Goal: Task Accomplishment & Management: Use online tool/utility

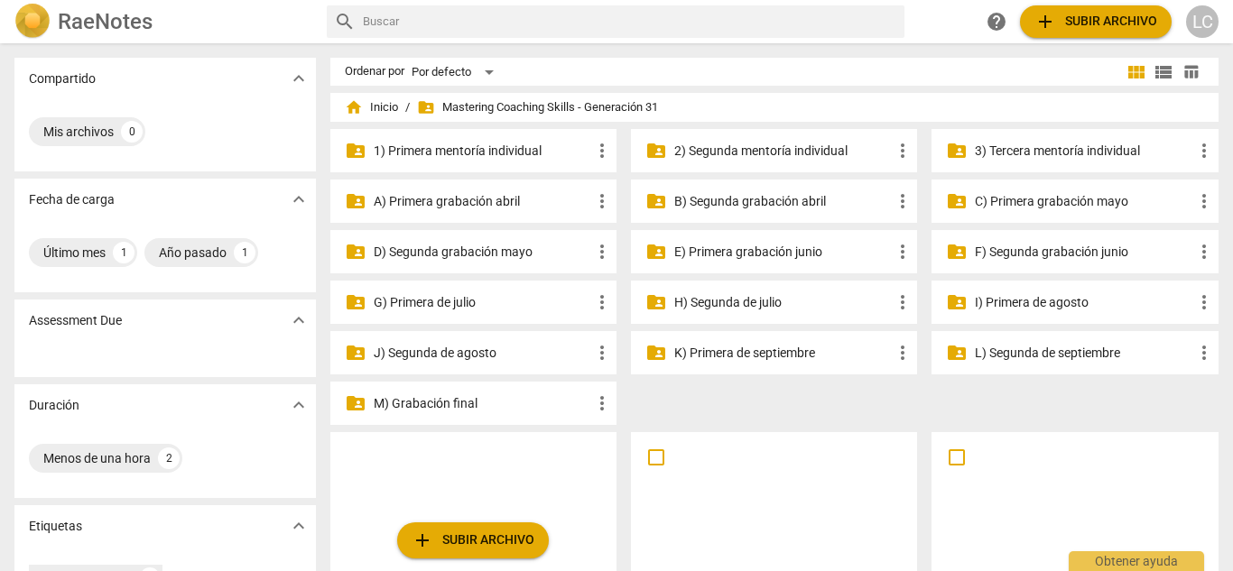
click at [771, 304] on p "H) Segunda de julio" at bounding box center [783, 302] width 218 height 19
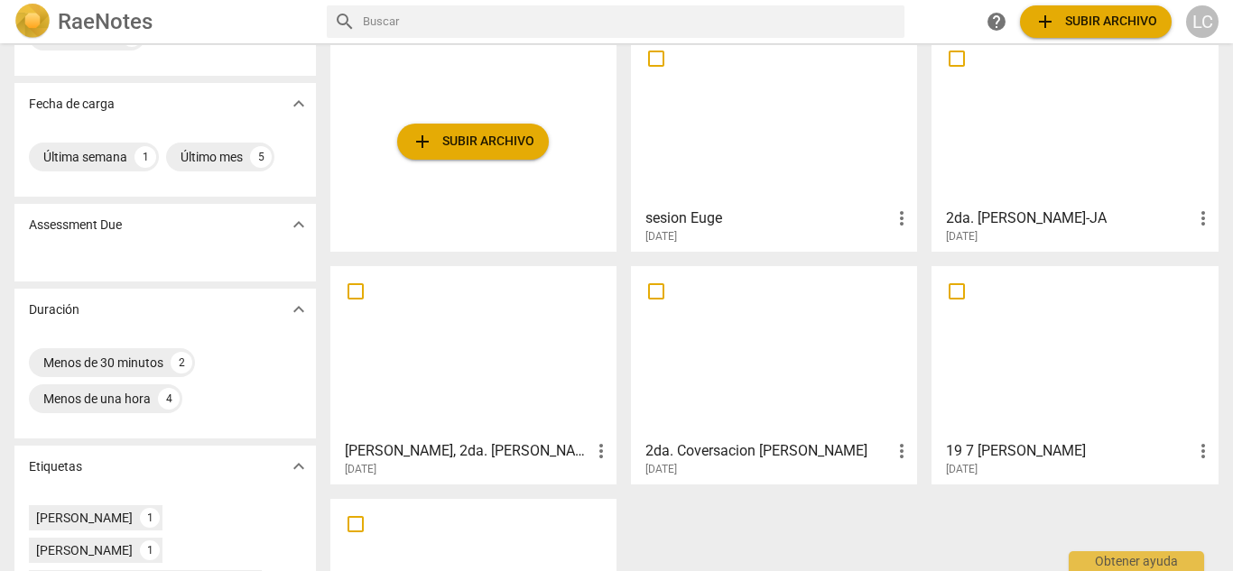
scroll to position [95, 0]
click at [1087, 111] on div at bounding box center [1074, 121] width 273 height 160
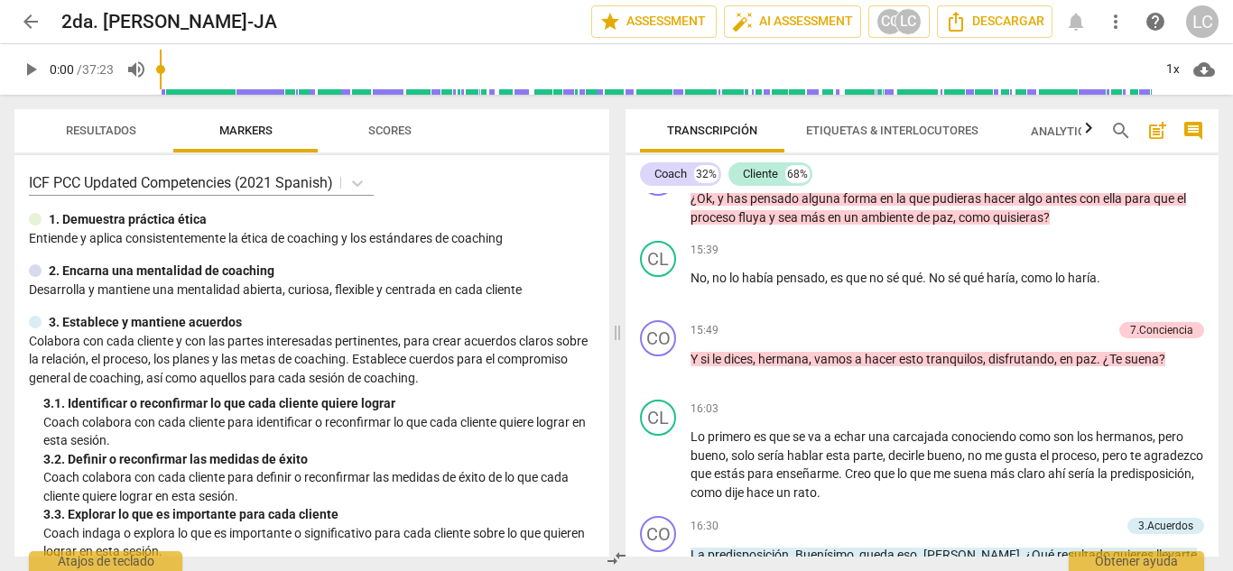
scroll to position [3086, 0]
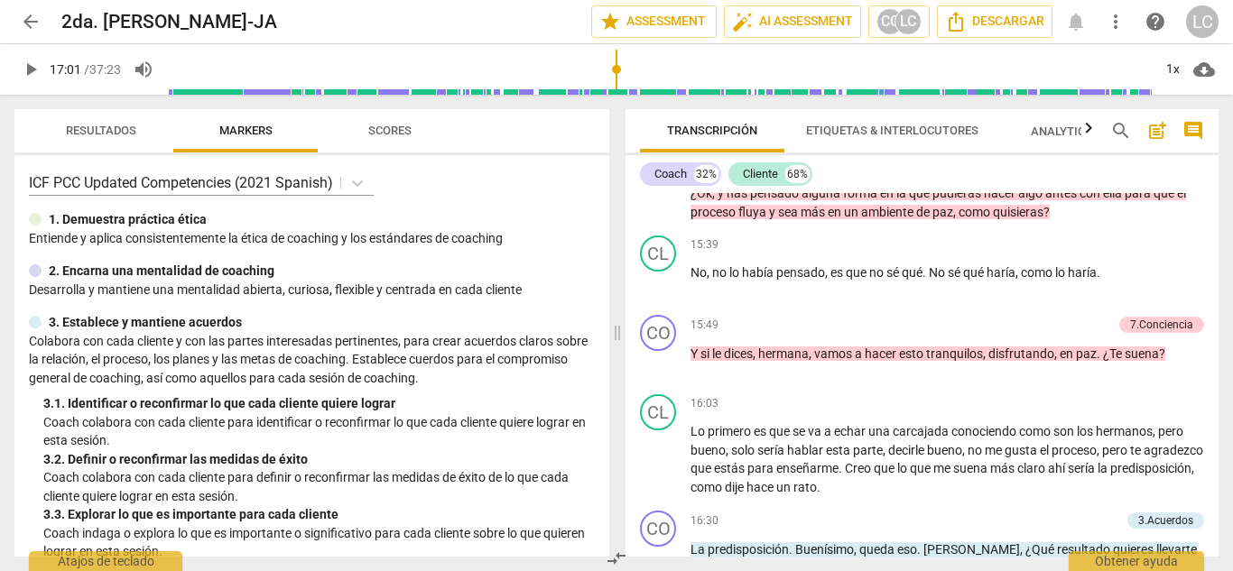
type input "1021"
click at [613, 70] on input "range" at bounding box center [659, 70] width 985 height 58
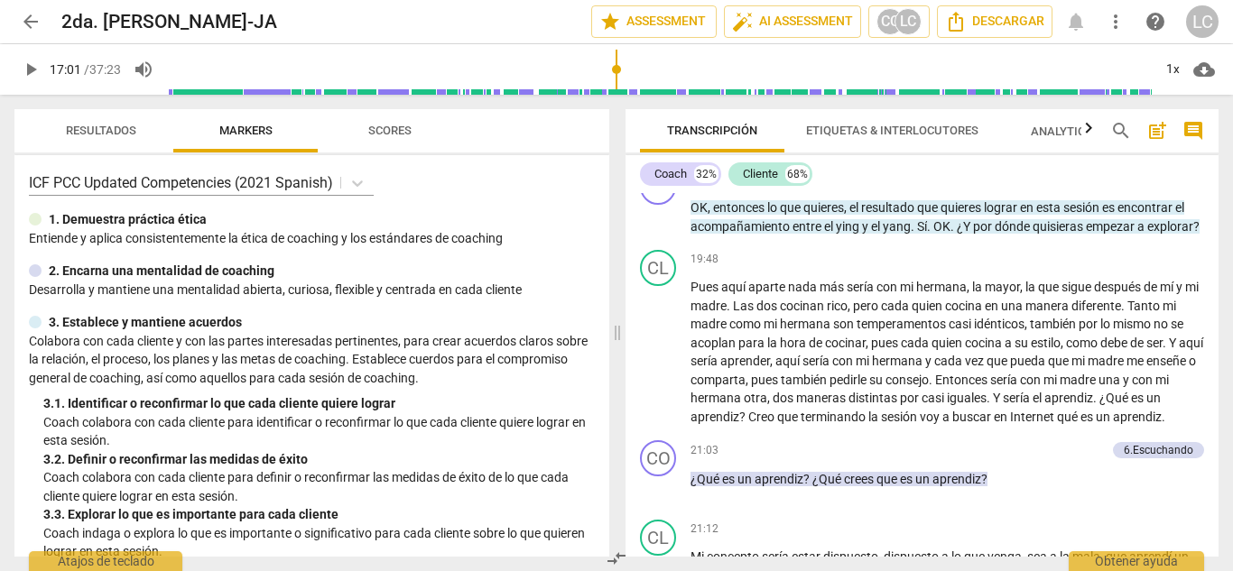
scroll to position [3932, 0]
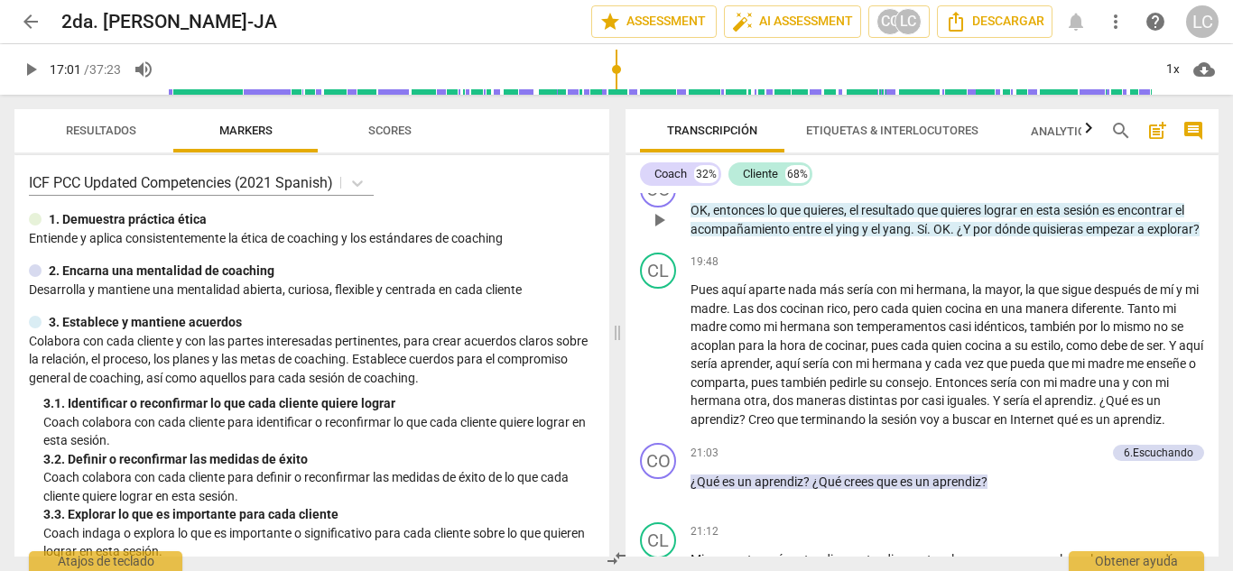
click at [1050, 190] on p "Add competency" at bounding box center [1077, 182] width 86 height 16
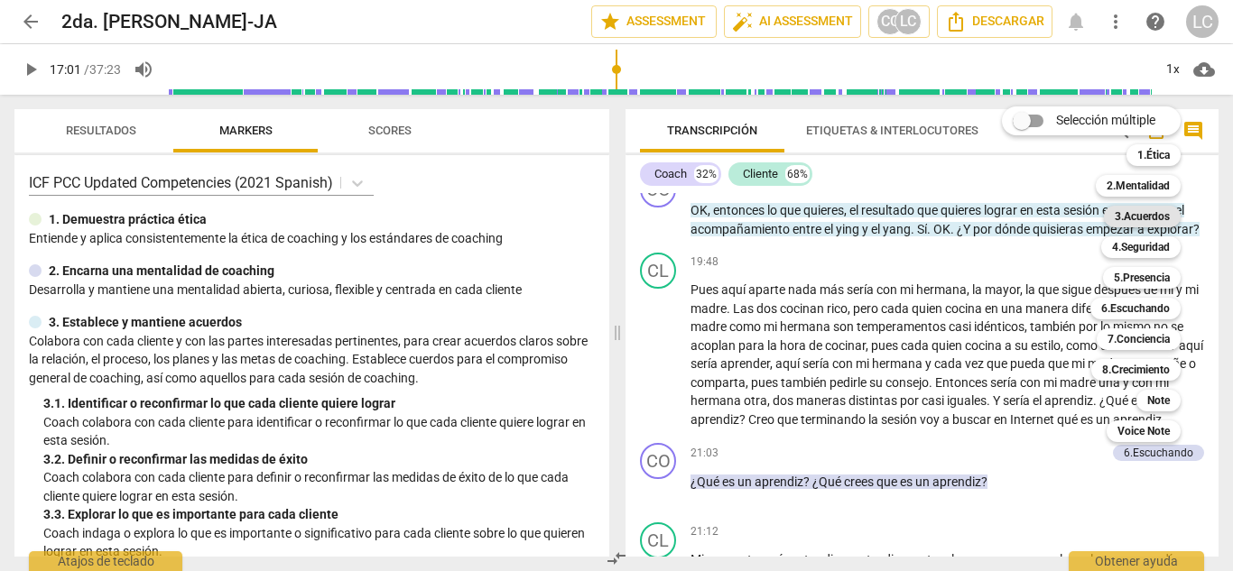
click at [1137, 215] on b "3.Acuerdos" at bounding box center [1142, 217] width 55 height 22
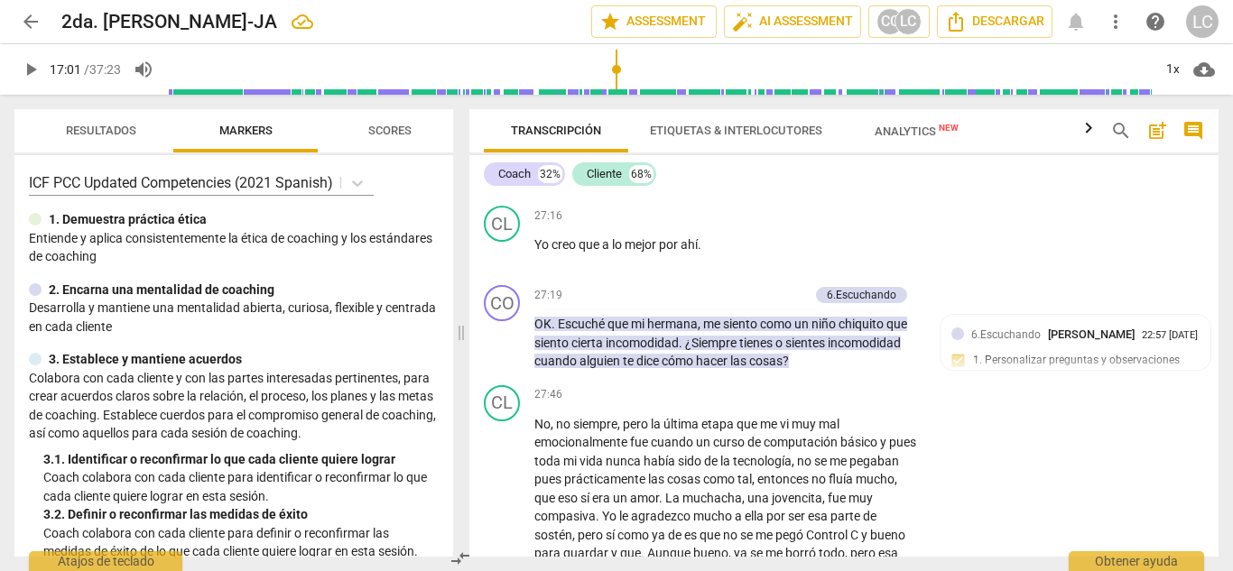
scroll to position [7100, 0]
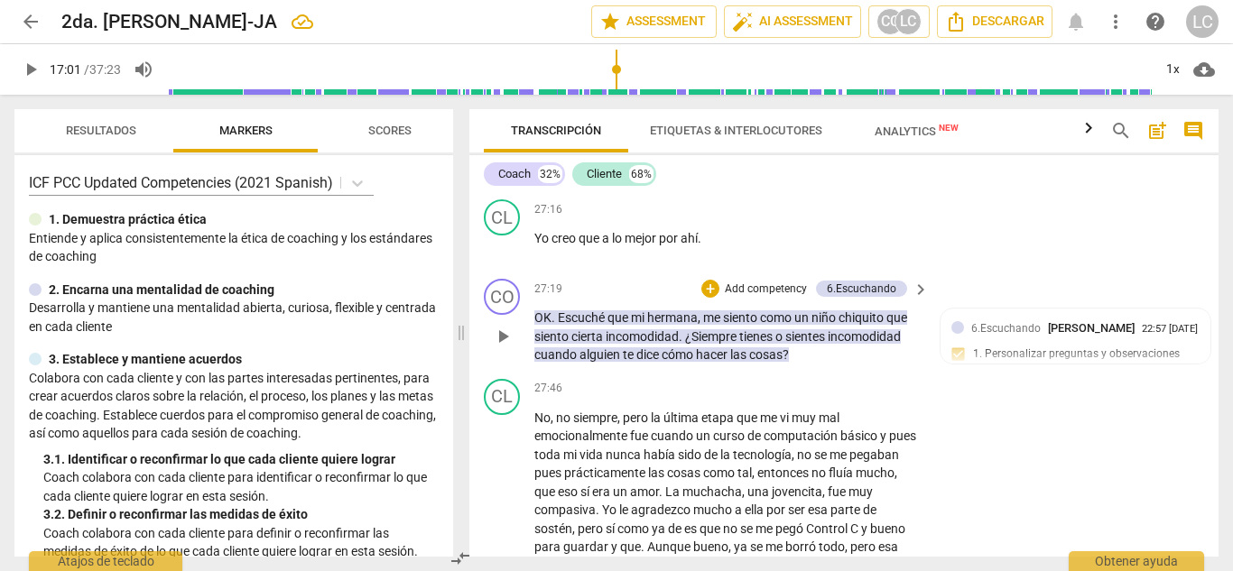
click at [776, 298] on p "Add competency" at bounding box center [766, 290] width 86 height 16
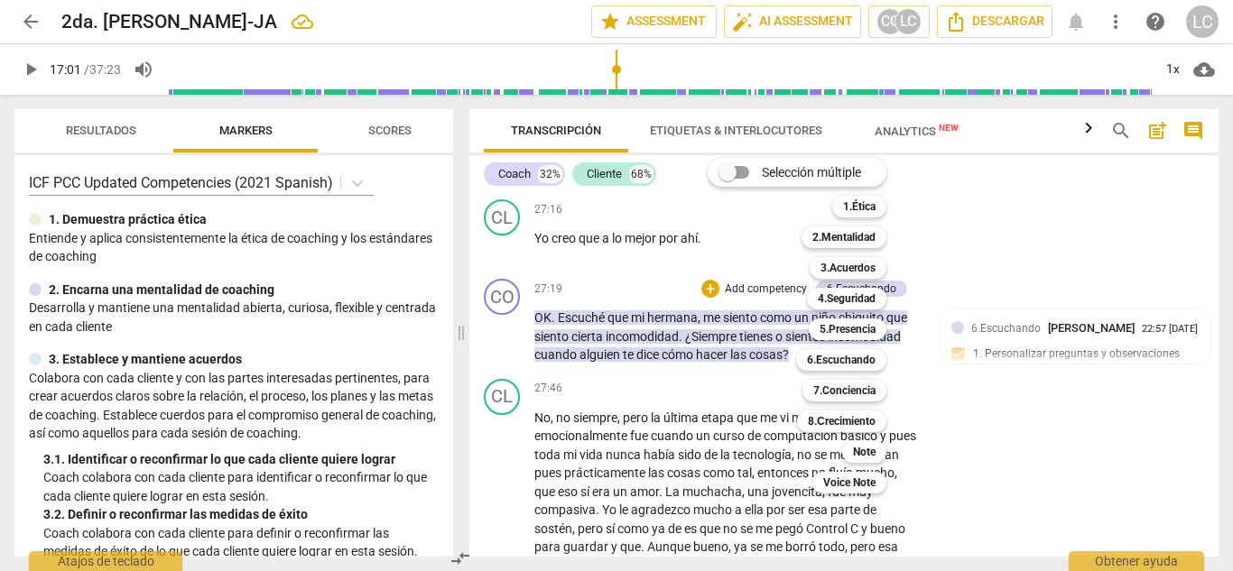
click at [298, 343] on div at bounding box center [616, 285] width 1233 height 571
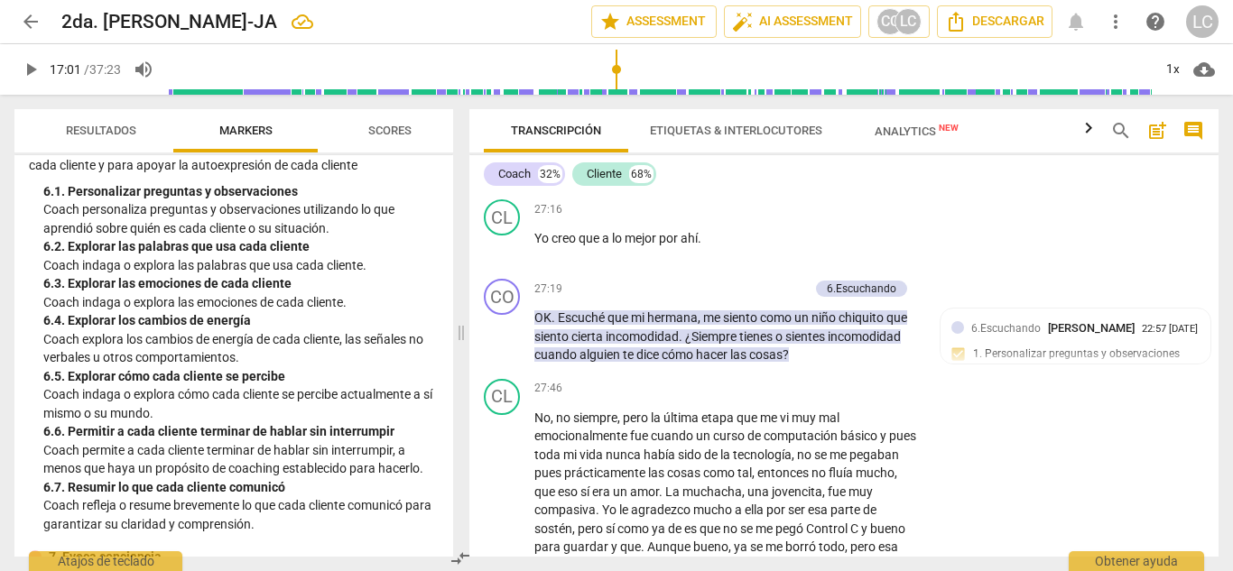
scroll to position [1187, 0]
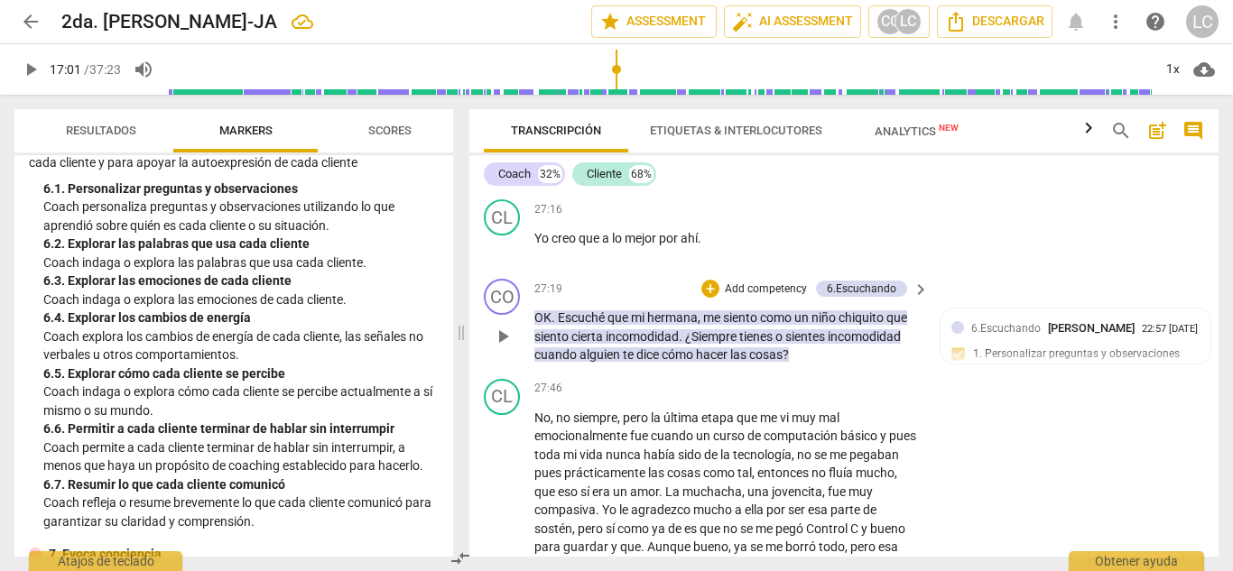
click at [782, 298] on p "Add competency" at bounding box center [766, 290] width 86 height 16
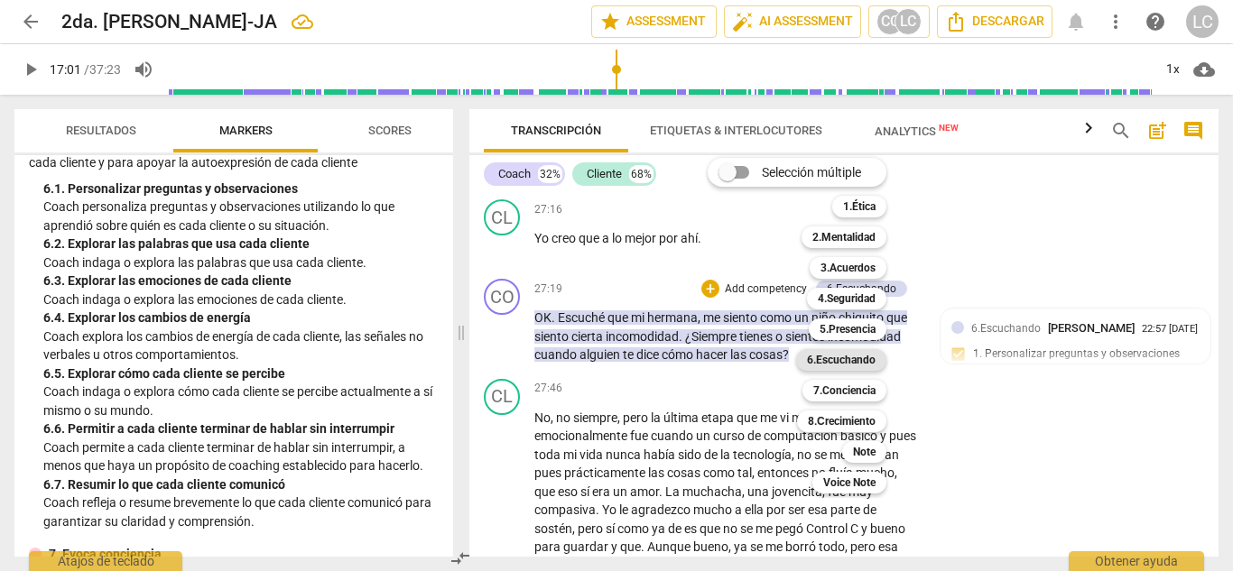
click at [843, 358] on b "6.Escuchando" at bounding box center [841, 360] width 69 height 22
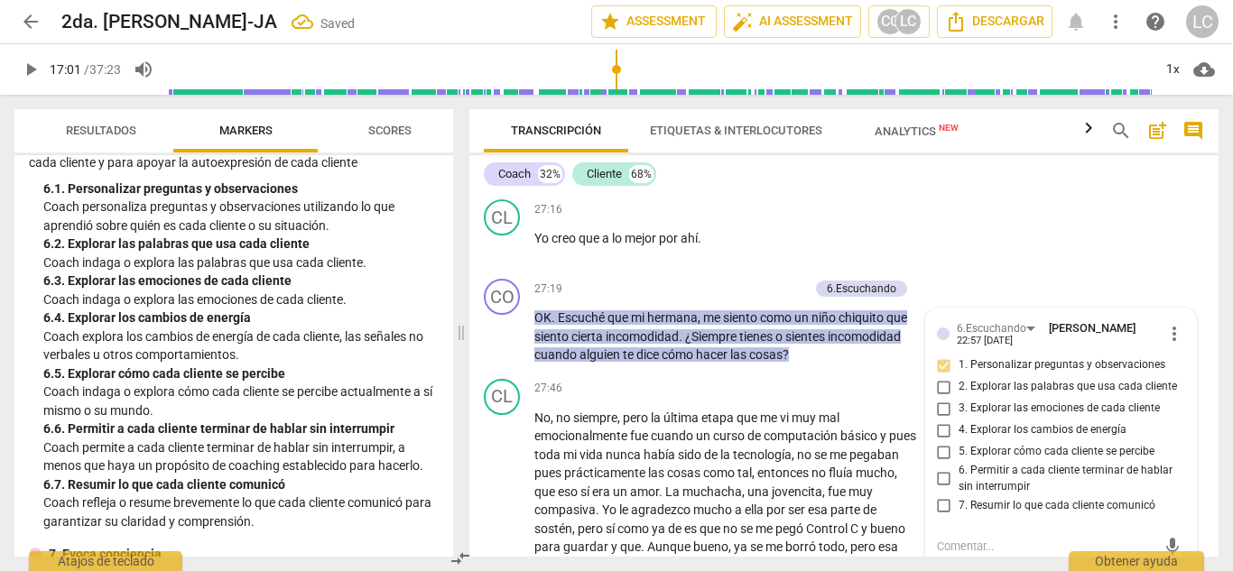
scroll to position [7310, 0]
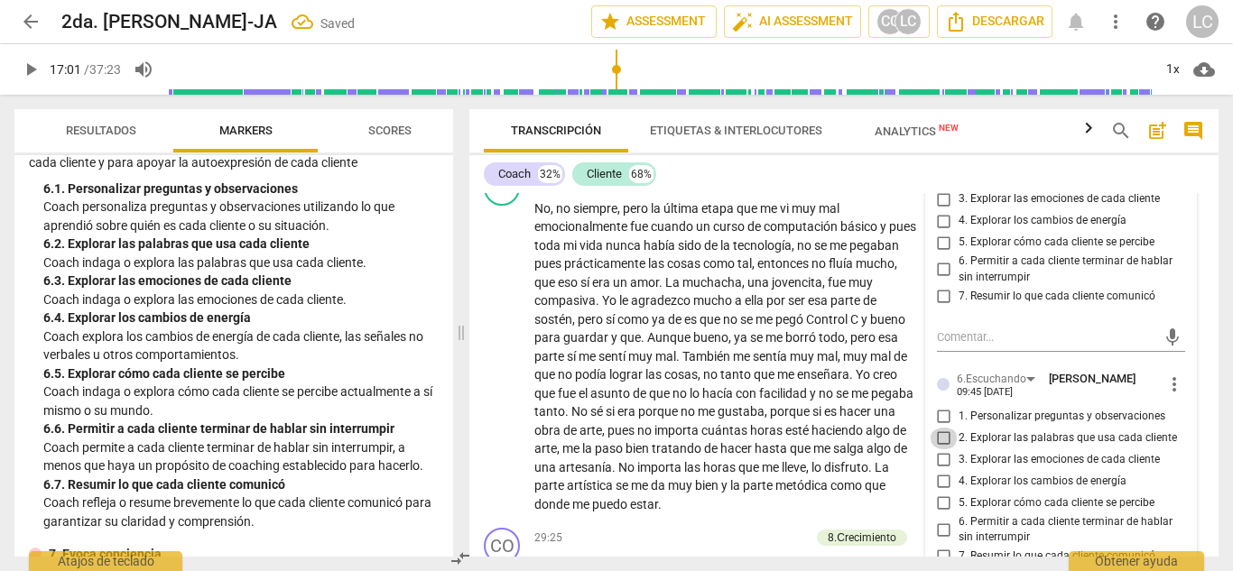
click at [943, 450] on input "2. Explorar las palabras que usa cada cliente" at bounding box center [944, 439] width 29 height 22
checkbox input "true"
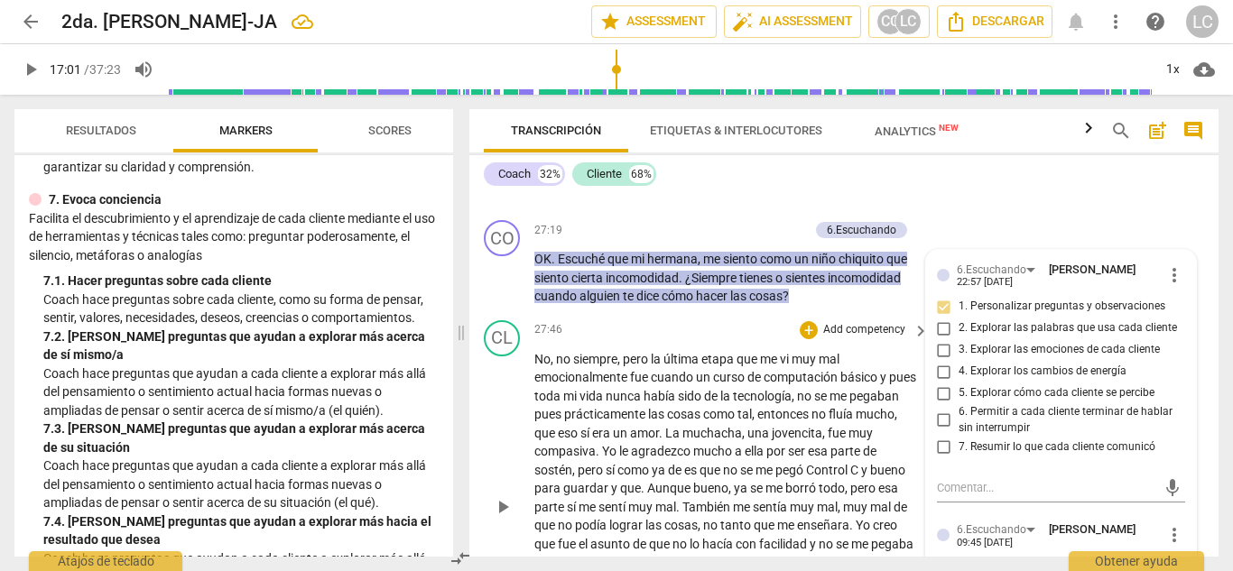
scroll to position [7161, 0]
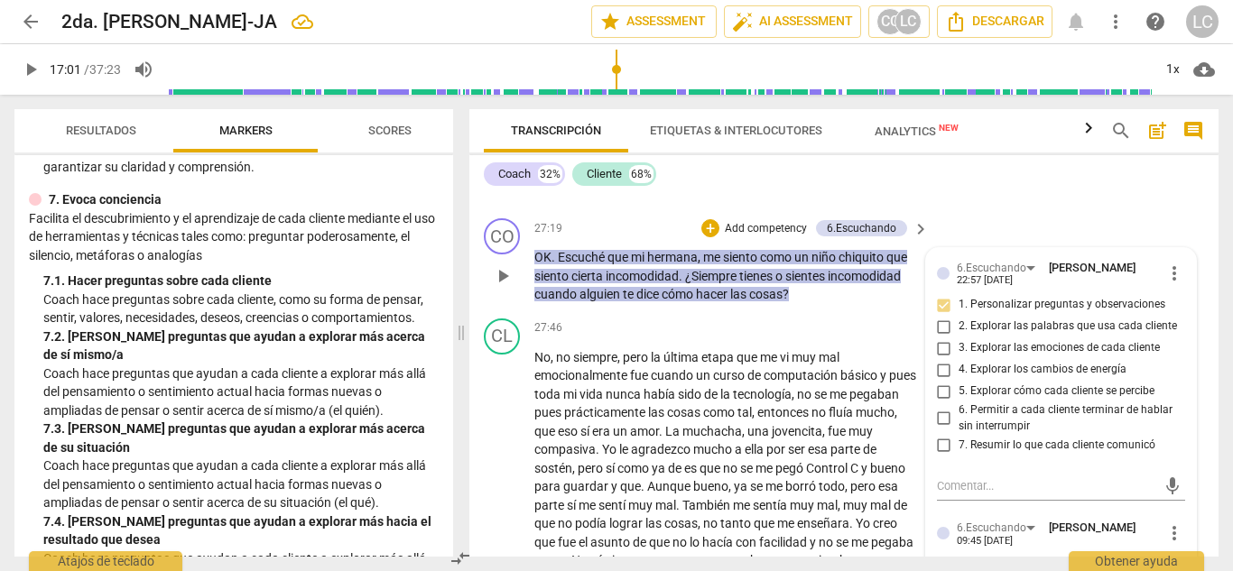
click at [752, 237] on p "Add competency" at bounding box center [766, 229] width 86 height 16
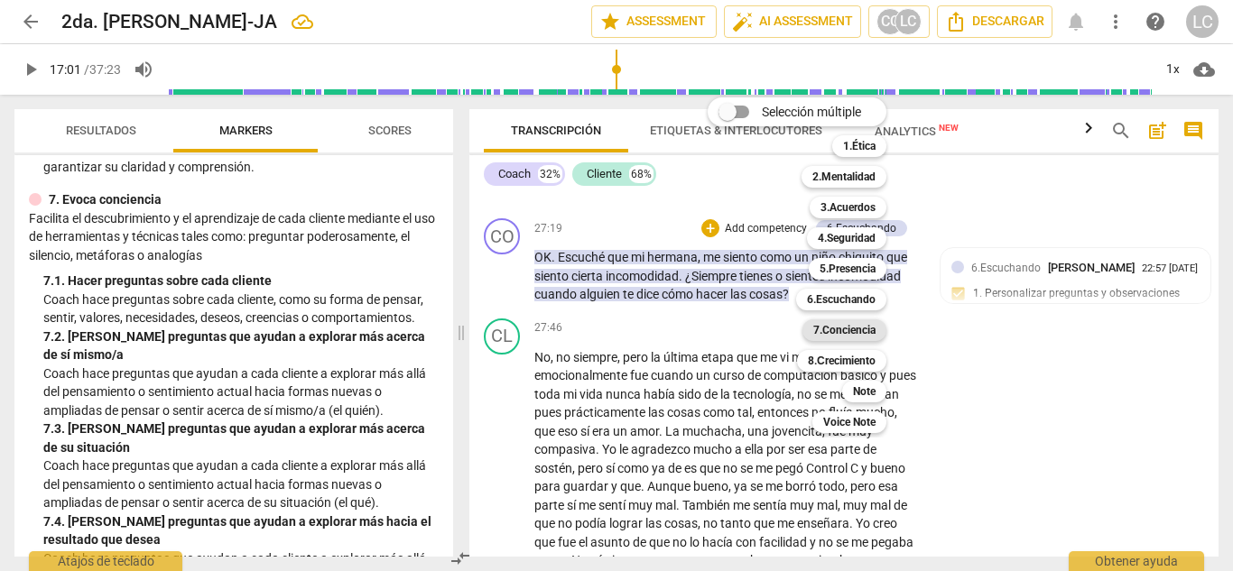
click at [838, 333] on b "7.Conciencia" at bounding box center [844, 331] width 62 height 22
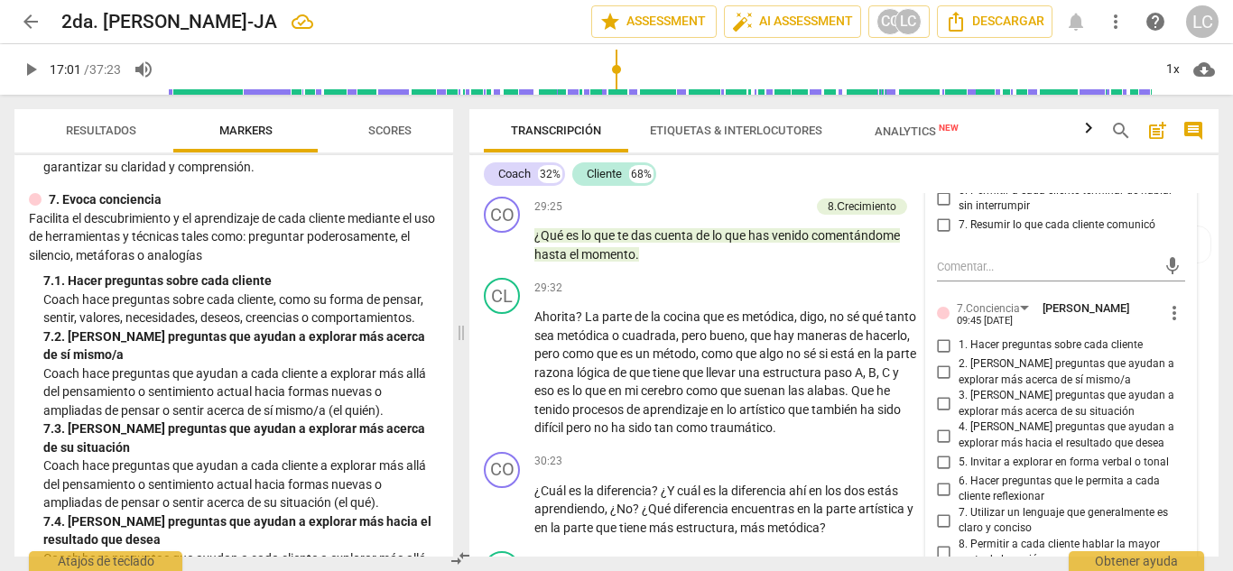
scroll to position [7642, 0]
click at [939, 356] on input "1. Hacer preguntas sobre cada cliente" at bounding box center [944, 345] width 29 height 22
checkbox input "true"
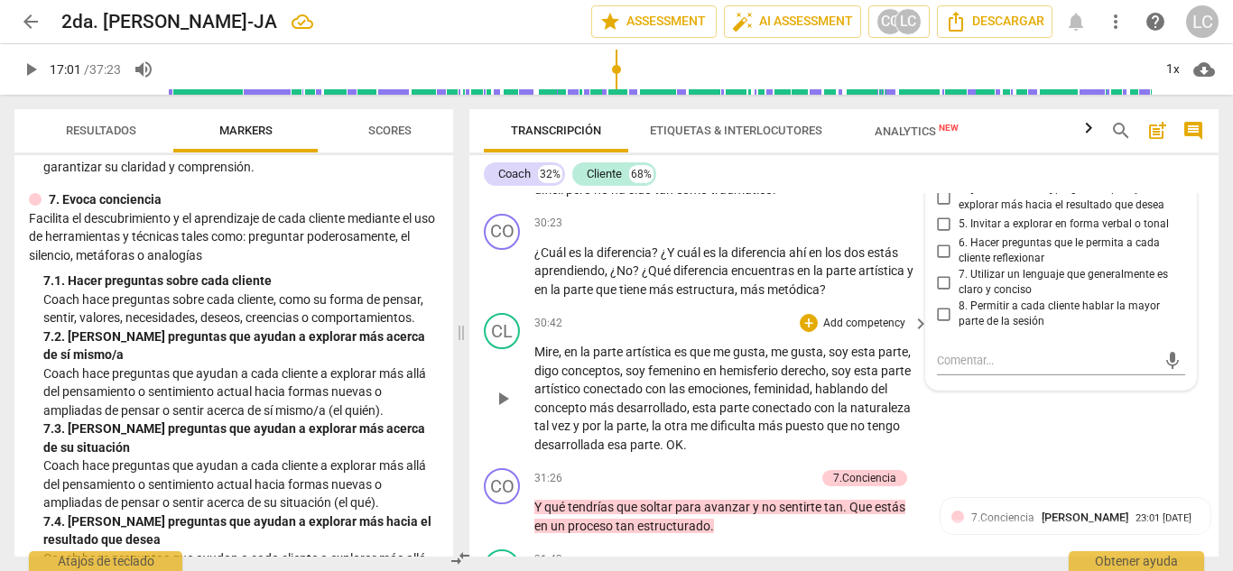
scroll to position [7878, 0]
click at [821, 233] on p "Add competency" at bounding box center [864, 225] width 86 height 16
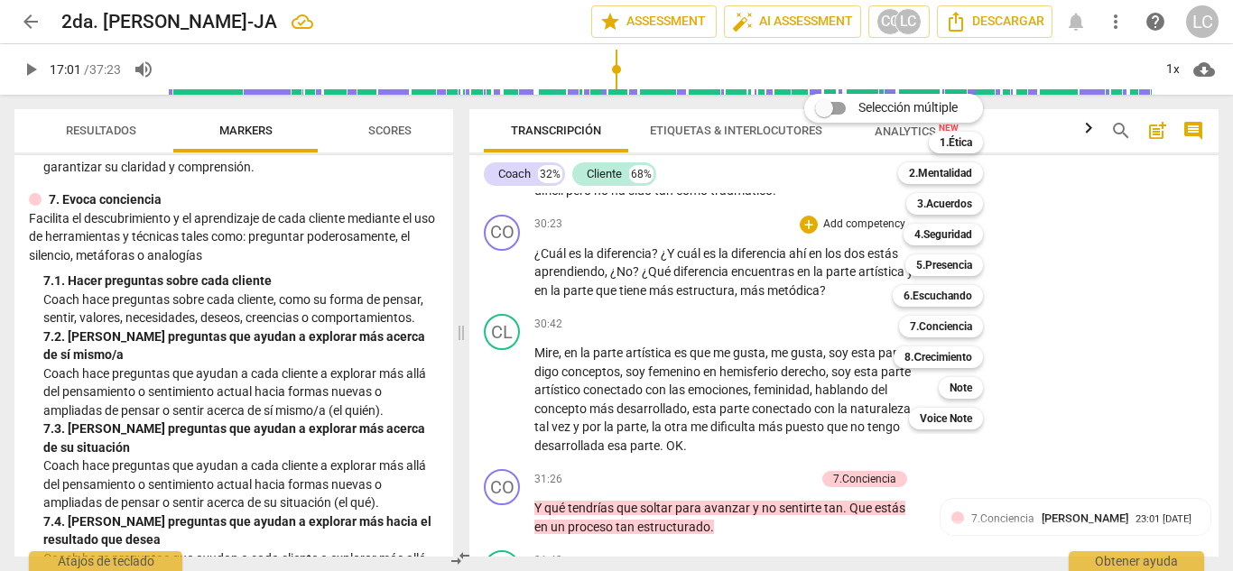
click at [766, 371] on div at bounding box center [616, 285] width 1233 height 571
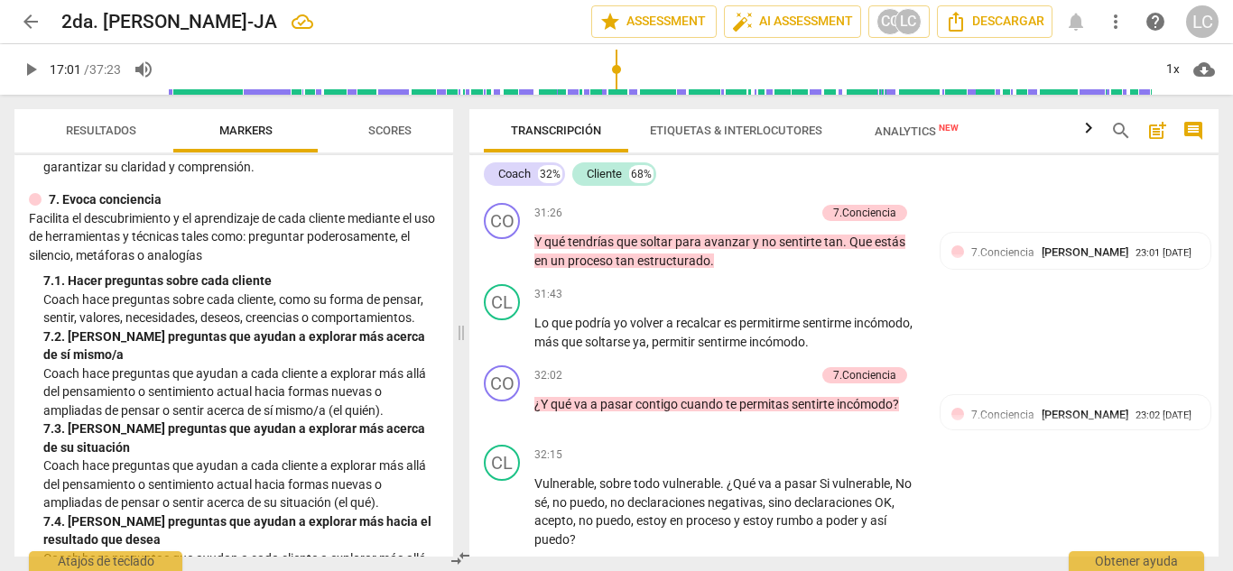
scroll to position [8145, 0]
click at [764, 221] on p "Add competency" at bounding box center [772, 213] width 86 height 16
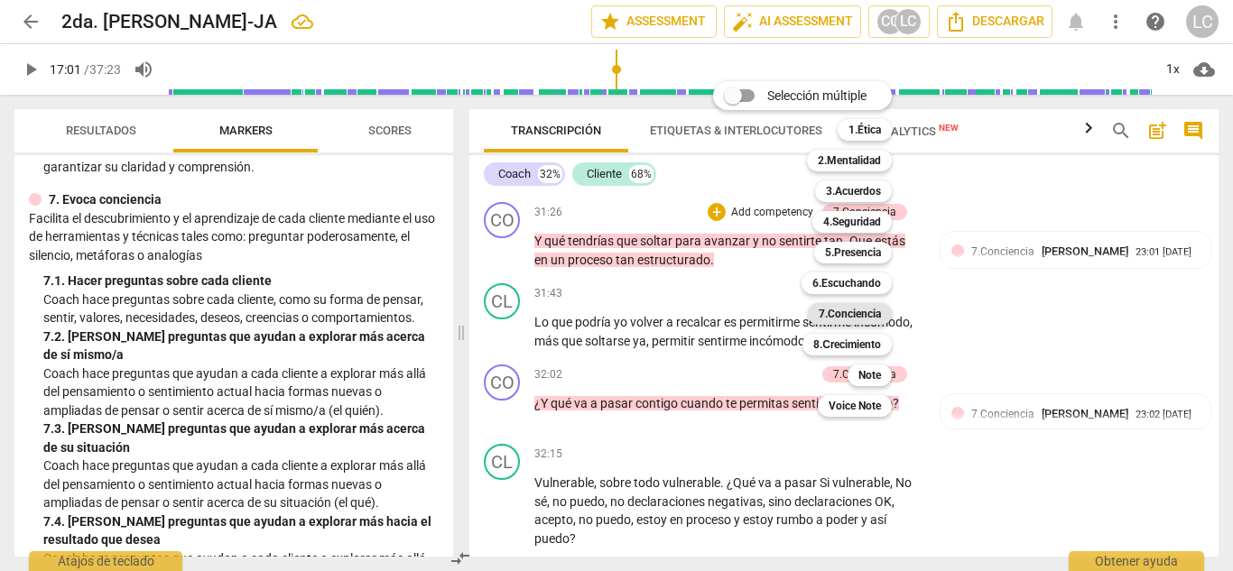
click at [866, 310] on b "7.Conciencia" at bounding box center [850, 314] width 62 height 22
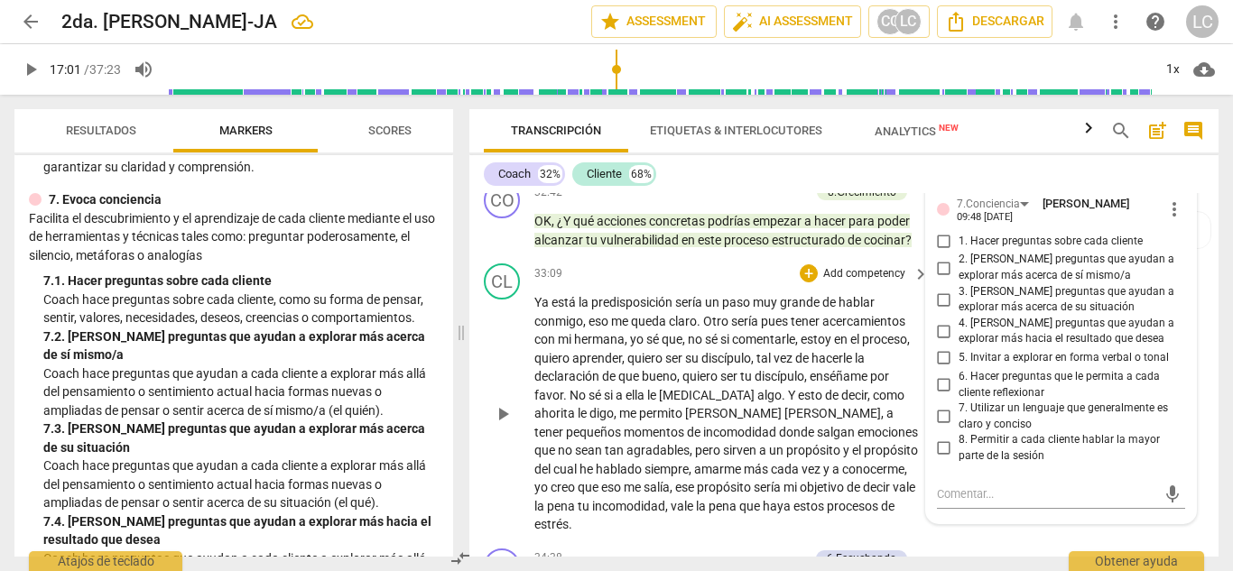
scroll to position [8526, 0]
click at [941, 278] on input "2. [PERSON_NAME] preguntas que ayudan a explorar más acerca de sí mismo/a" at bounding box center [944, 267] width 29 height 22
checkbox input "true"
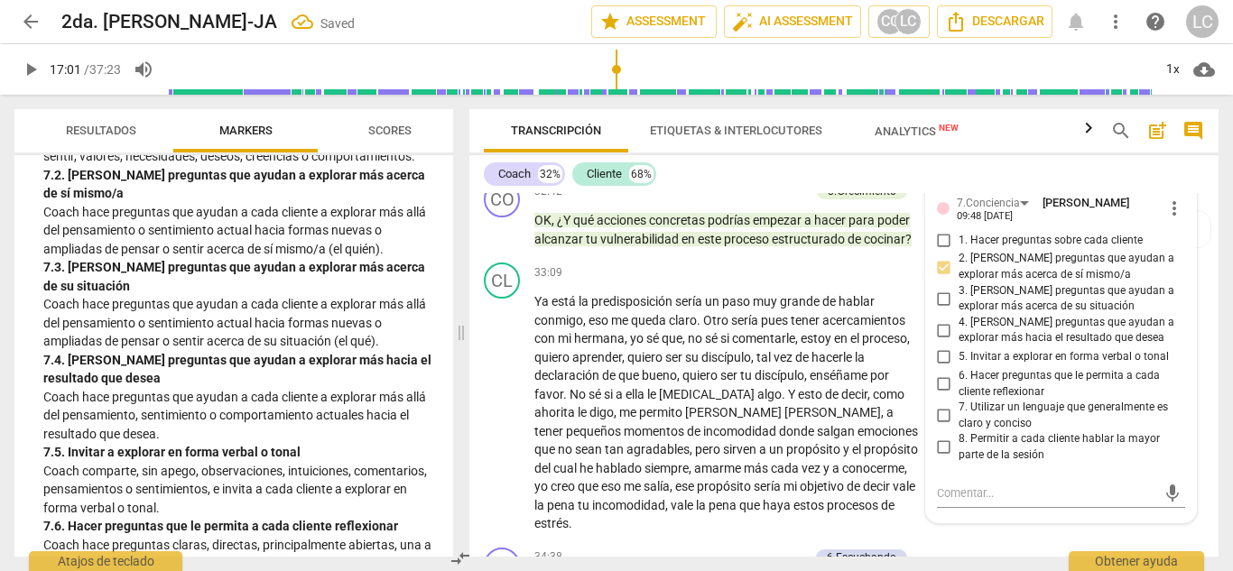
scroll to position [1704, 0]
click at [939, 310] on input "3. [PERSON_NAME] preguntas que ayudan a explorar más acerca de su situación" at bounding box center [944, 299] width 29 height 22
checkbox input "true"
click at [944, 341] on input "4. [PERSON_NAME] preguntas que ayudan a explorar más hacia el resultado que des…" at bounding box center [944, 331] width 29 height 22
checkbox input "true"
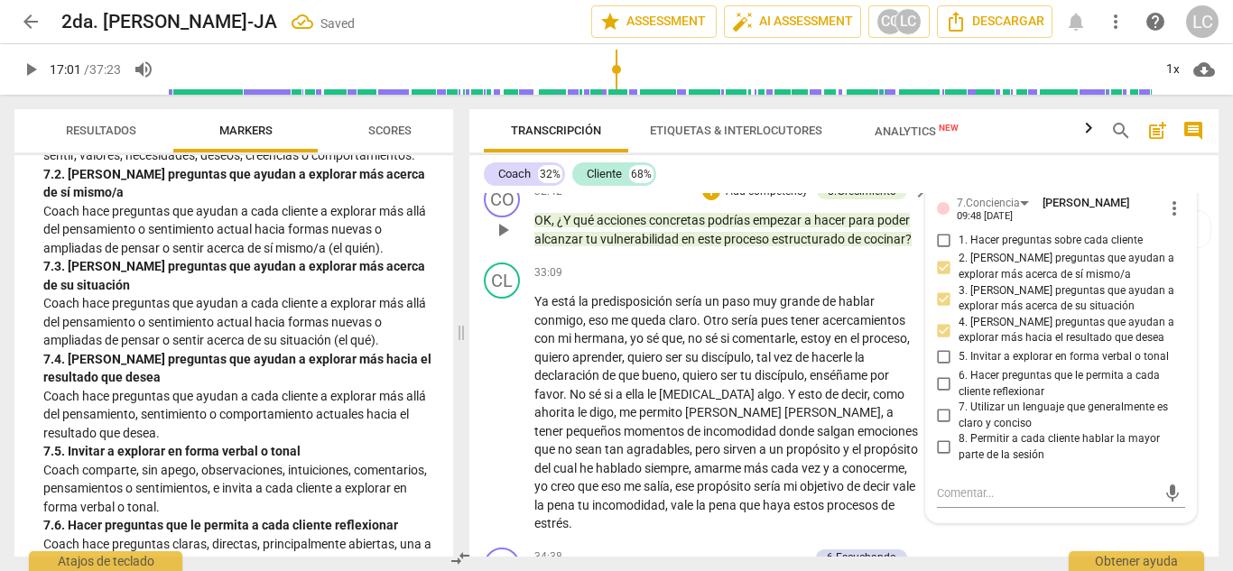
click at [756, 200] on p "Add competency" at bounding box center [767, 192] width 86 height 16
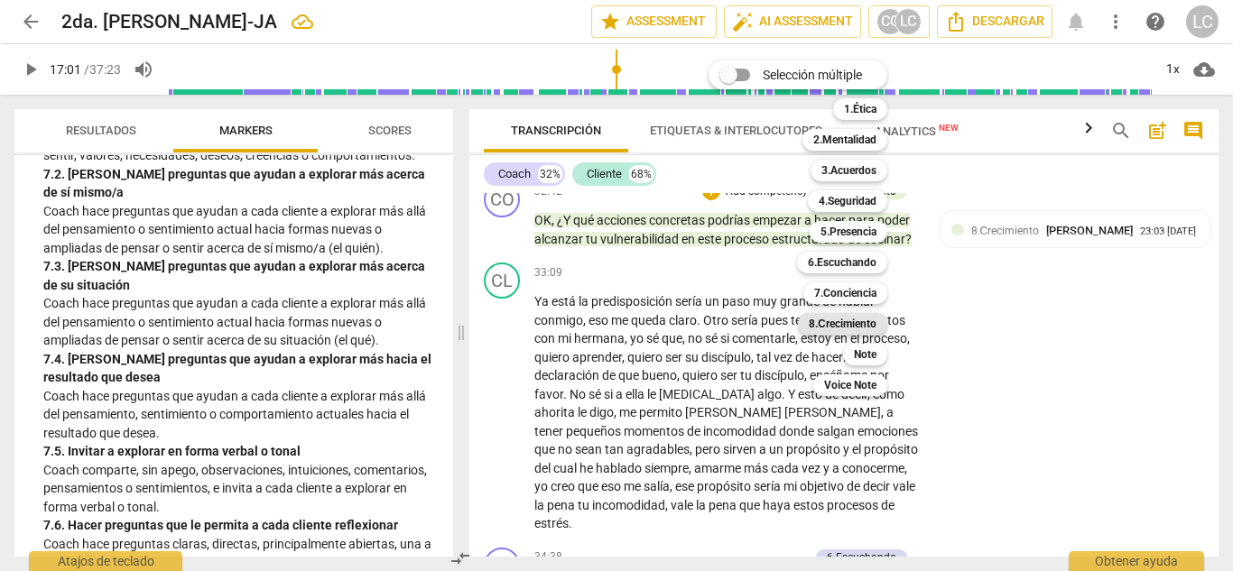
click at [839, 317] on b "8.Сrecimiento" at bounding box center [843, 324] width 68 height 22
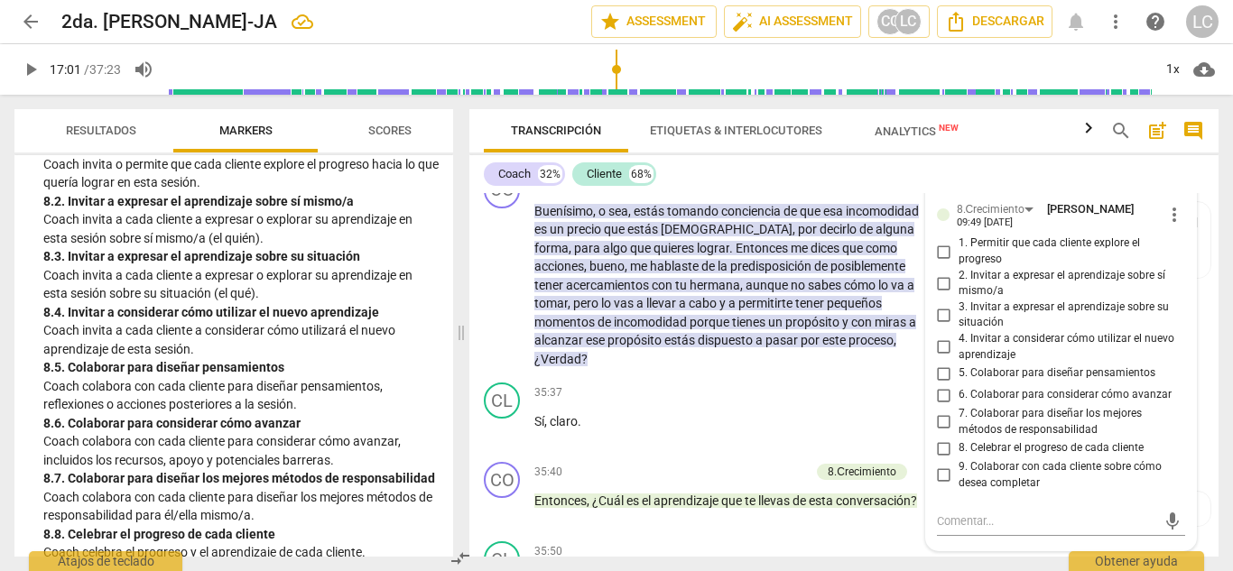
scroll to position [2329, 0]
click at [944, 294] on input "2. Invitar a expresar el aprendizaje sobre sí mismo/a" at bounding box center [944, 284] width 29 height 22
checkbox input "true"
click at [941, 385] on input "5. Colaborar para diseñar pensamientos" at bounding box center [944, 374] width 29 height 22
checkbox input "true"
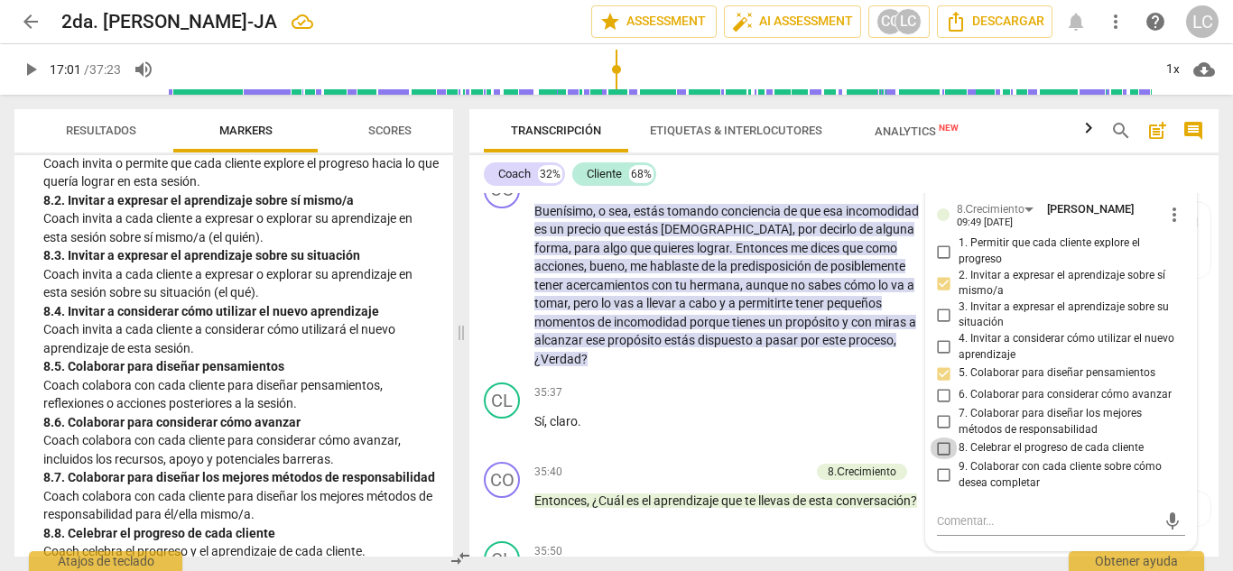
click at [943, 459] on input "8. Celebrar el progreso de cada cliente" at bounding box center [944, 449] width 29 height 22
checkbox input "true"
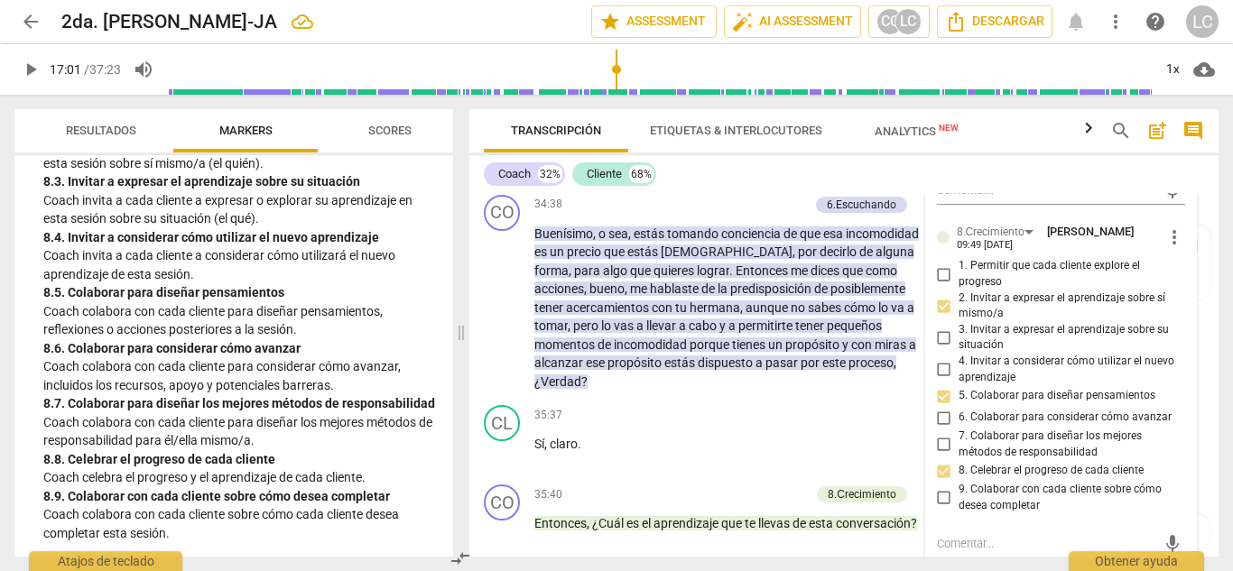
scroll to position [2418, 0]
click at [760, 213] on p "Add competency" at bounding box center [766, 205] width 86 height 16
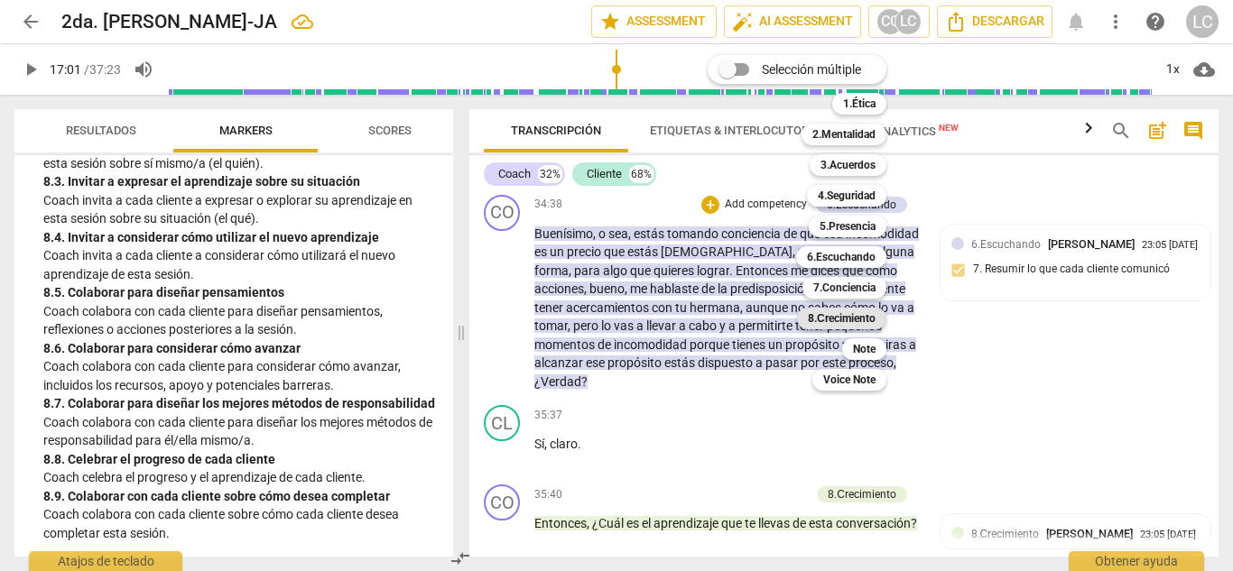
click at [813, 311] on b "8.Сrecimiento" at bounding box center [842, 319] width 68 height 22
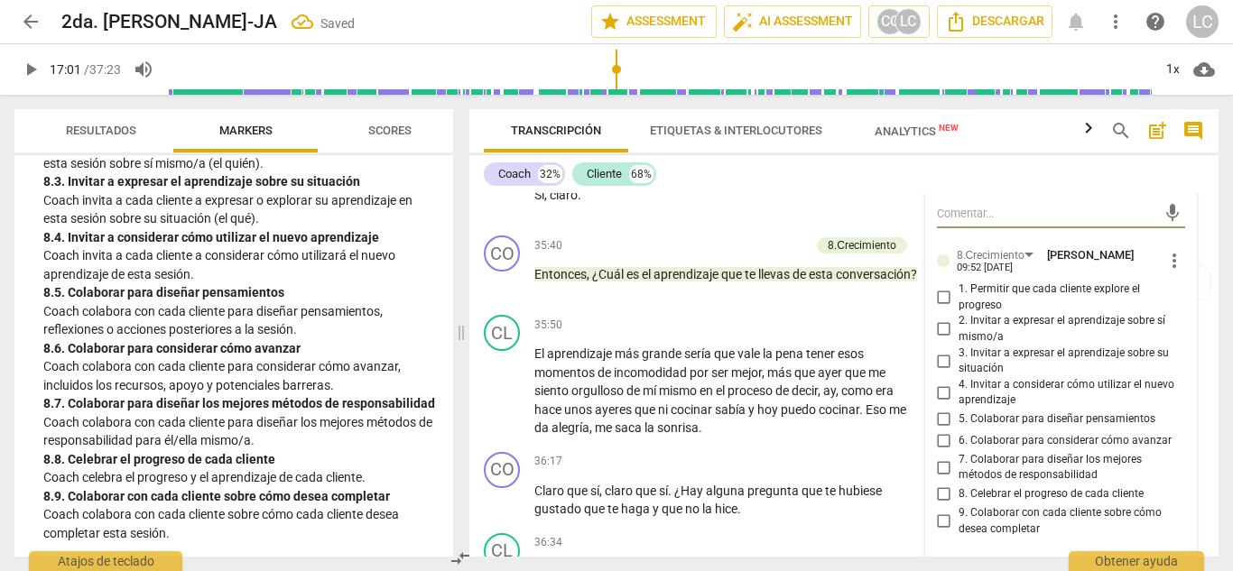
scroll to position [9131, 0]
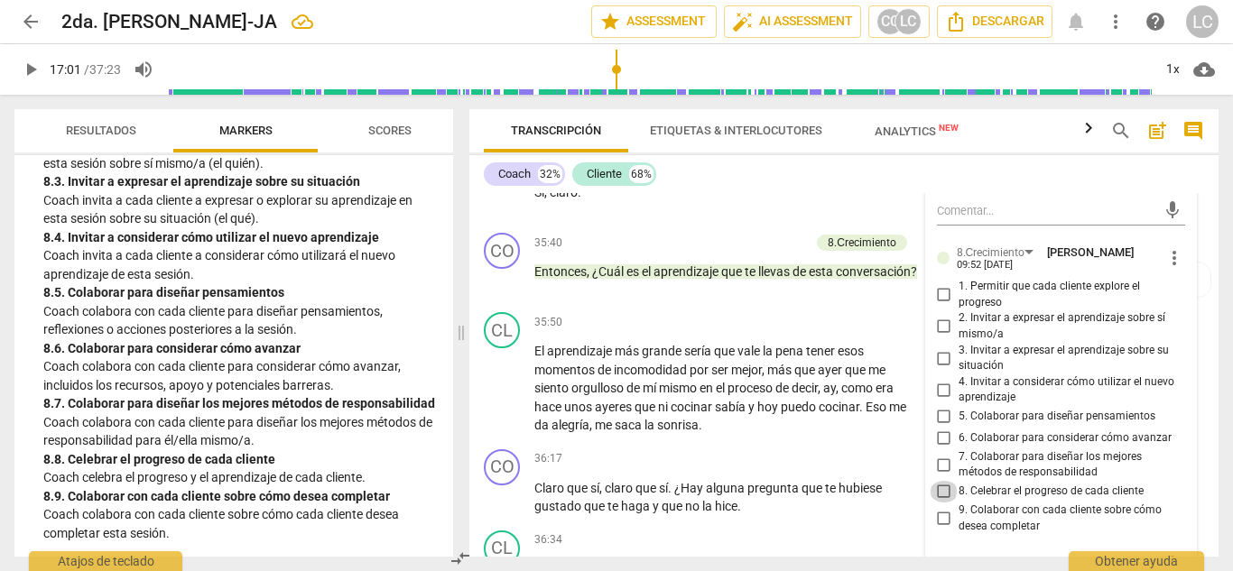
click at [941, 503] on input "8. Celebrar el progreso de cada cliente" at bounding box center [944, 492] width 29 height 22
checkbox input "true"
click at [774, 252] on p "Add competency" at bounding box center [767, 244] width 86 height 16
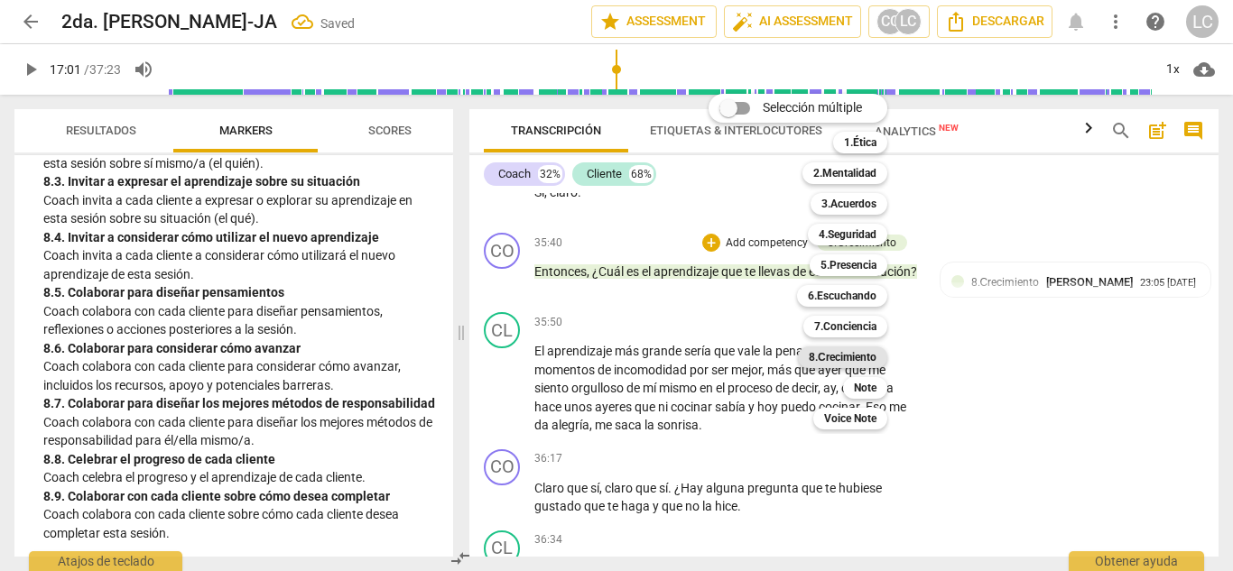
click at [838, 356] on b "8.Сrecimiento" at bounding box center [843, 358] width 68 height 22
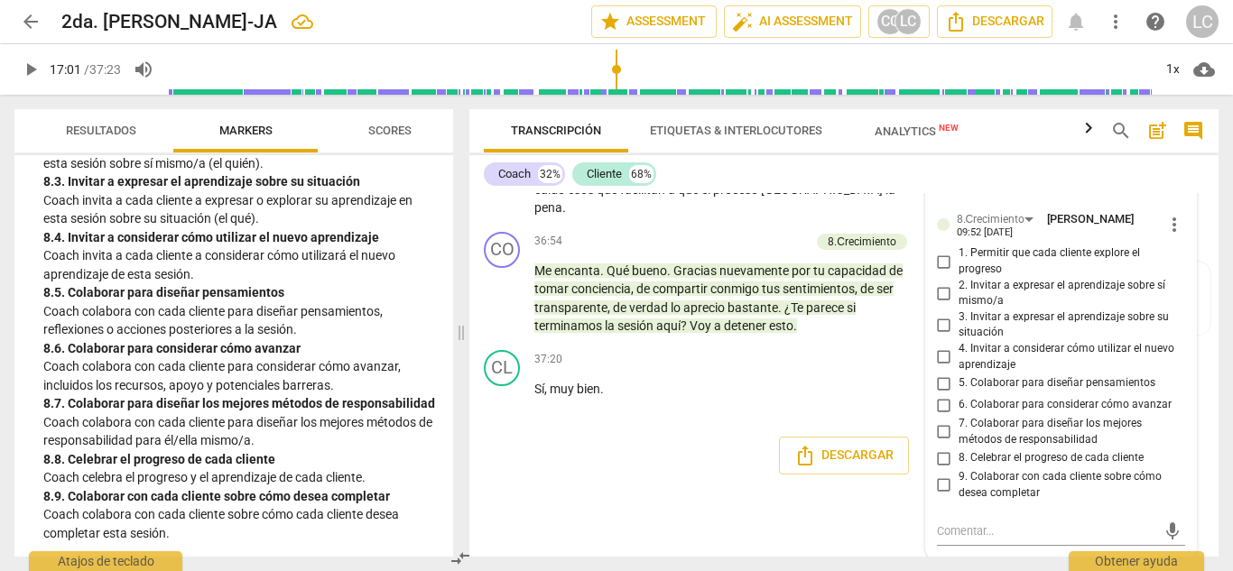
scroll to position [9553, 0]
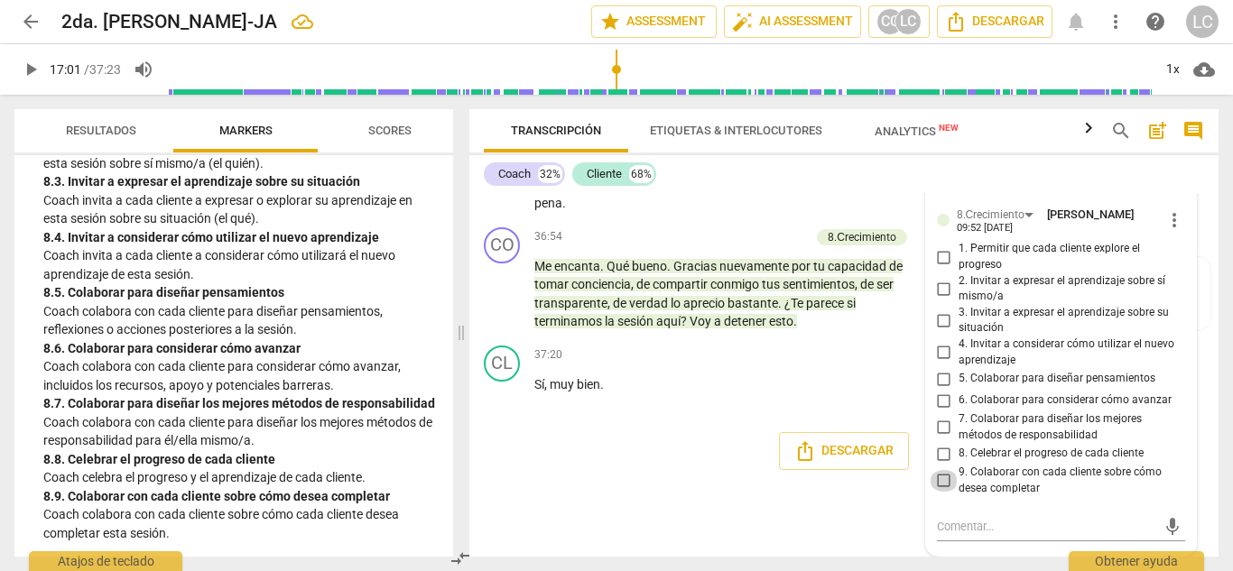
click at [936, 491] on input "9. Colaborar con cada cliente sobre cómo desea completar" at bounding box center [944, 481] width 29 height 22
checkbox input "true"
click at [943, 364] on input "4. Invitar a considerar cómo utilizar el nuevo aprendizaje" at bounding box center [944, 353] width 29 height 22
checkbox input "true"
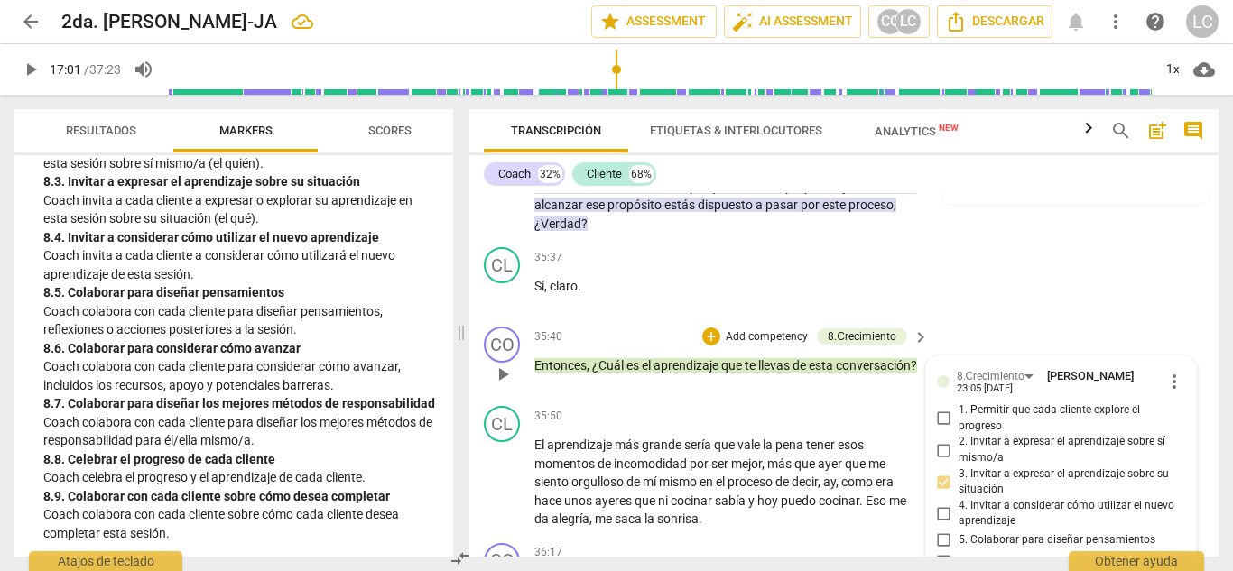
scroll to position [9032, 0]
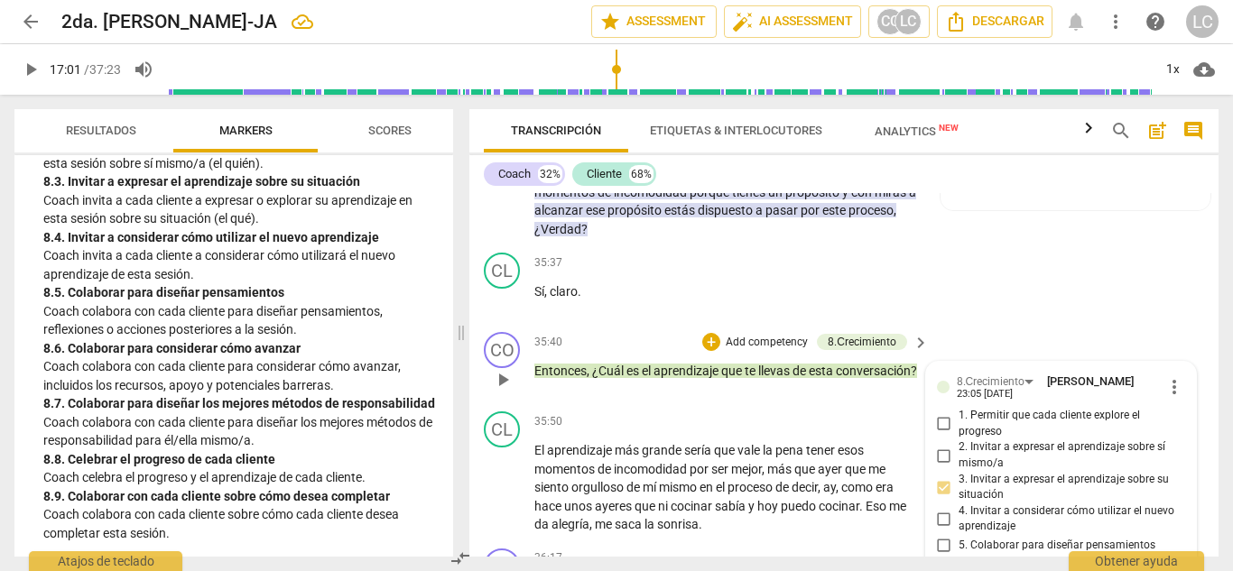
click at [762, 351] on p "Add competency" at bounding box center [767, 343] width 86 height 16
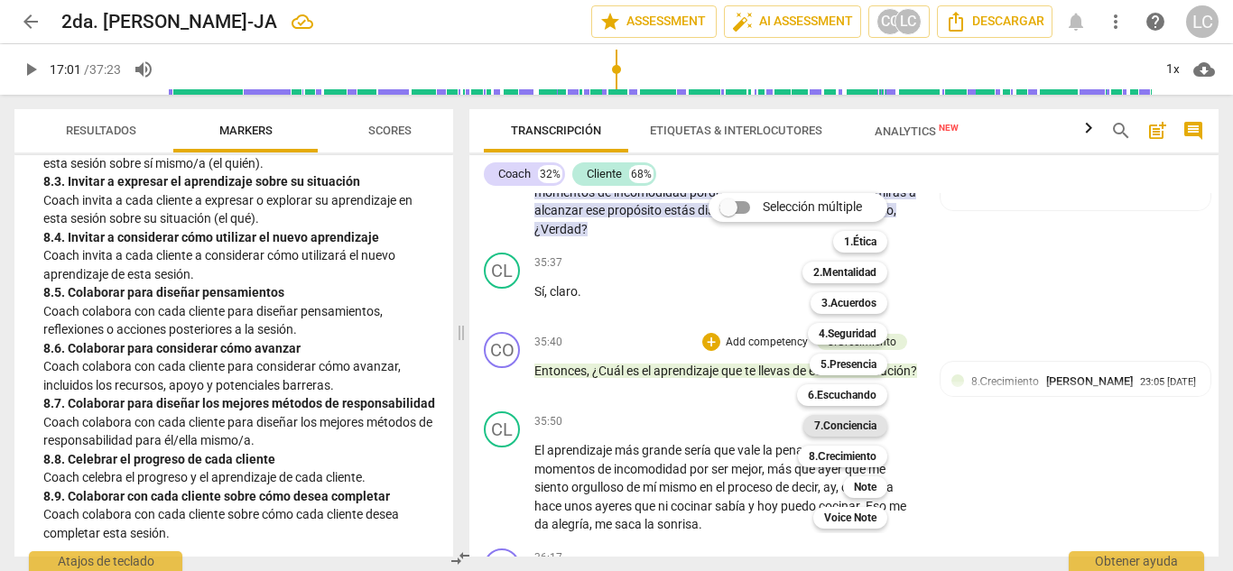
click at [838, 420] on b "7.Conciencia" at bounding box center [845, 426] width 62 height 22
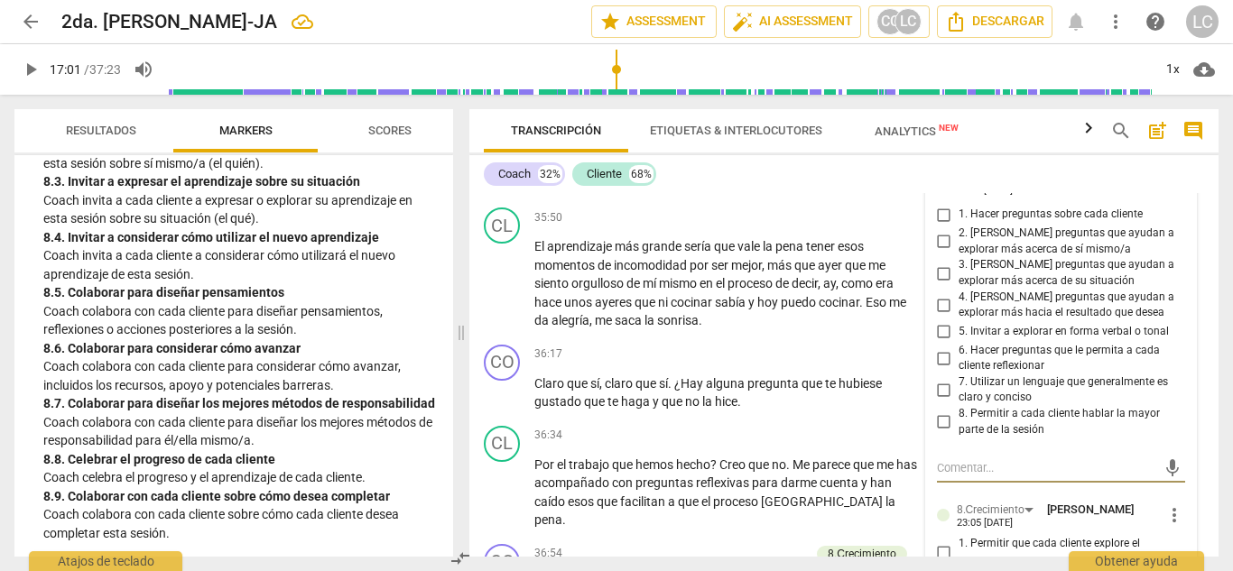
scroll to position [9232, 0]
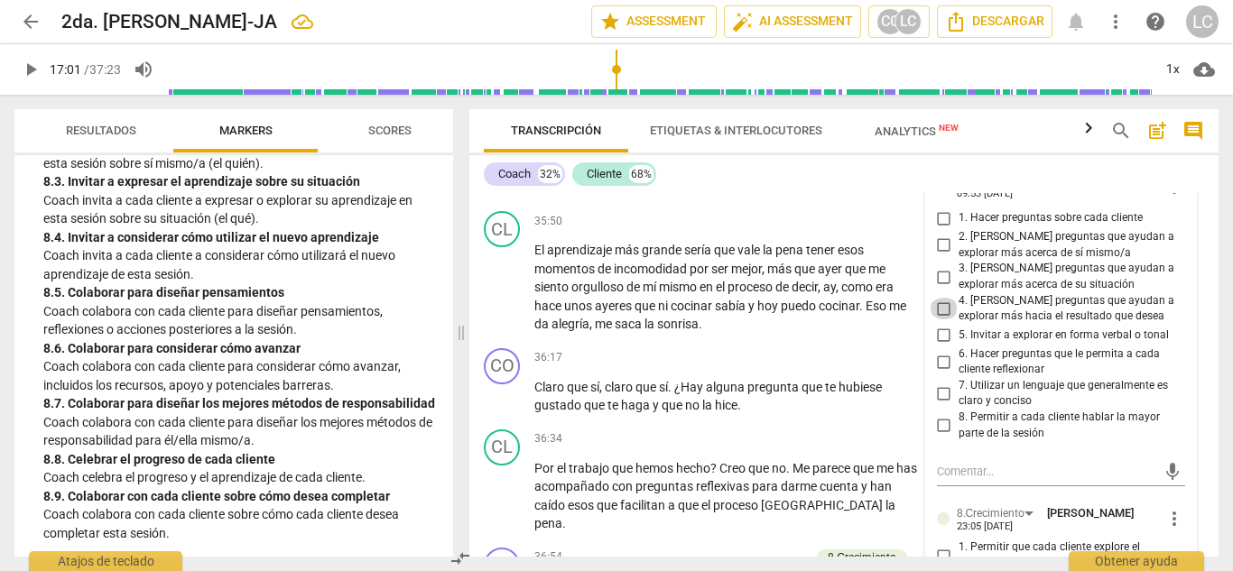
click at [940, 320] on input "4. [PERSON_NAME] preguntas que ayudan a explorar más hacia el resultado que des…" at bounding box center [944, 309] width 29 height 22
checkbox input "true"
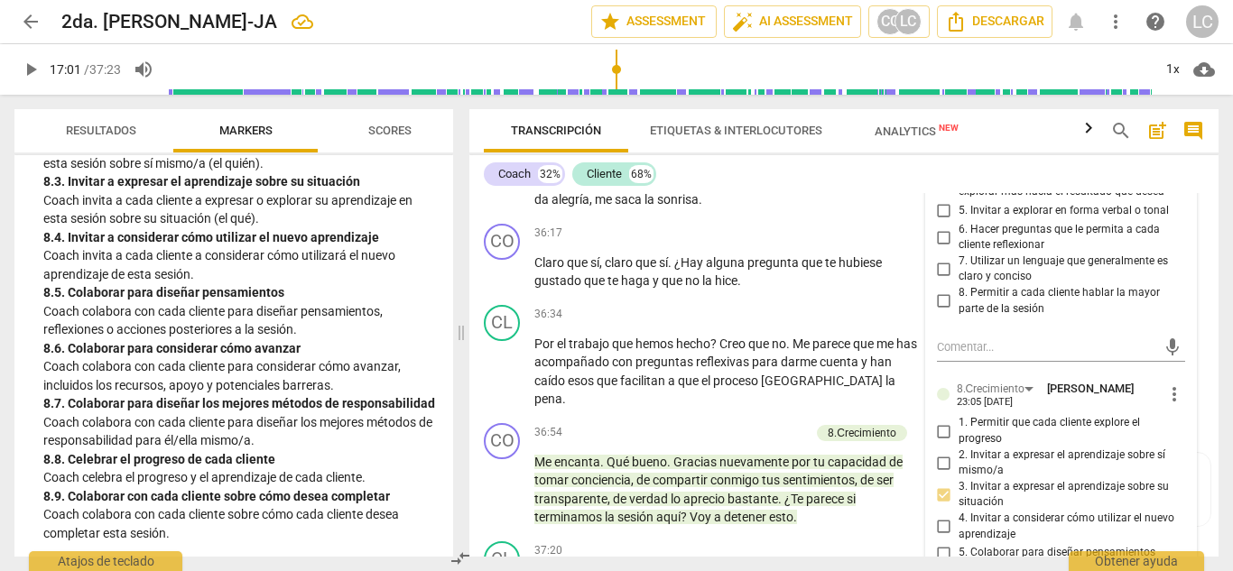
scroll to position [9356, 0]
click at [826, 243] on p "Add competency" at bounding box center [864, 235] width 86 height 16
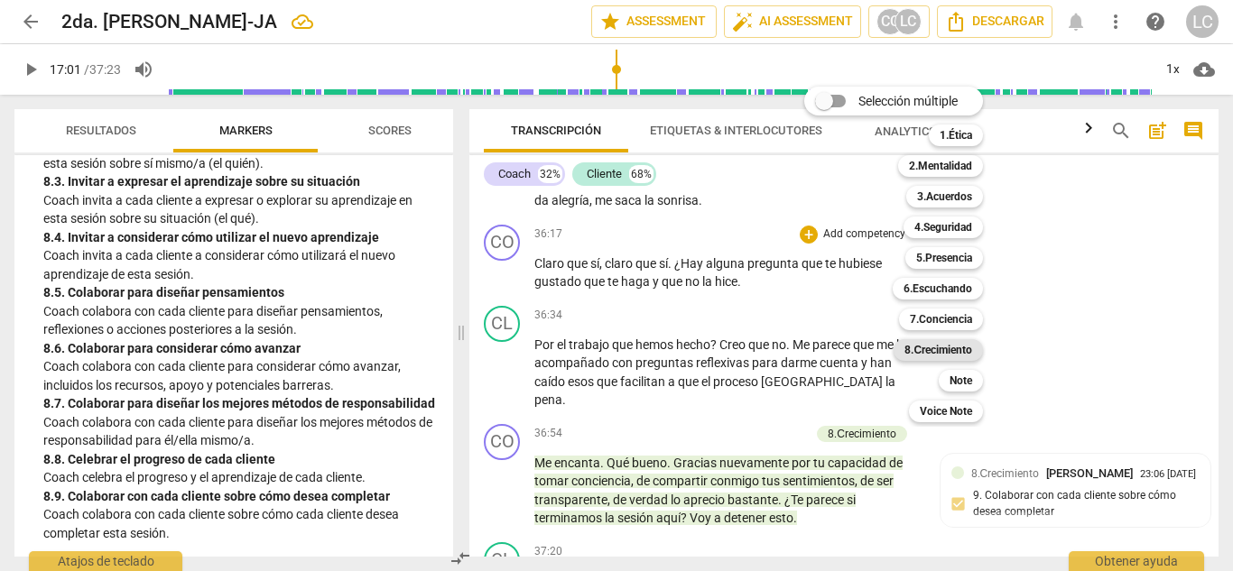
click at [931, 348] on b "8.Сrecimiento" at bounding box center [938, 350] width 68 height 22
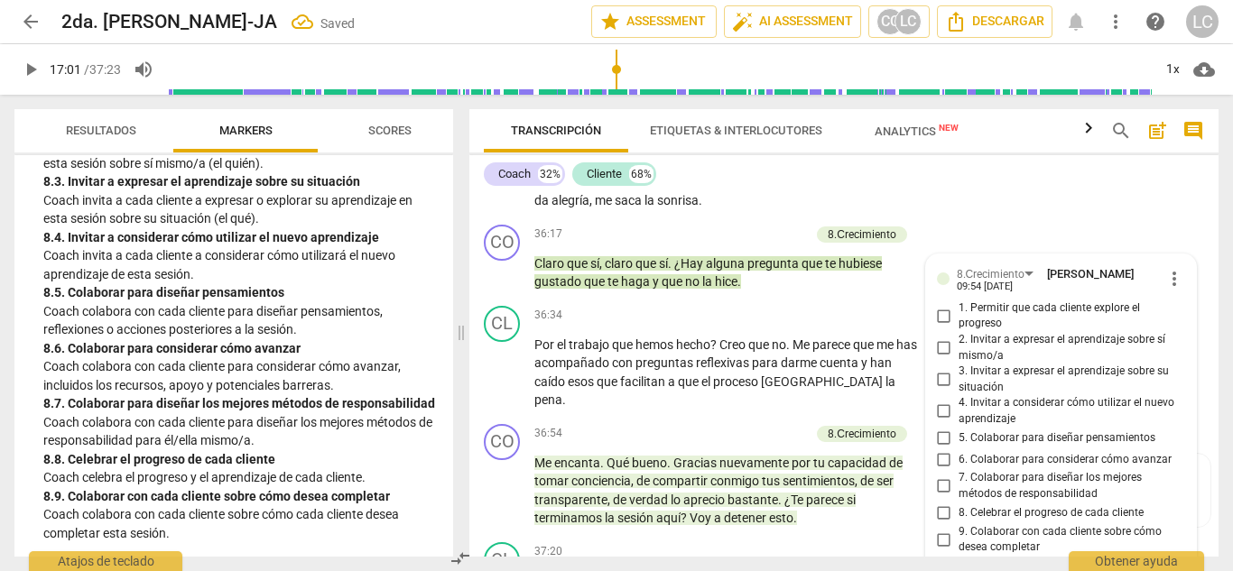
scroll to position [9482, 0]
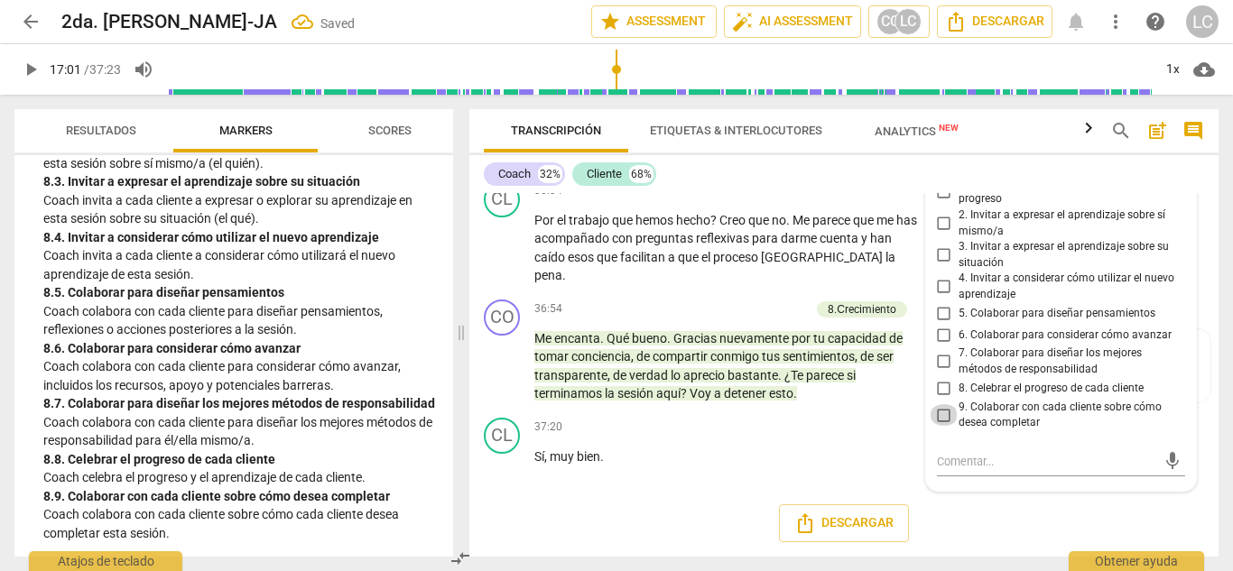
click at [942, 426] on input "9. Colaborar con cada cliente sobre cómo desea completar" at bounding box center [944, 415] width 29 height 22
checkbox input "true"
click at [674, 484] on div "CL play_arrow pause 37:20 + Add competency keyboard_arrow_right Sí , muy bien ." at bounding box center [843, 450] width 749 height 79
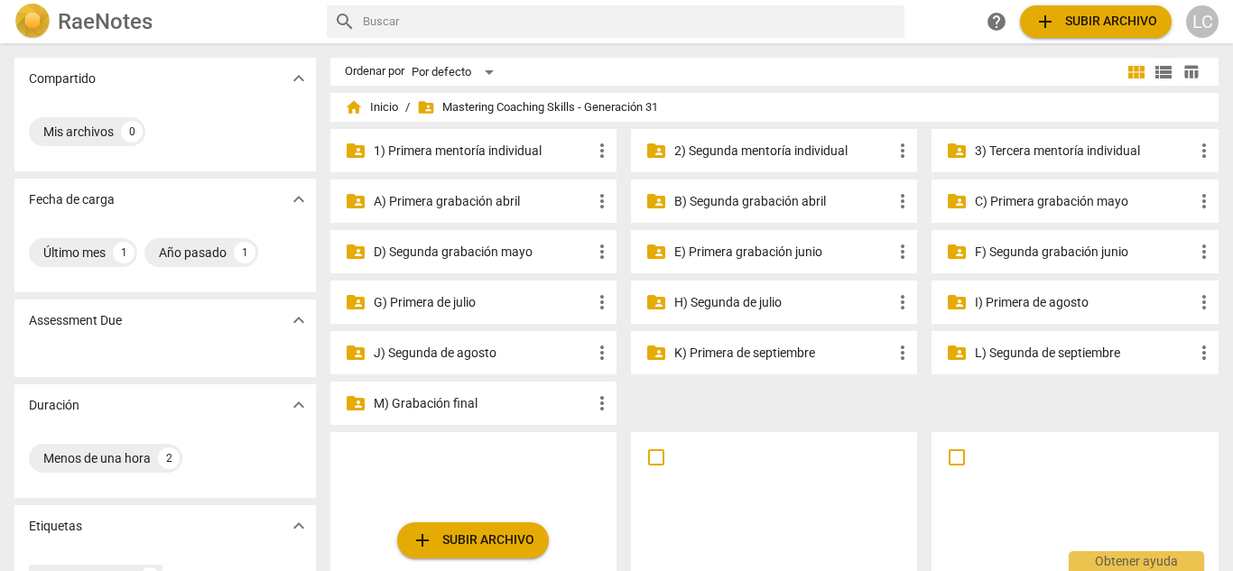
click at [792, 301] on p "H) Segunda de julio" at bounding box center [783, 302] width 218 height 19
click at [477, 307] on p "G) Primera de julio" at bounding box center [483, 302] width 218 height 19
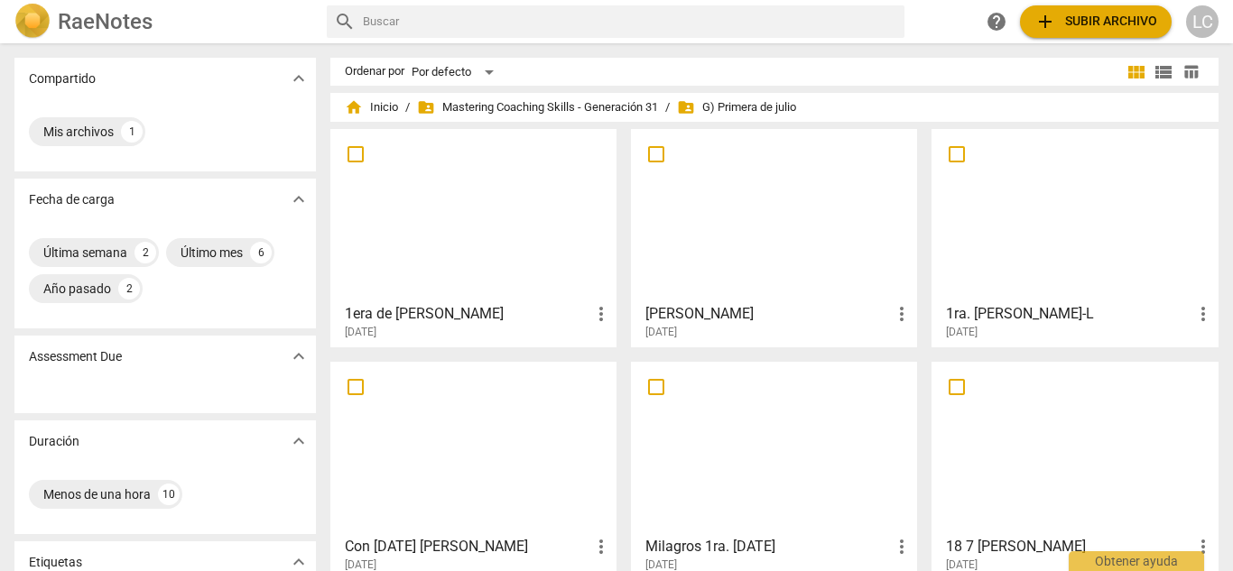
click at [746, 266] on div at bounding box center [773, 215] width 273 height 160
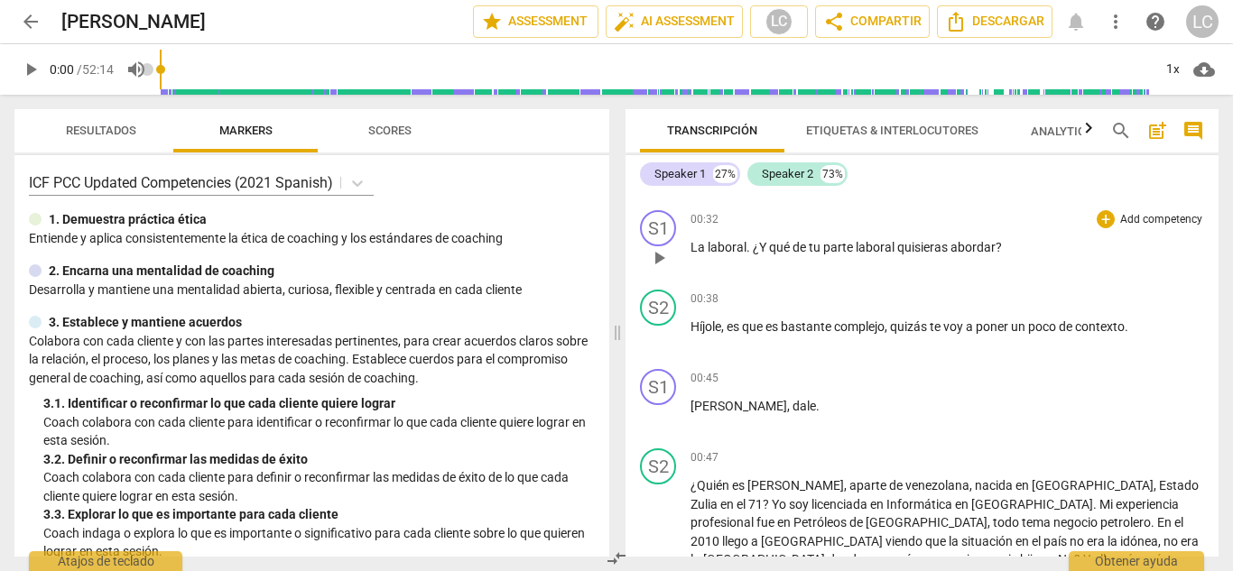
scroll to position [150, 0]
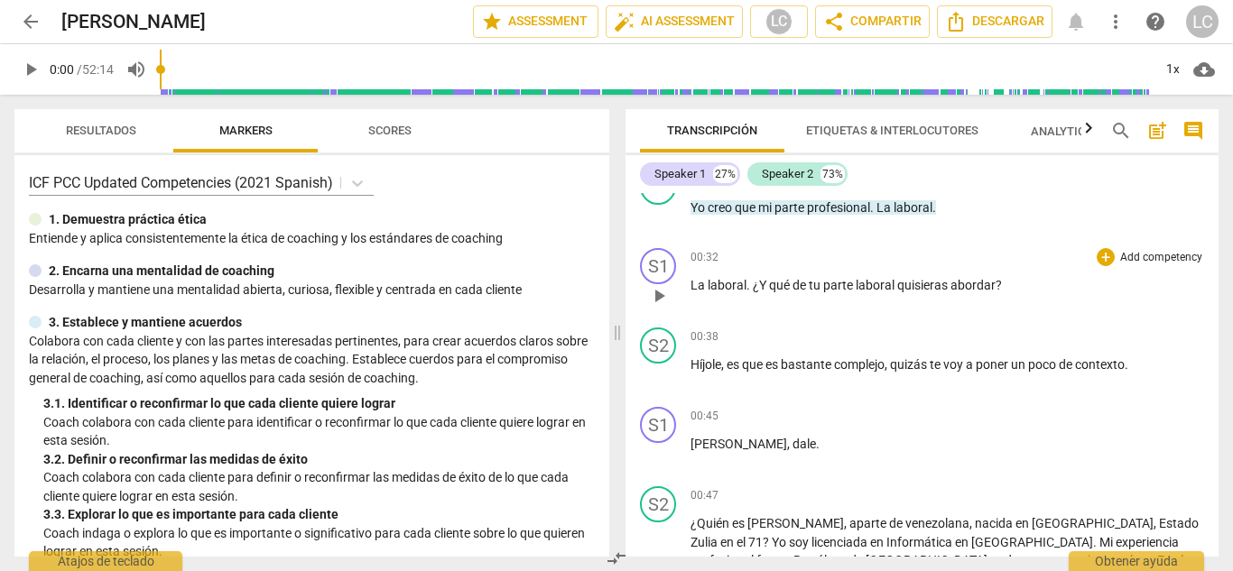
click at [1149, 258] on p "Add competency" at bounding box center [1161, 258] width 86 height 16
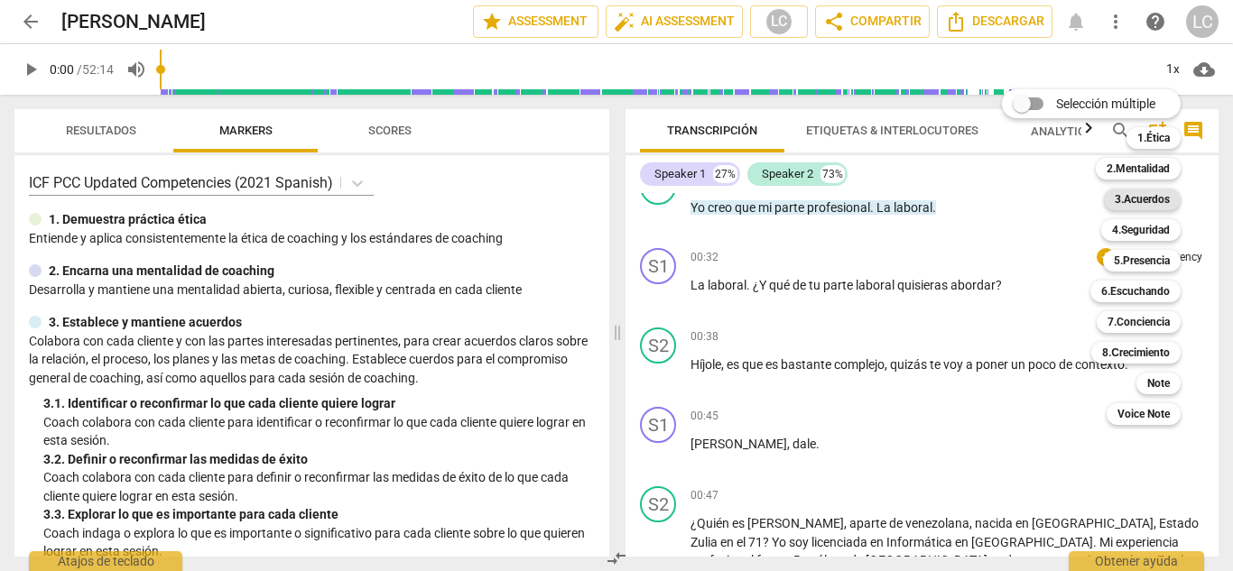
click at [1155, 192] on b "3.Acuerdos" at bounding box center [1142, 200] width 55 height 22
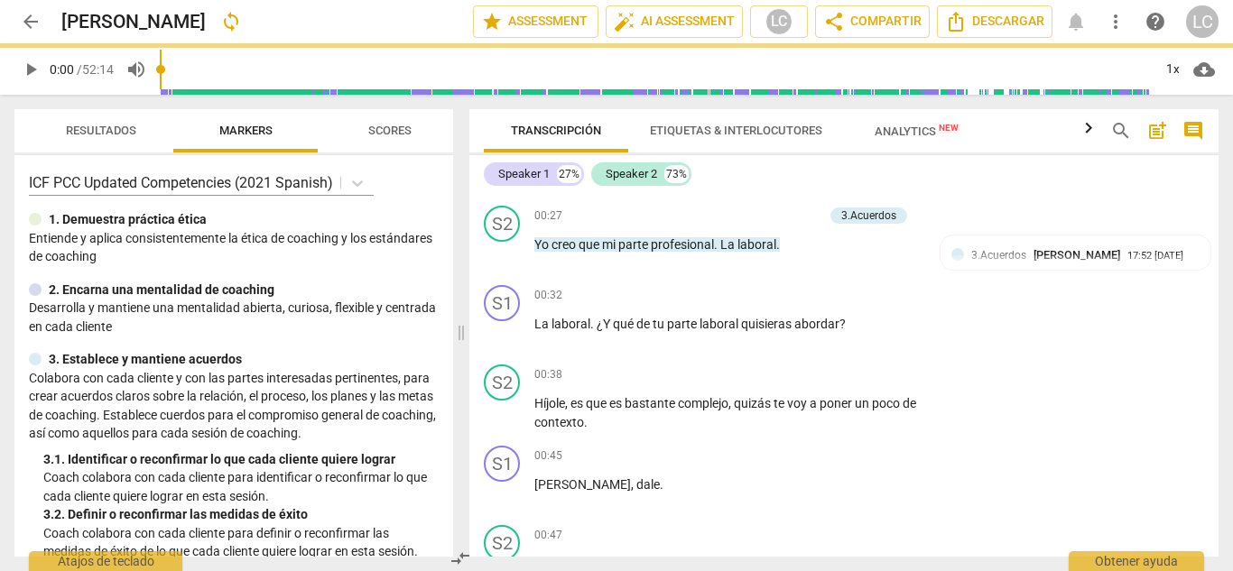
scroll to position [187, 0]
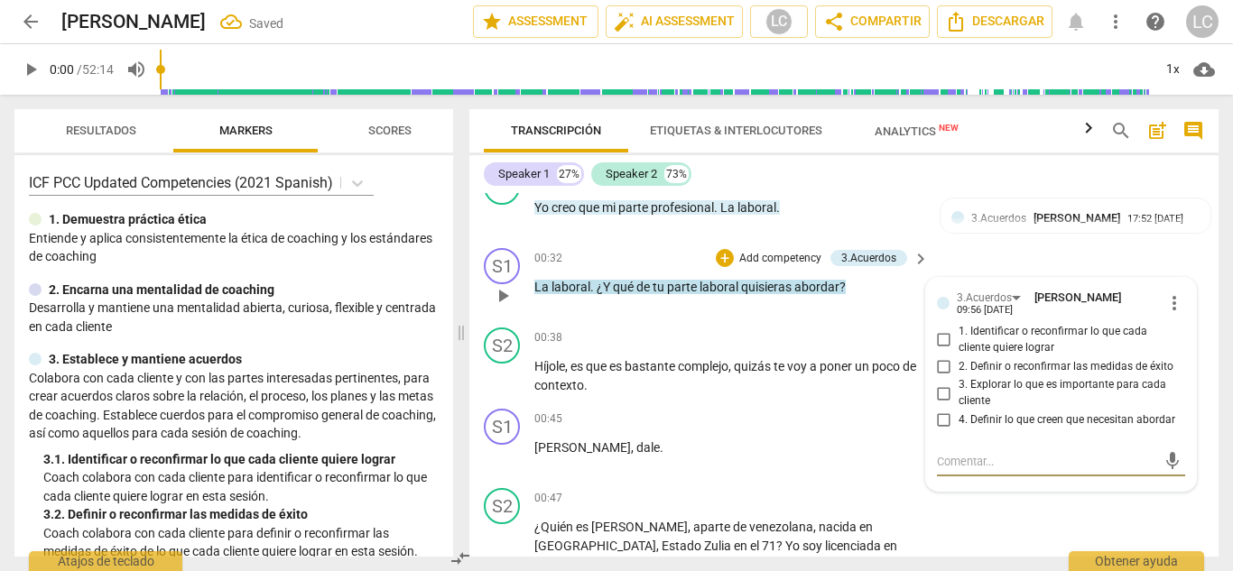
click at [940, 421] on input "4. Definir lo que creen que necesitan abordar" at bounding box center [944, 421] width 29 height 22
checkbox input "true"
click at [874, 181] on div "Speaker 1 27% Speaker 2 73%" at bounding box center [844, 174] width 720 height 31
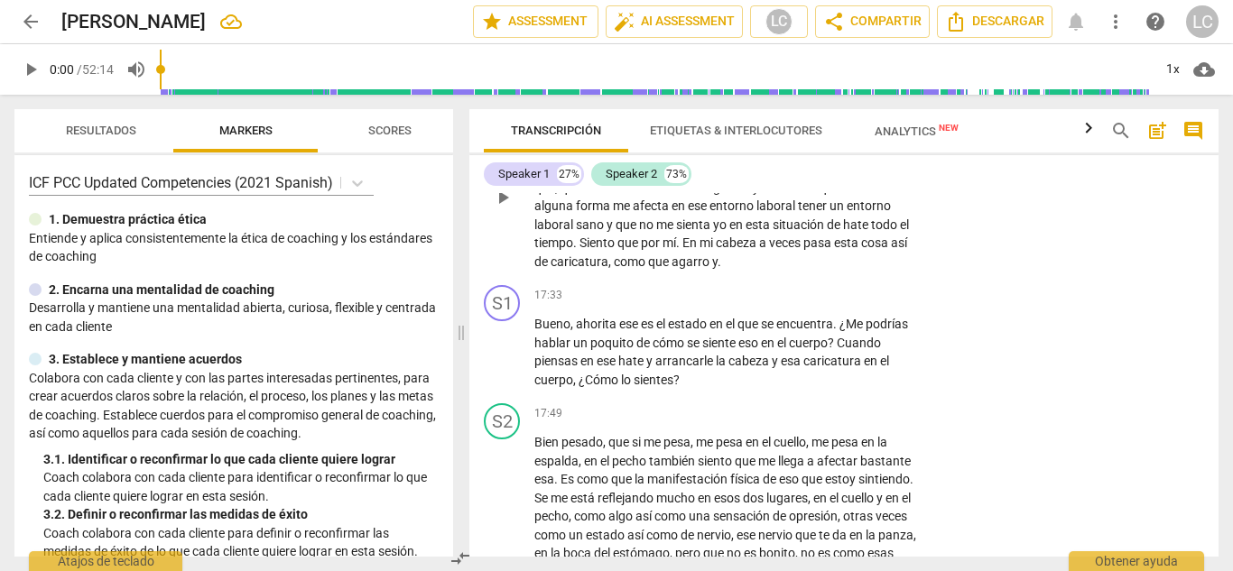
scroll to position [4602, 0]
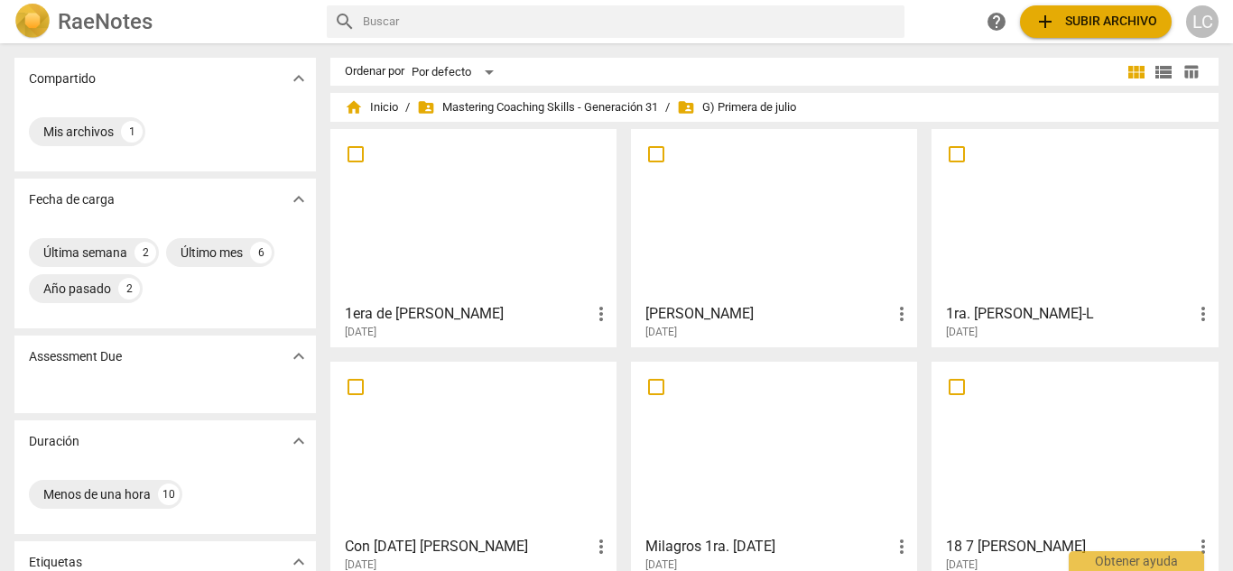
click at [793, 277] on div at bounding box center [773, 215] width 273 height 160
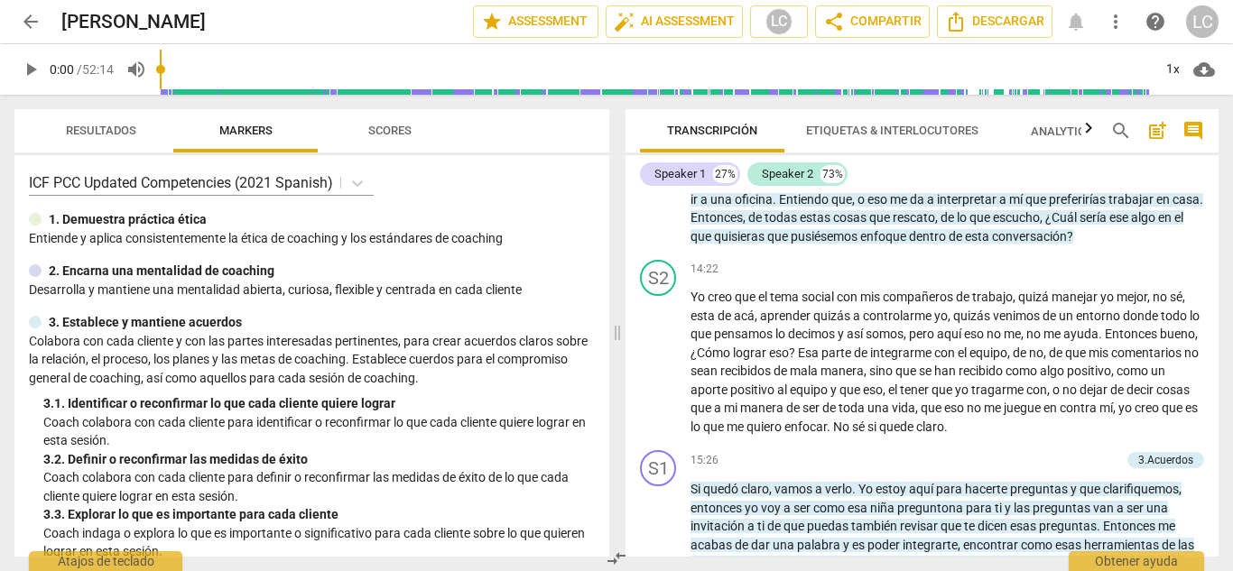
scroll to position [3184, 0]
click at [786, 400] on span "manera" at bounding box center [763, 407] width 46 height 14
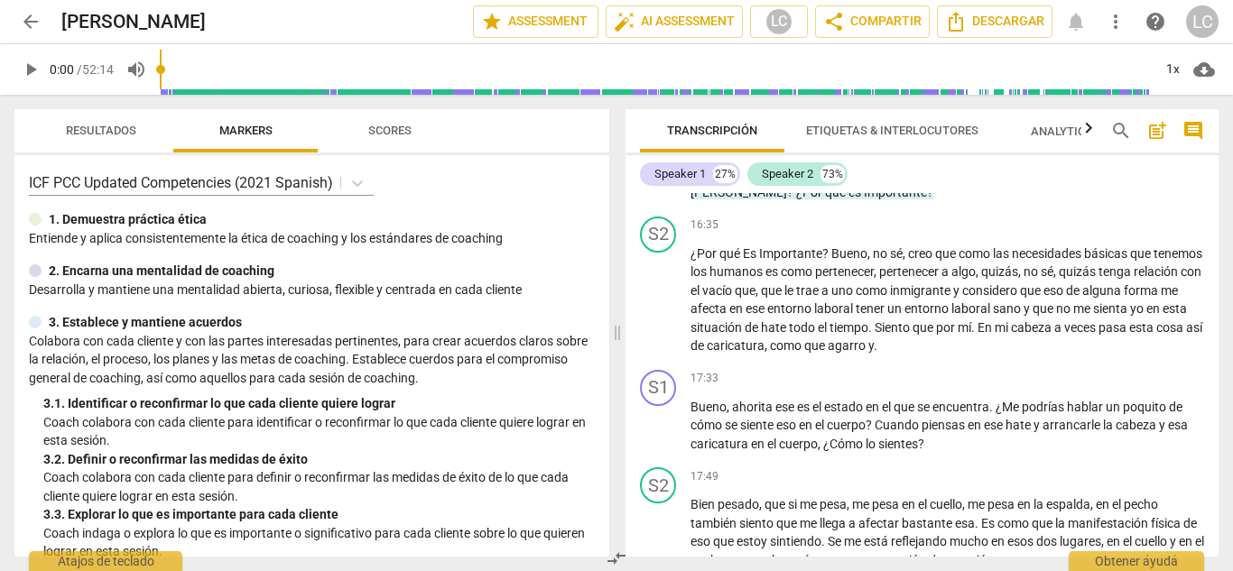
scroll to position [3629, 0]
click at [1158, 370] on p "Add competency" at bounding box center [1161, 378] width 86 height 16
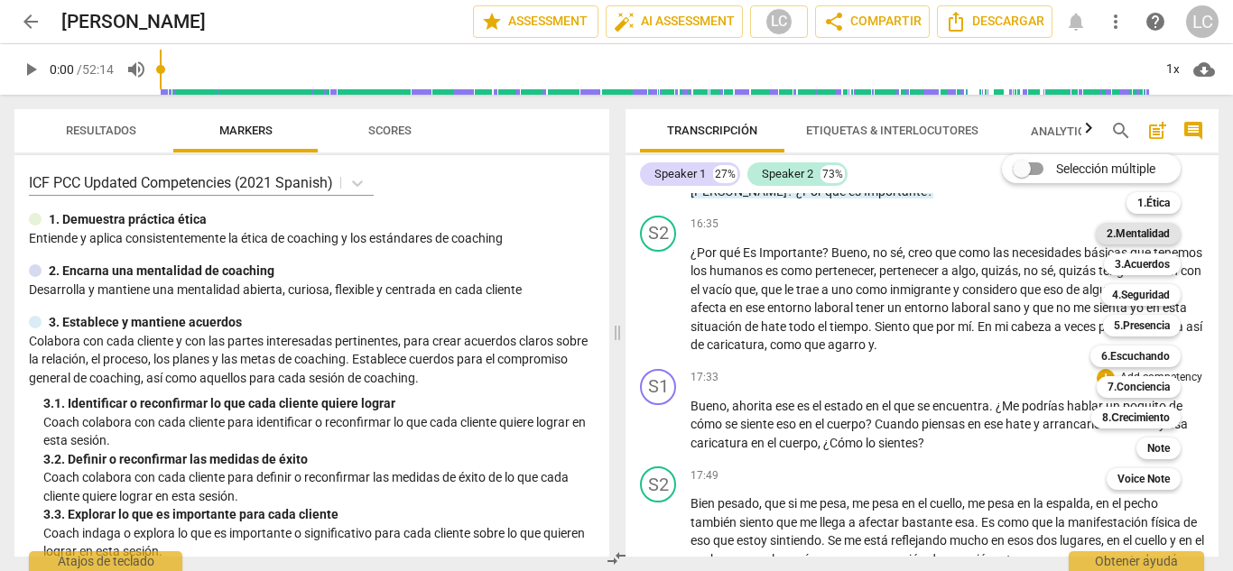
click at [1146, 231] on b "2.Mentalidad" at bounding box center [1138, 234] width 63 height 22
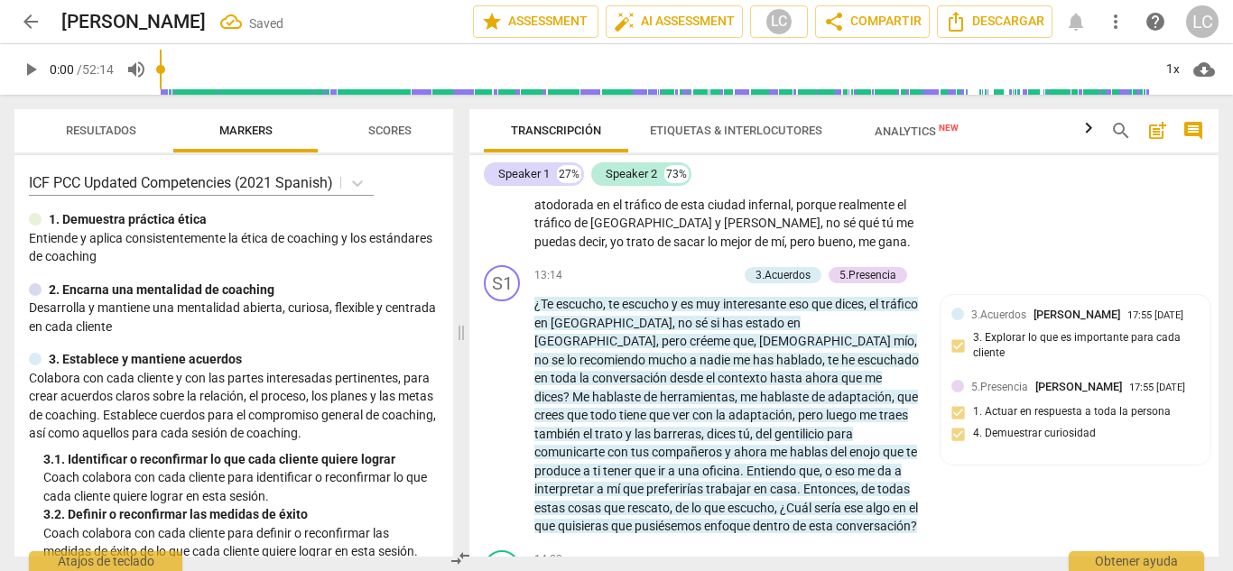
scroll to position [4479, 0]
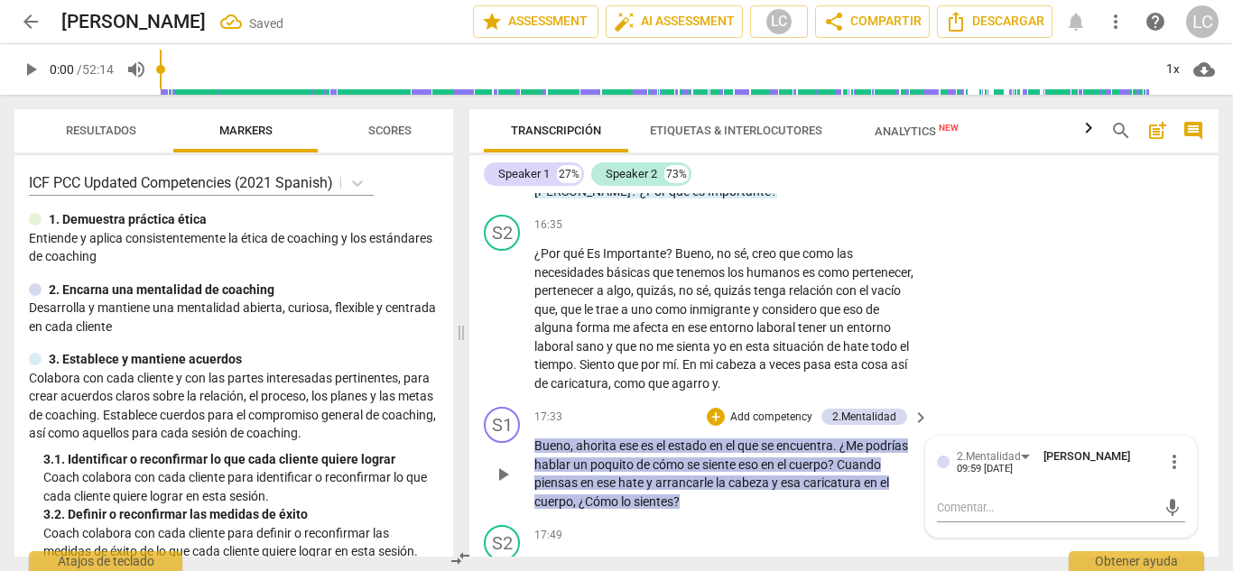
click at [943, 456] on div at bounding box center [943, 462] width 13 height 13
click at [787, 410] on p "Add competency" at bounding box center [771, 418] width 86 height 16
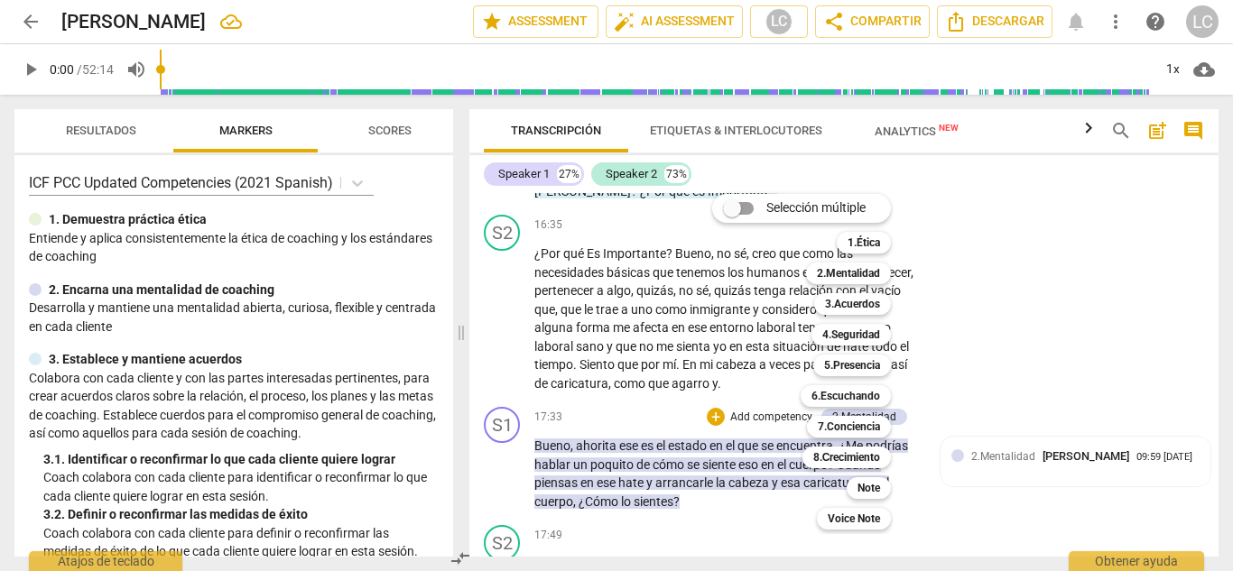
click at [306, 335] on div at bounding box center [616, 285] width 1233 height 571
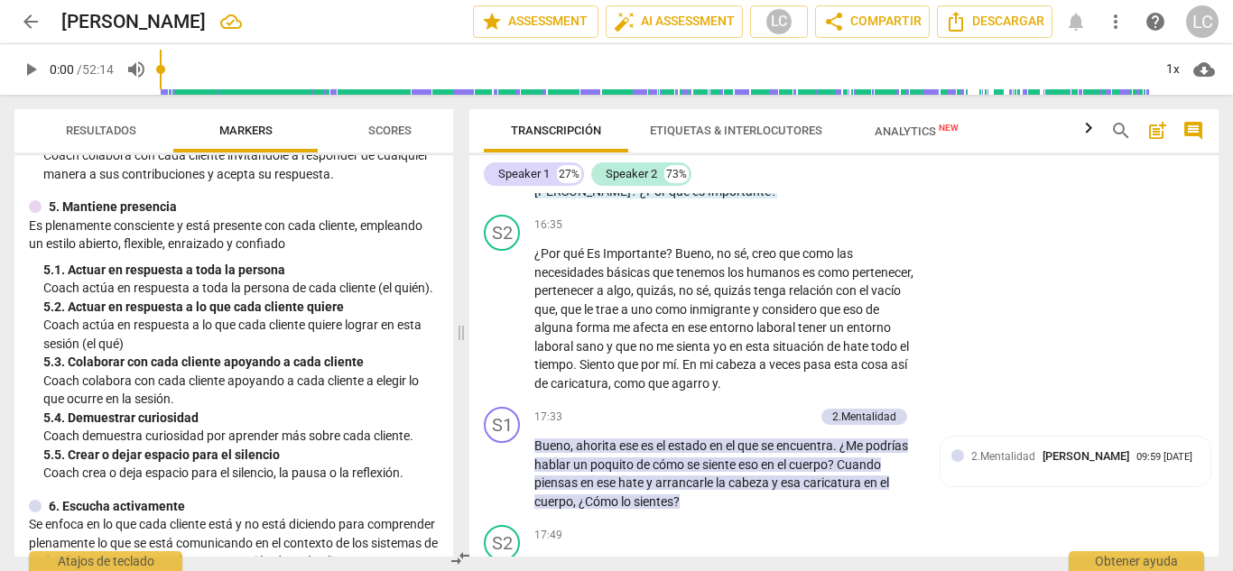
scroll to position [791, 0]
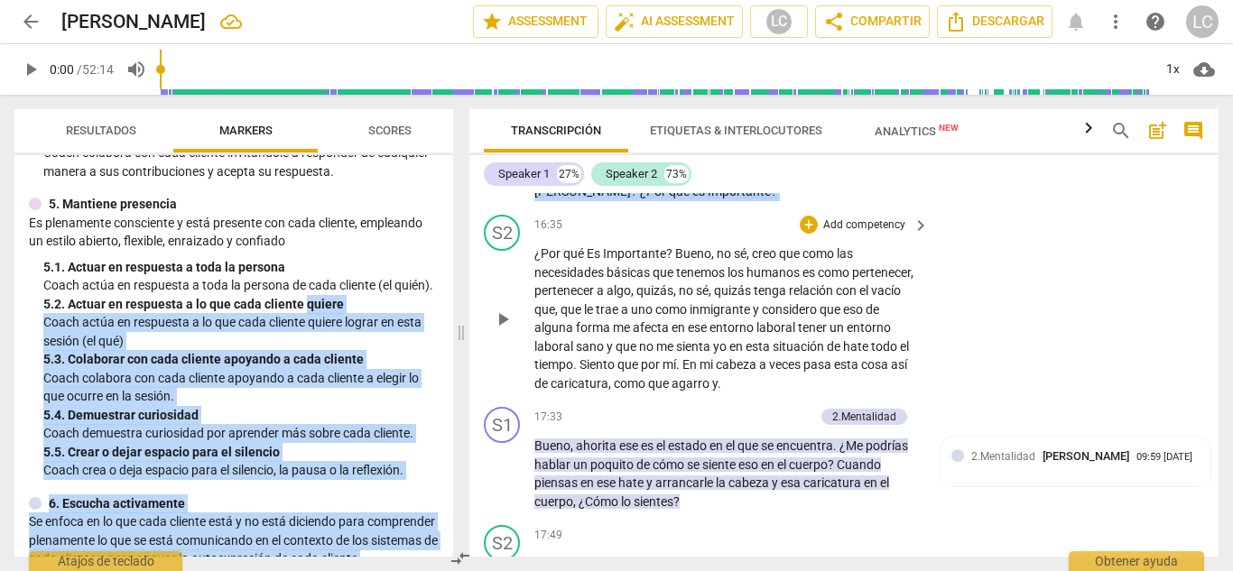
drag, startPoint x: 304, startPoint y: 320, endPoint x: 722, endPoint y: 339, distance: 418.4
click at [722, 339] on div "Resultados Markers Scores ICF PCC Updated Competencies (2021 Spanish) 1. Demues…" at bounding box center [616, 333] width 1233 height 477
click at [776, 410] on p "Add competency" at bounding box center [771, 418] width 86 height 16
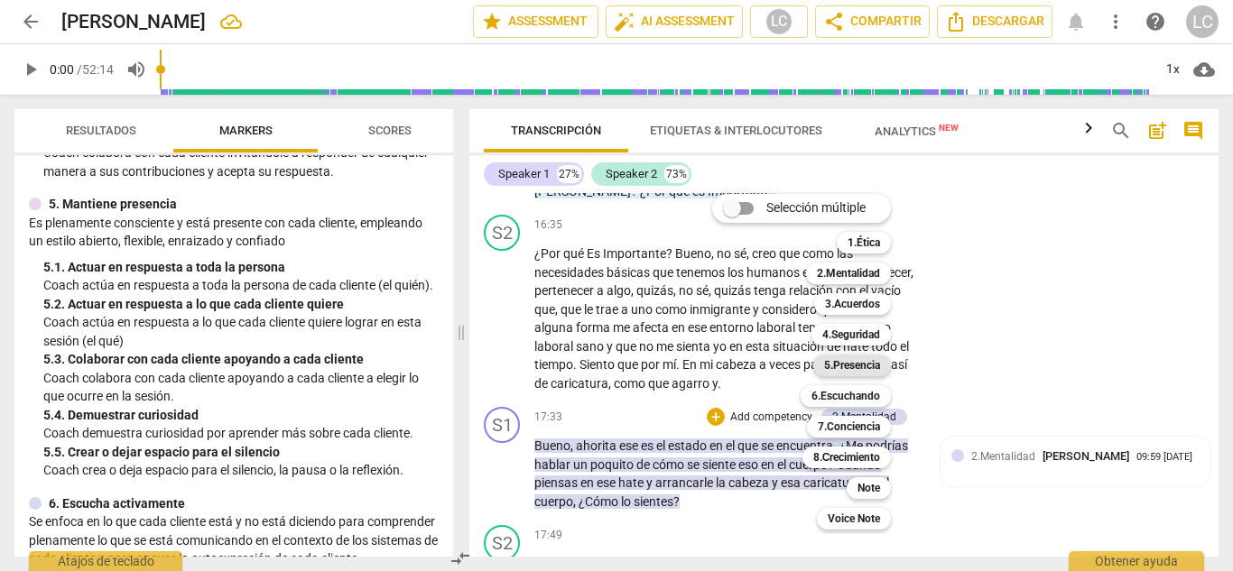
click at [839, 368] on b "5.Presencia" at bounding box center [852, 366] width 56 height 22
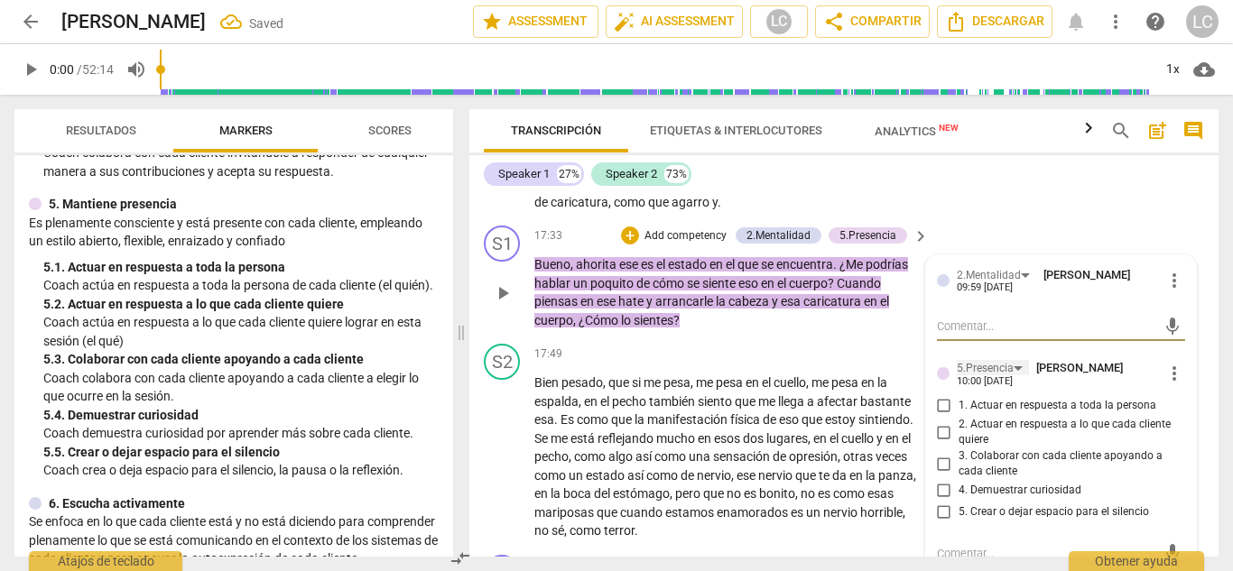
scroll to position [4661, 0]
click at [941, 479] on input "4. Demuestrar curiosidad" at bounding box center [944, 490] width 29 height 22
checkbox input "true"
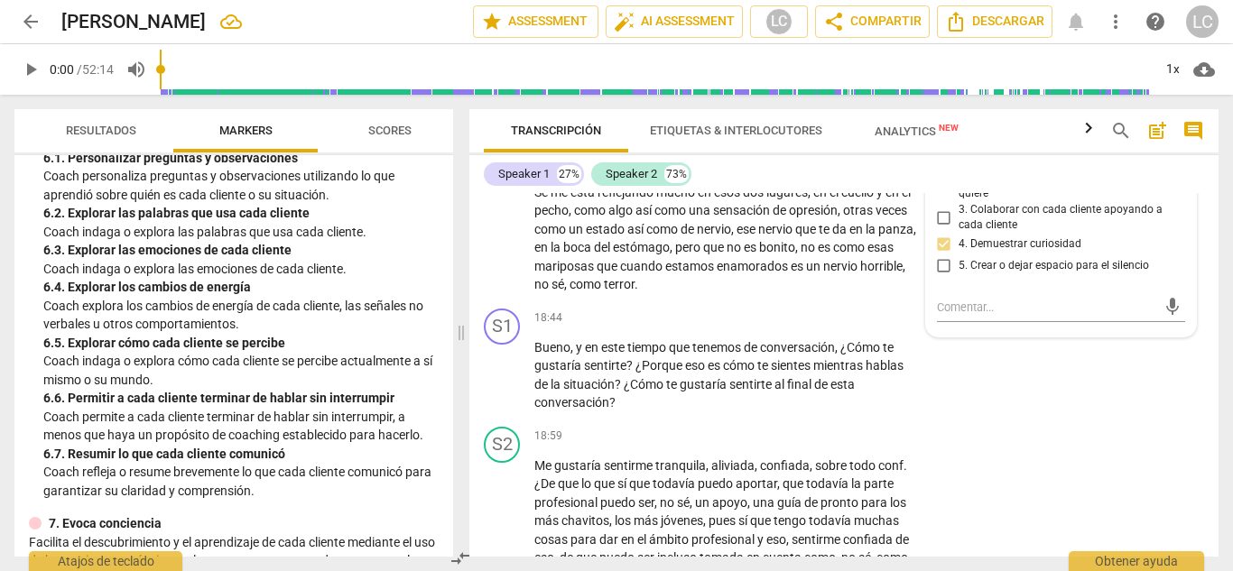
scroll to position [1219, 0]
click at [821, 311] on p "Add competency" at bounding box center [864, 319] width 86 height 16
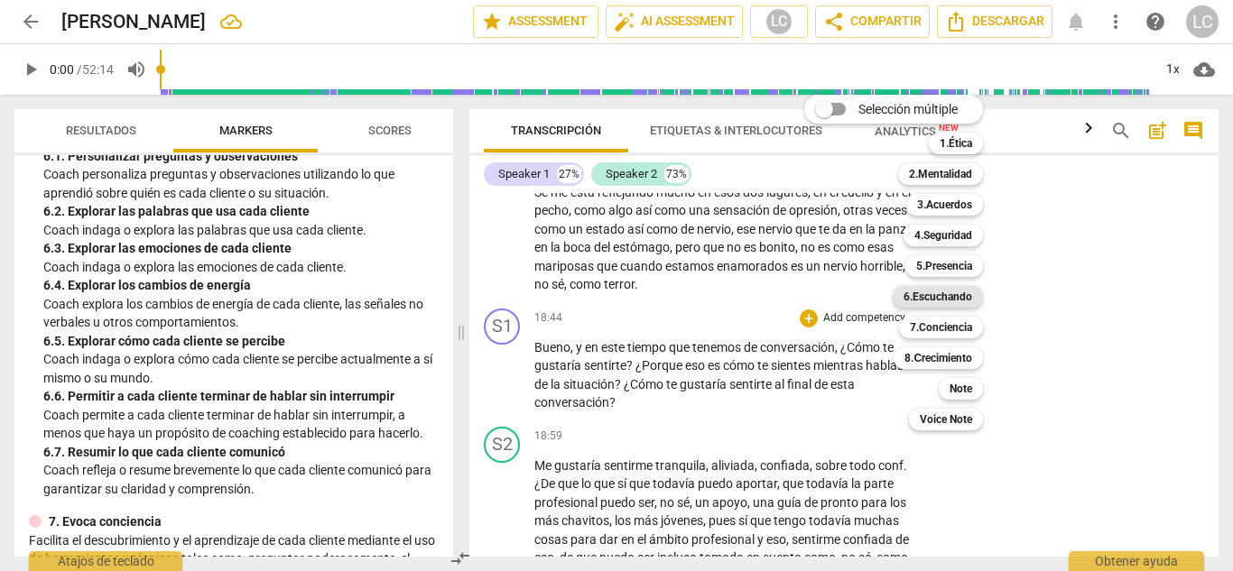
click at [950, 292] on b "6.Escuchando" at bounding box center [938, 297] width 69 height 22
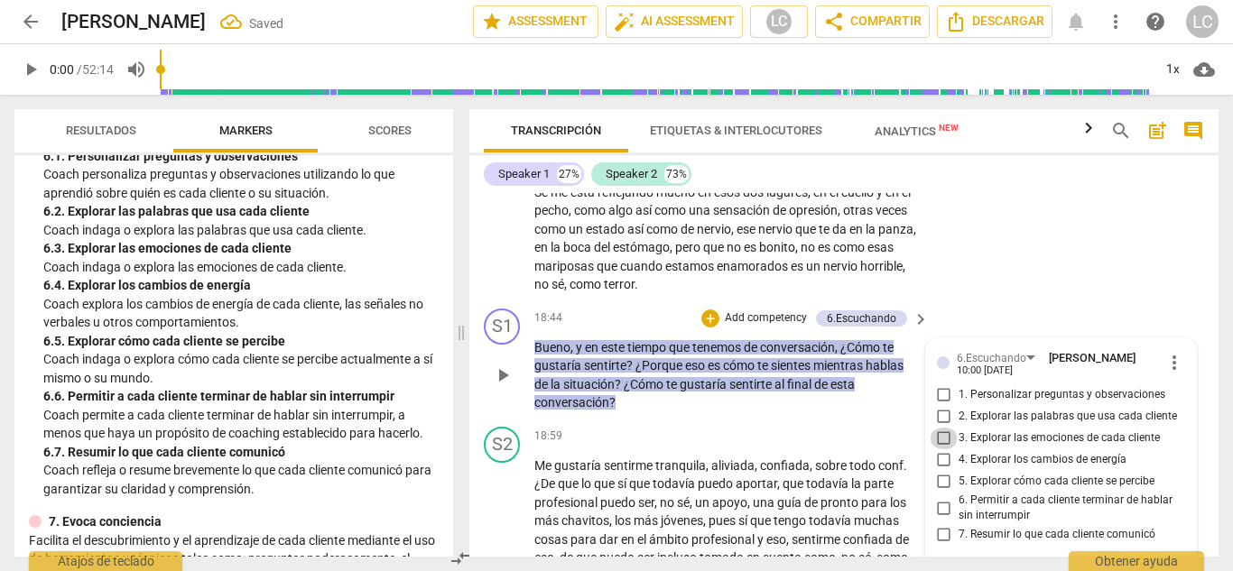
click at [941, 428] on input "3. Explorar las emociones de cada cliente" at bounding box center [944, 439] width 29 height 22
checkbox input "true"
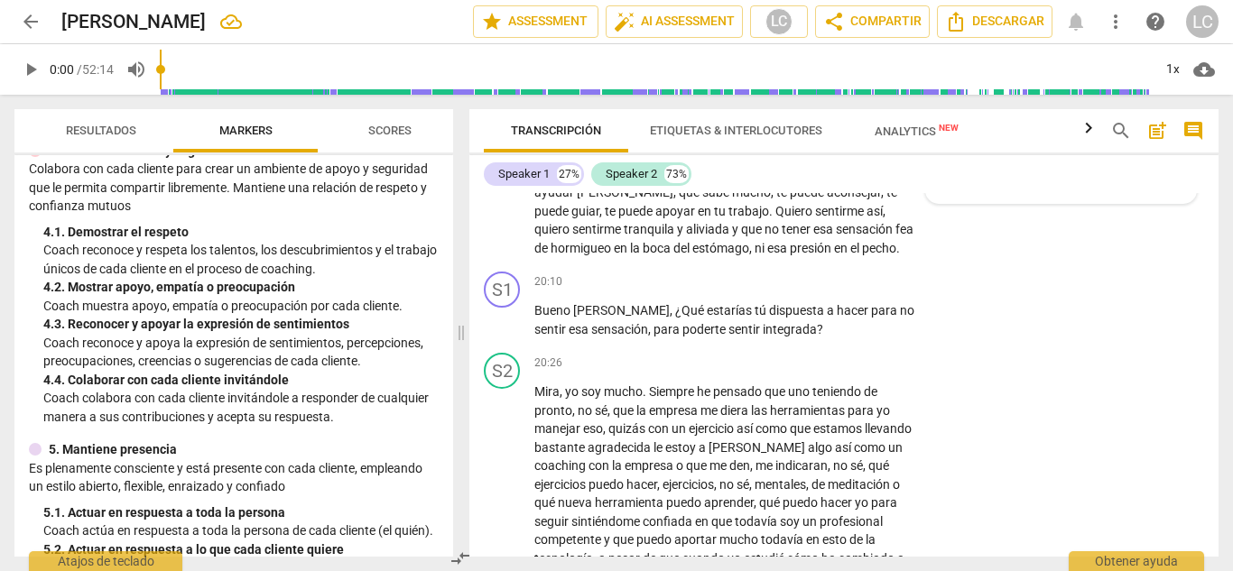
scroll to position [544, 0]
click at [885, 274] on p "Add competency" at bounding box center [864, 282] width 86 height 16
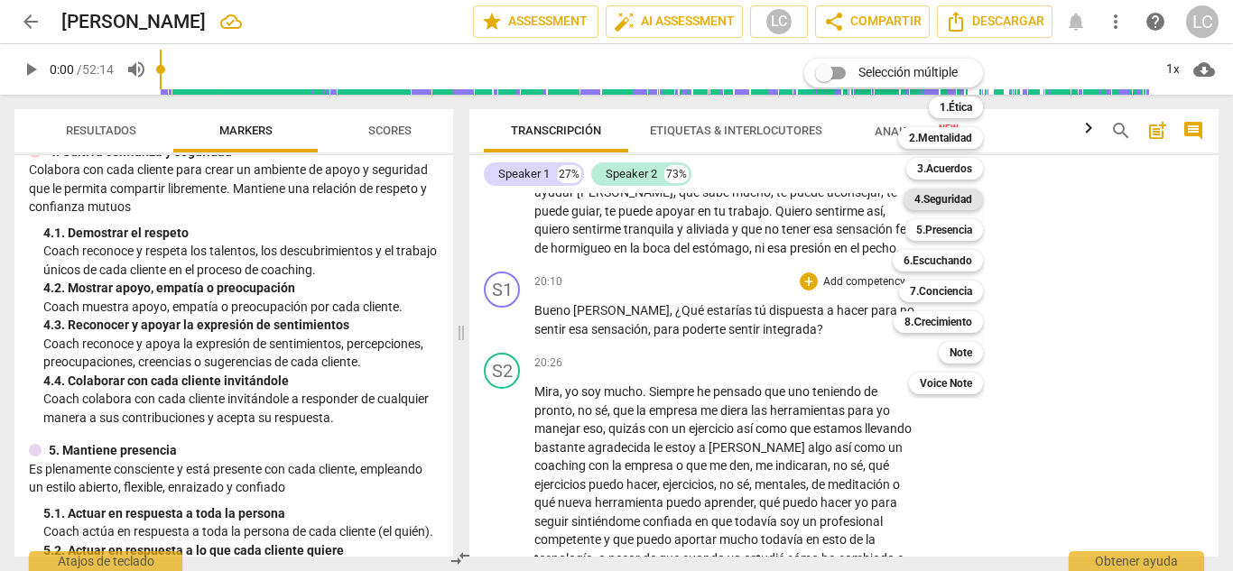
click at [946, 193] on b "4.Seguridad" at bounding box center [943, 200] width 58 height 22
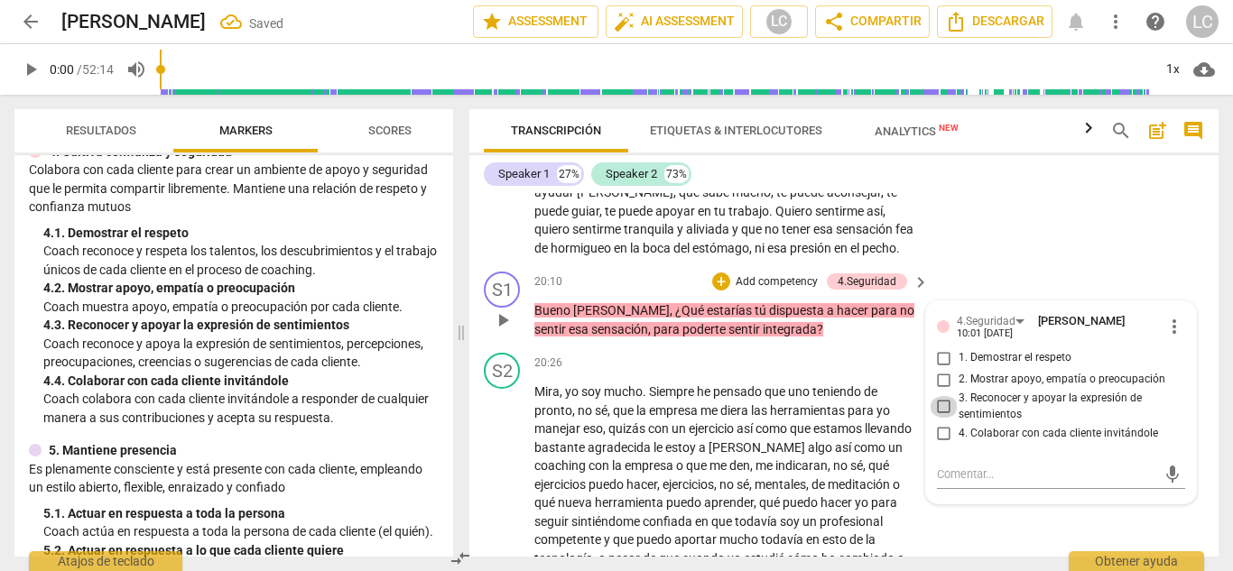
click at [941, 396] on input "3. Reconocer y apoyar la expresión de sentimientos" at bounding box center [944, 407] width 29 height 22
checkbox input "true"
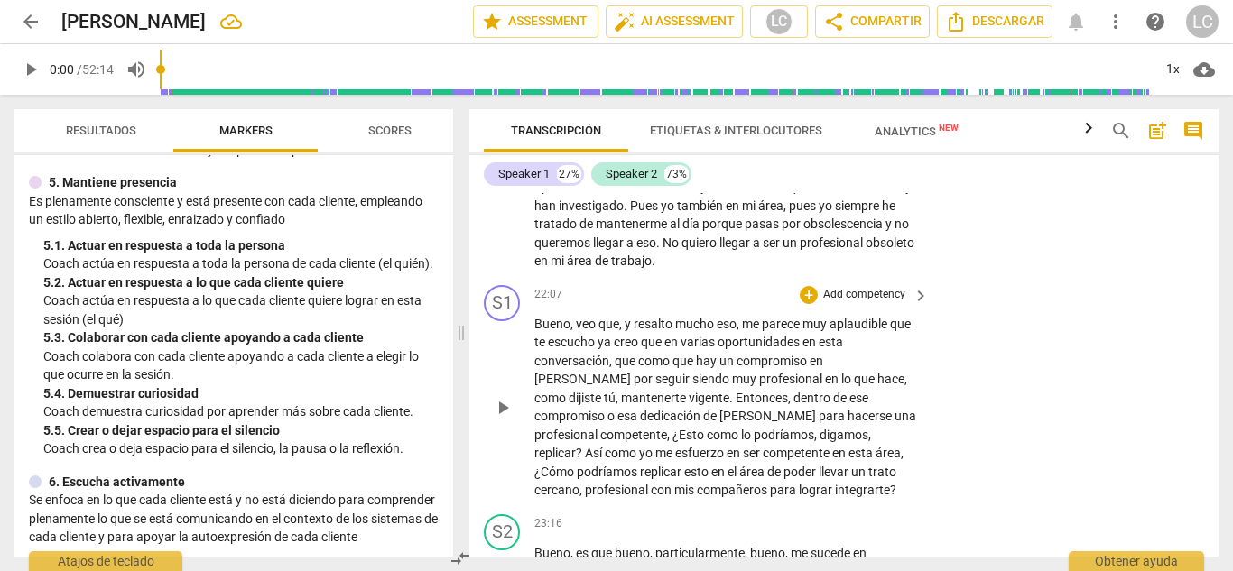
scroll to position [5748, 0]
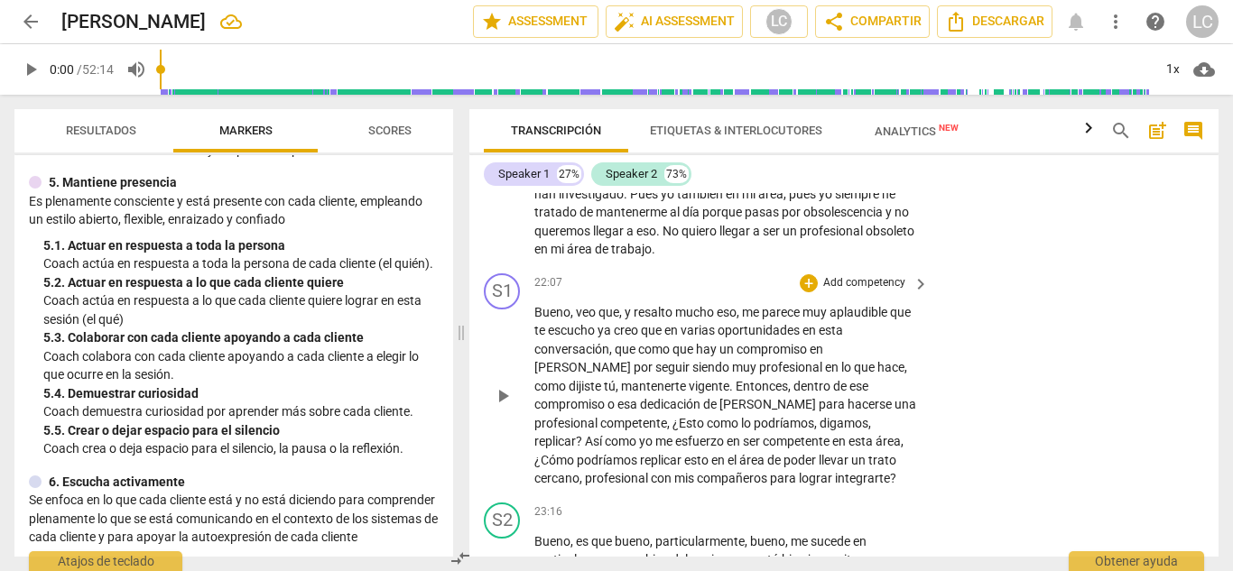
click at [830, 275] on p "Add competency" at bounding box center [864, 283] width 86 height 16
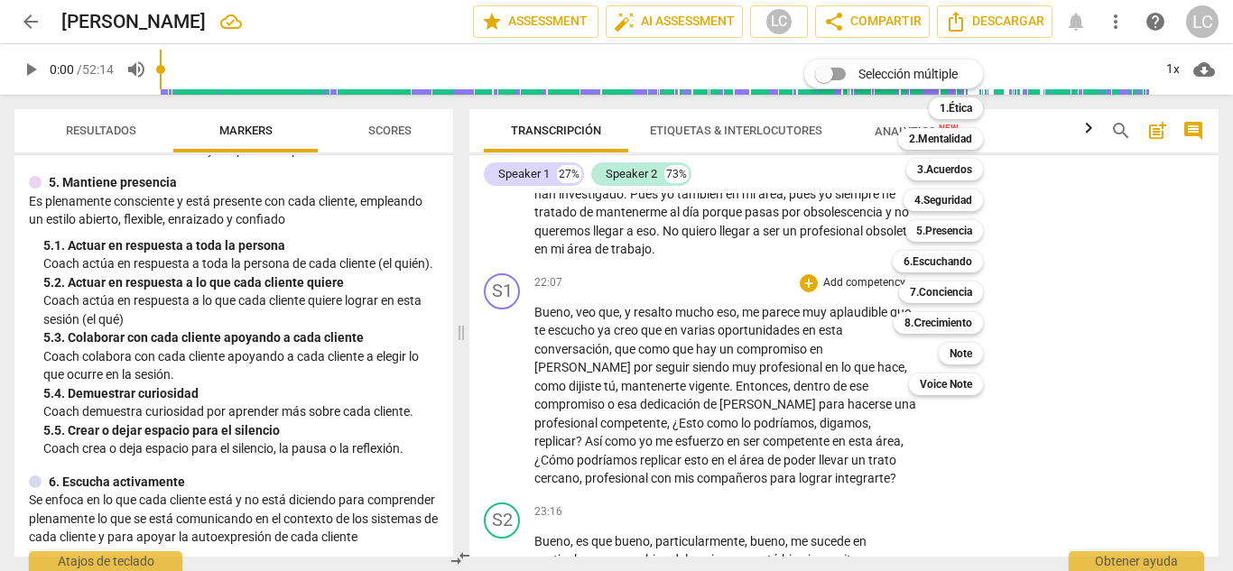
click at [384, 242] on div at bounding box center [616, 285] width 1233 height 571
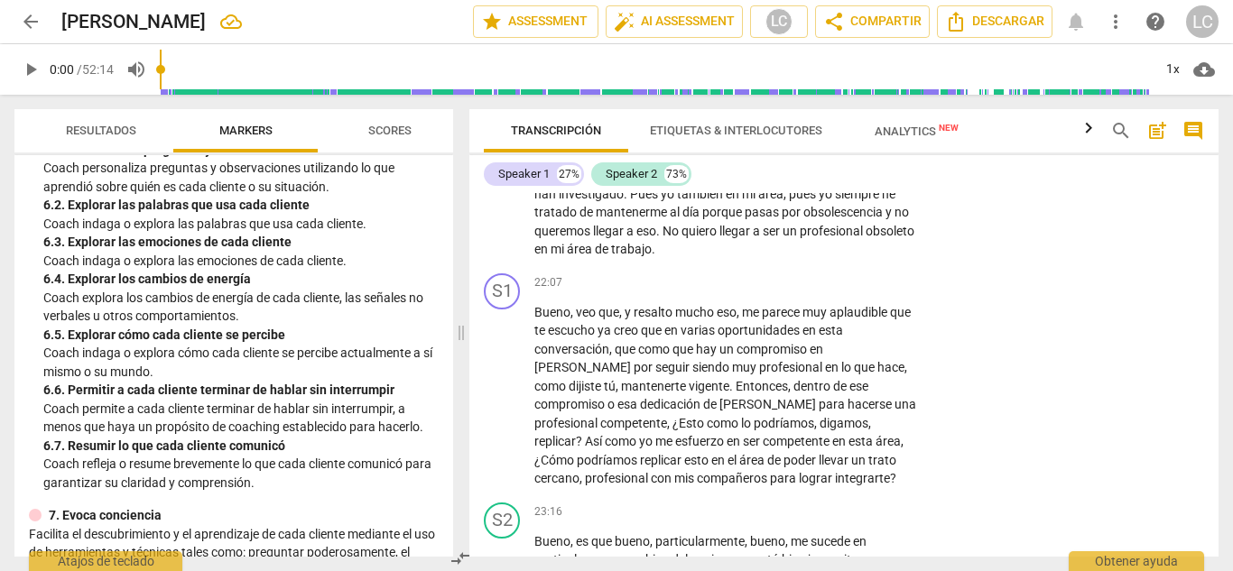
scroll to position [1232, 0]
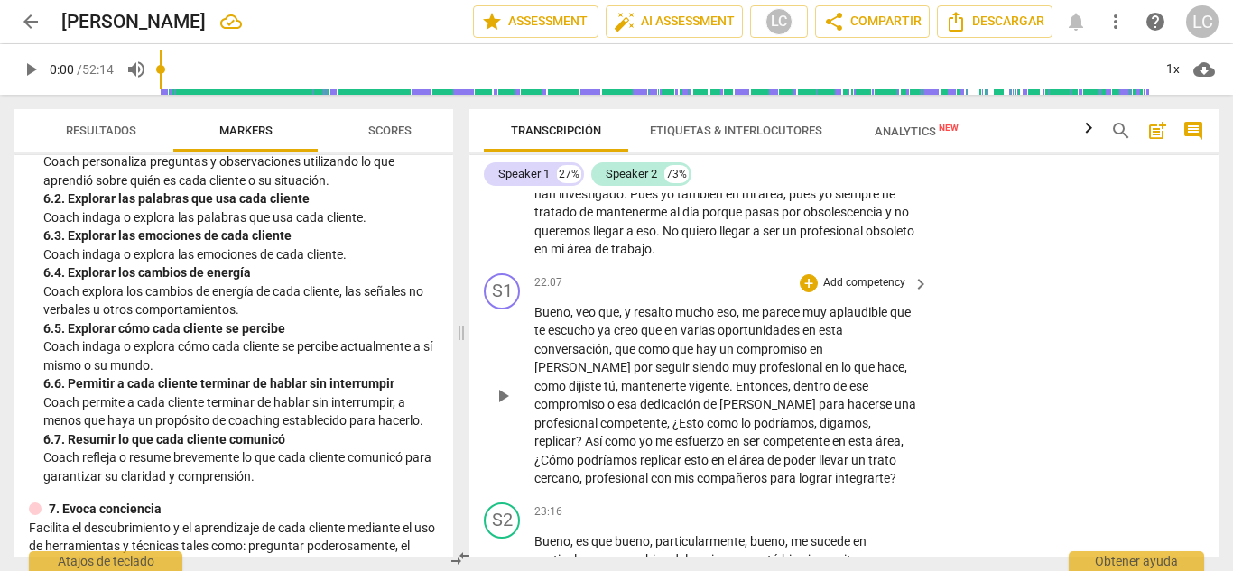
click at [849, 275] on p "Add competency" at bounding box center [864, 283] width 86 height 16
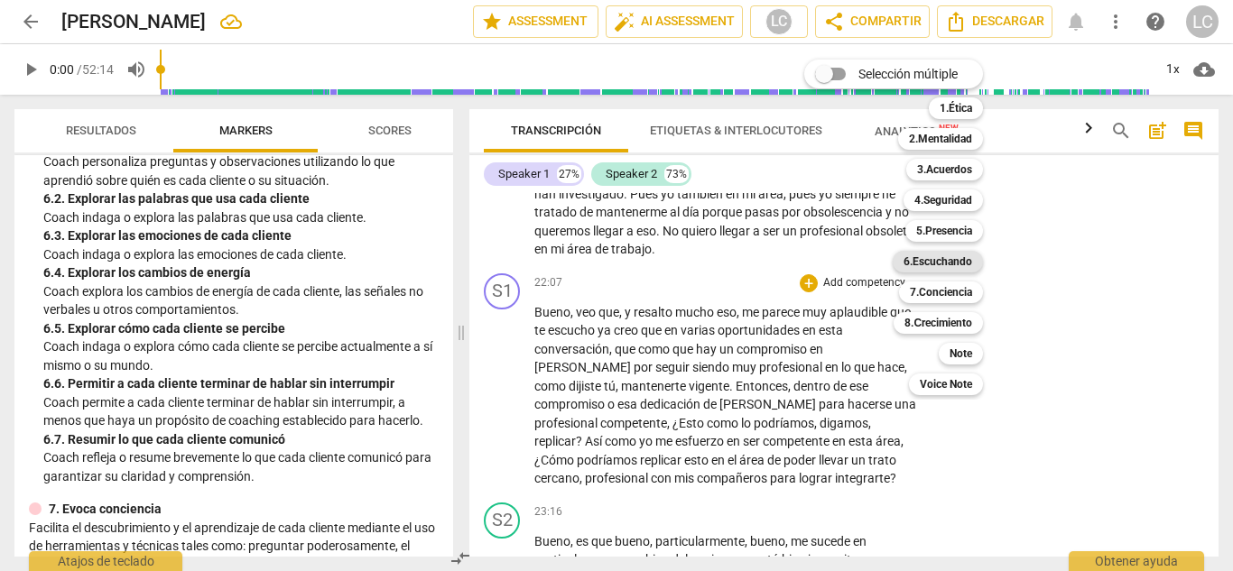
click at [939, 262] on b "6.Escuchando" at bounding box center [938, 262] width 69 height 22
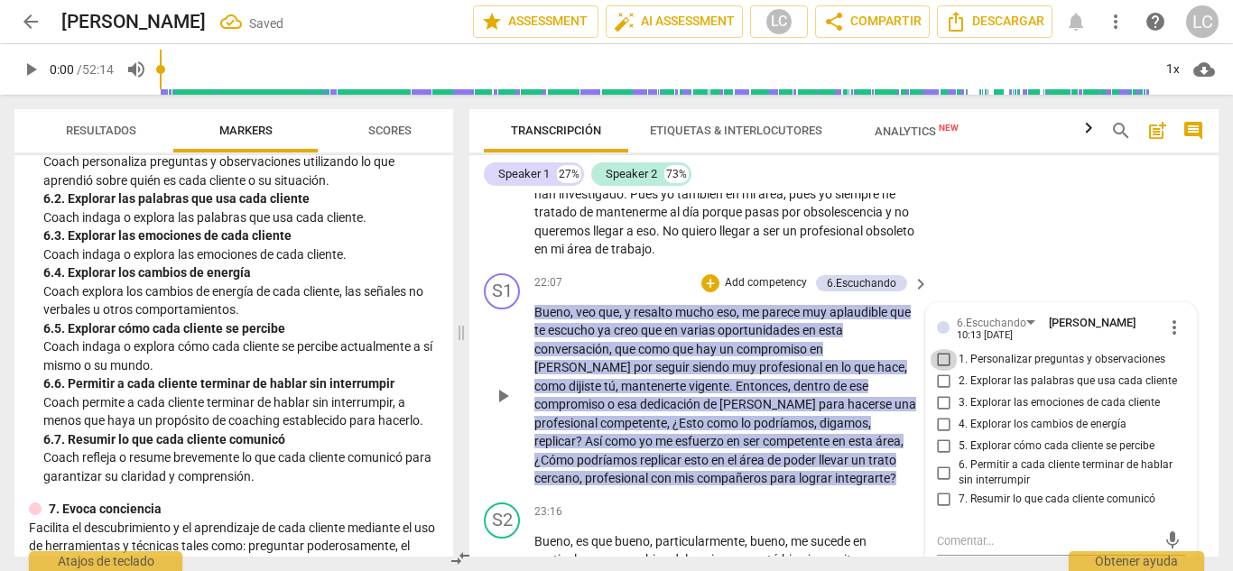
click at [940, 349] on input "1. Personalizar preguntas y observaciones" at bounding box center [944, 360] width 29 height 22
checkbox input "true"
click at [942, 371] on input "2. Explorar las palabras que usa cada cliente" at bounding box center [944, 382] width 29 height 22
checkbox input "true"
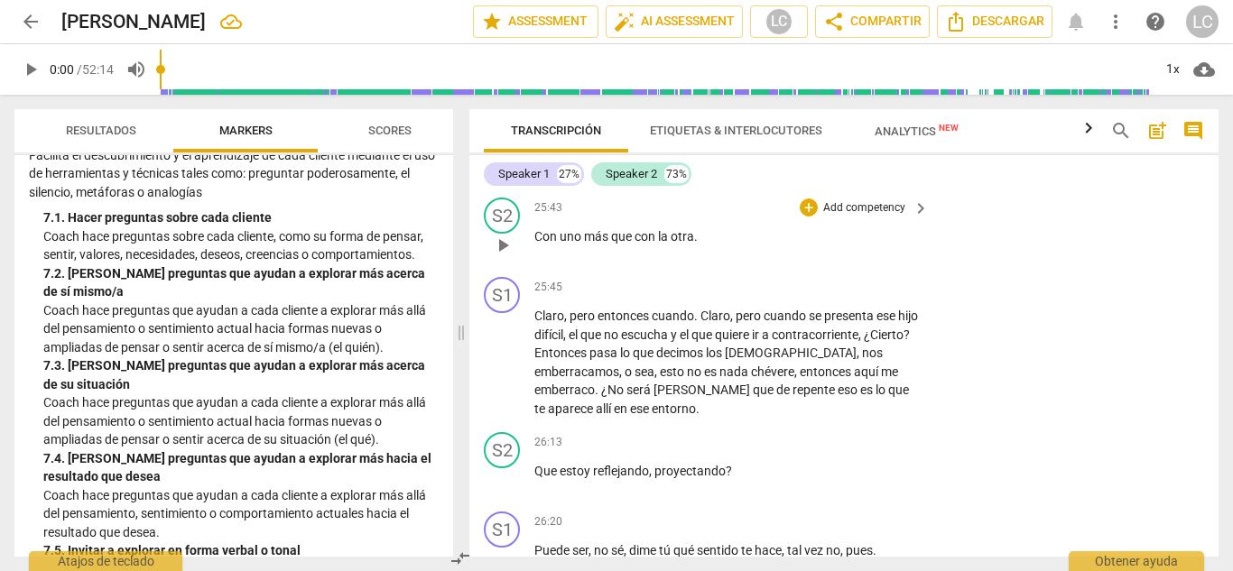
scroll to position [6605, 0]
click at [881, 279] on p "Add competency" at bounding box center [864, 287] width 86 height 16
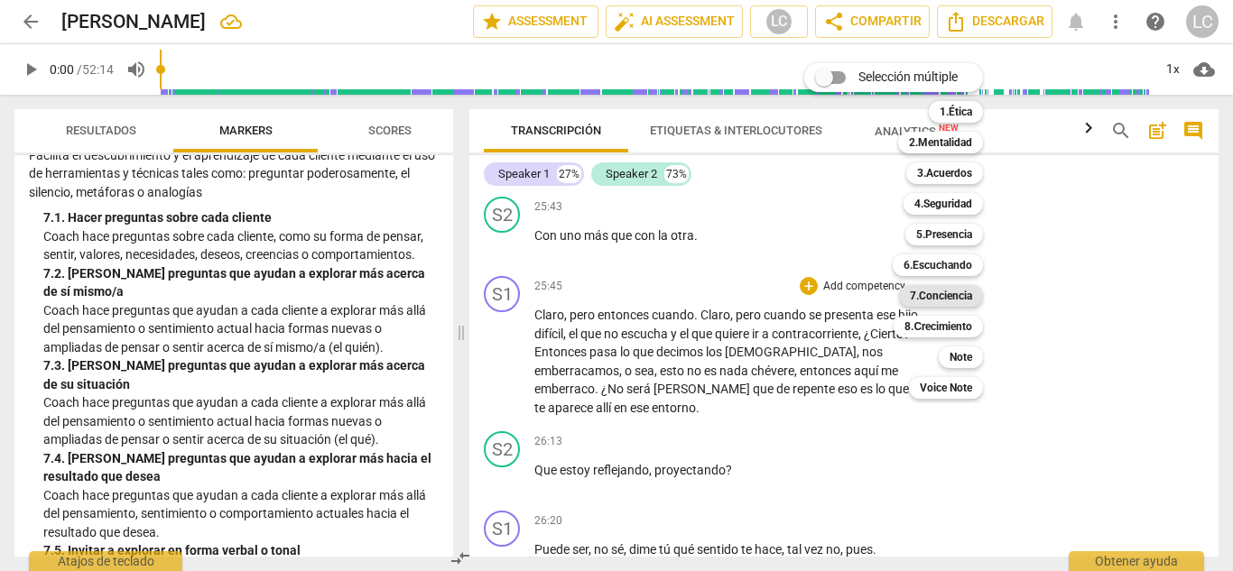
click at [946, 299] on b "7.Conciencia" at bounding box center [941, 296] width 62 height 22
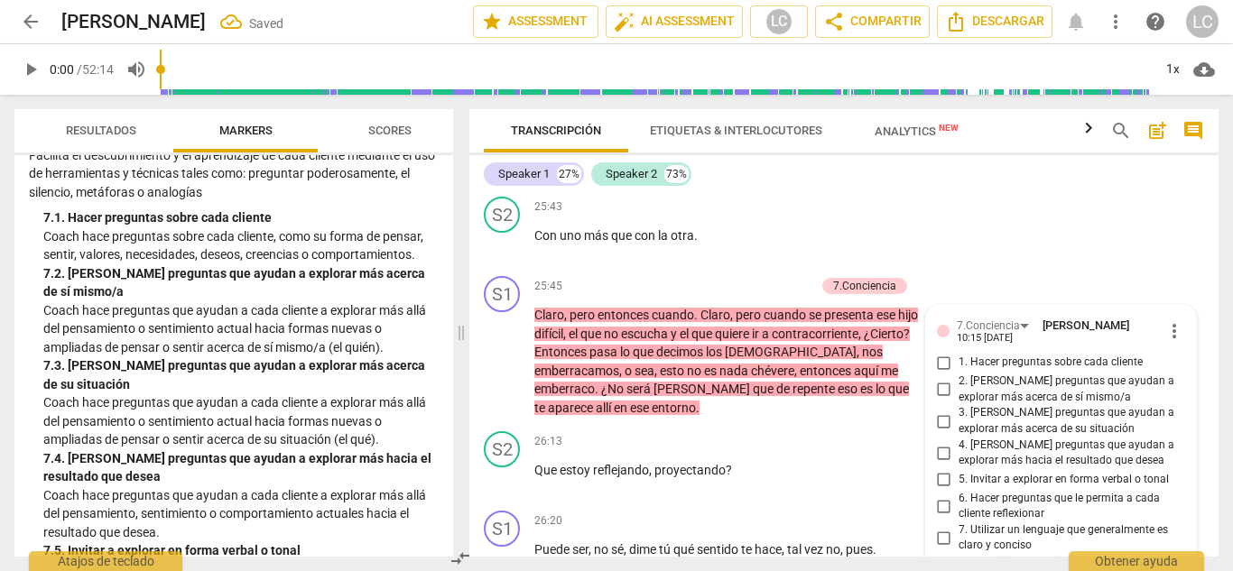
scroll to position [6615, 0]
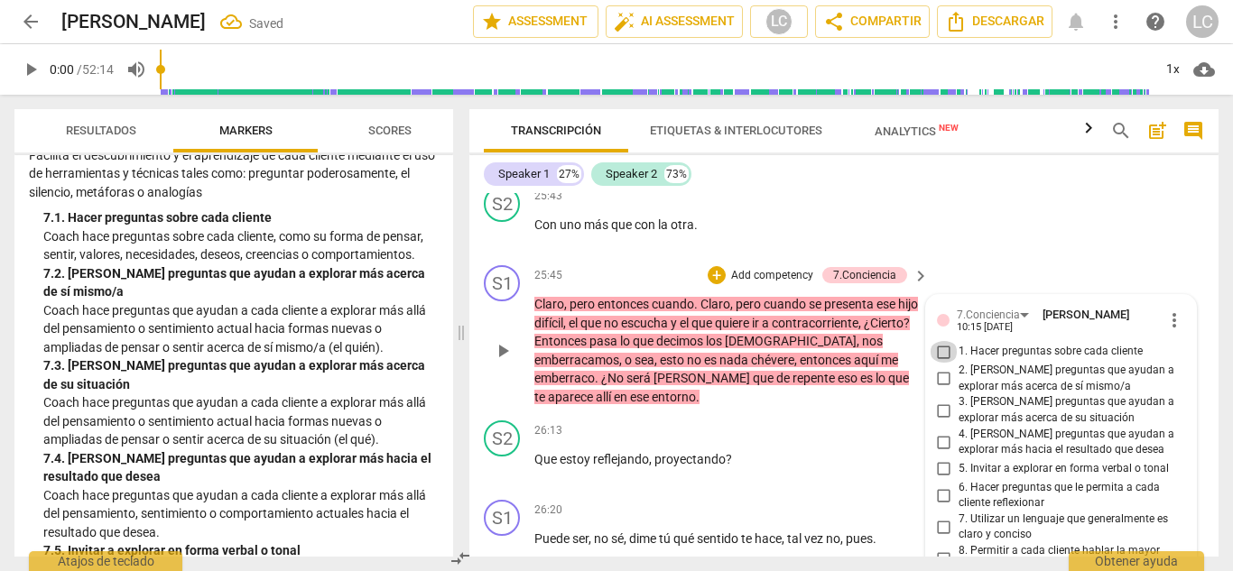
click at [941, 341] on input "1. Hacer preguntas sobre cada cliente" at bounding box center [944, 352] width 29 height 22
checkbox input "true"
click at [937, 368] on input "2. [PERSON_NAME] preguntas que ayudan a explorar más acerca de sí mismo/a" at bounding box center [944, 379] width 29 height 22
checkbox input "true"
click at [943, 400] on input "3. [PERSON_NAME] preguntas que ayudan a explorar más acerca de su situación" at bounding box center [944, 411] width 29 height 22
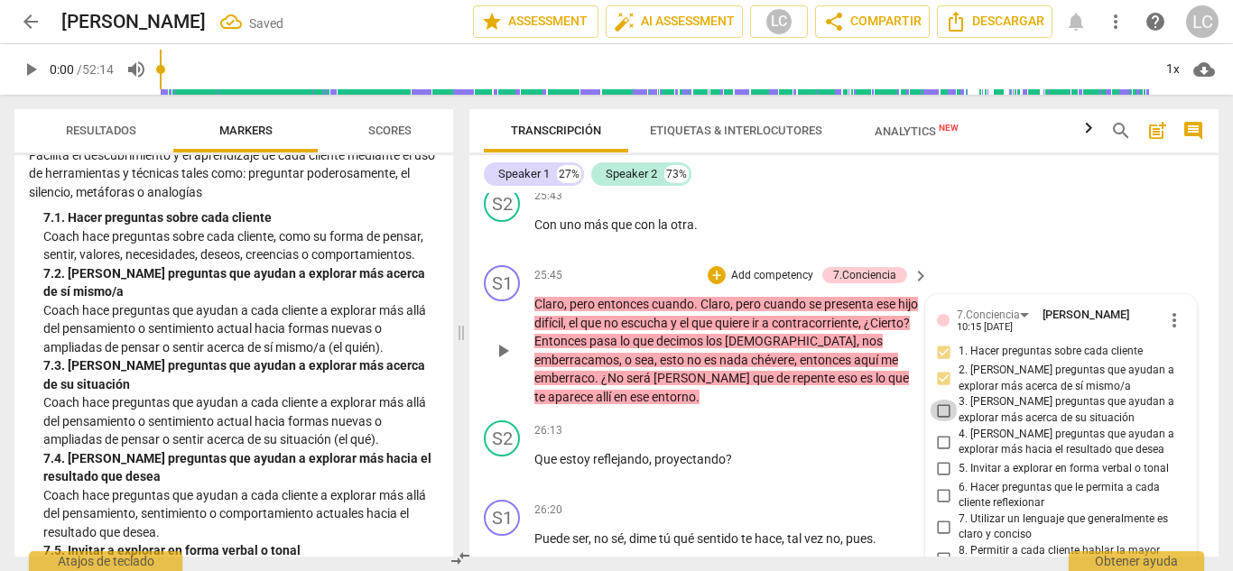
checkbox input "true"
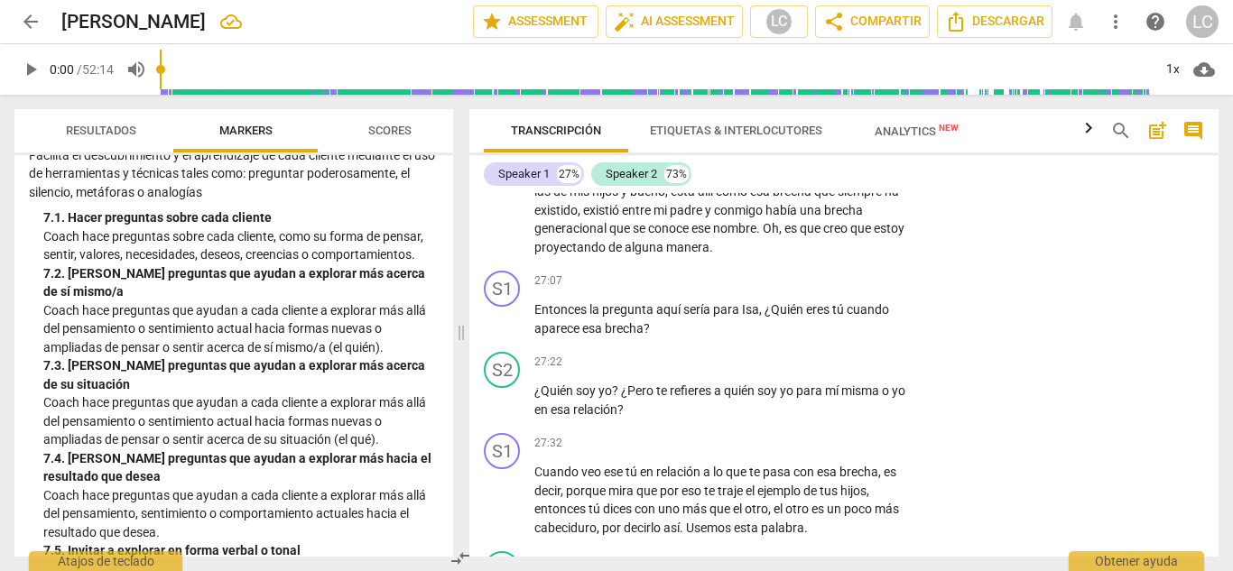
scroll to position [7110, 0]
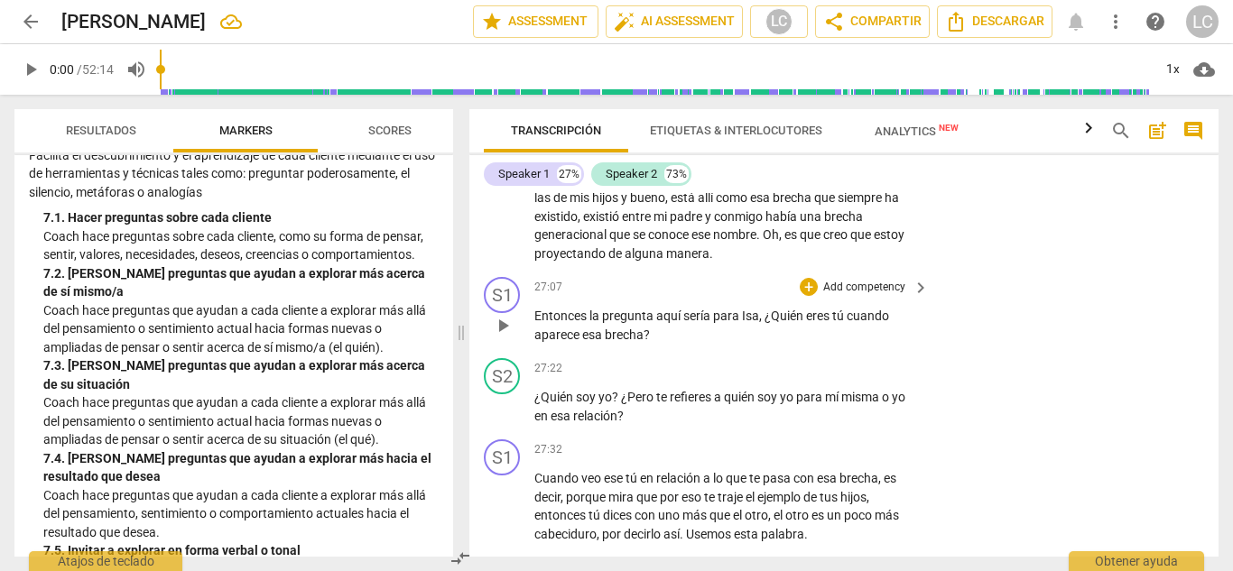
click at [841, 280] on p "Add competency" at bounding box center [864, 288] width 86 height 16
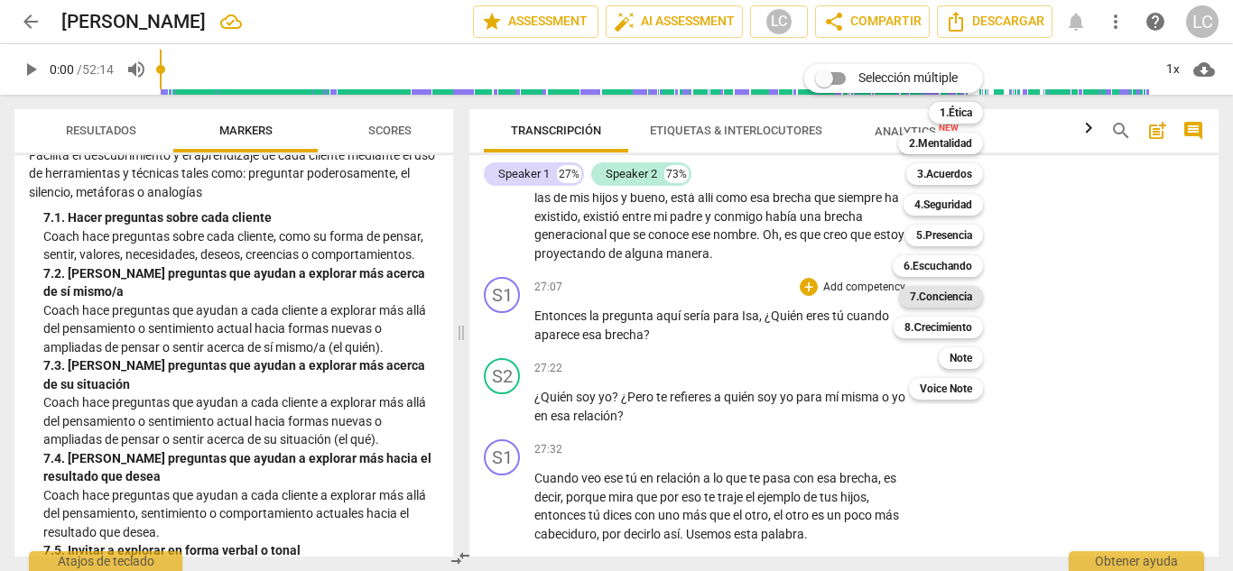
click at [939, 295] on b "7.Conciencia" at bounding box center [941, 297] width 62 height 22
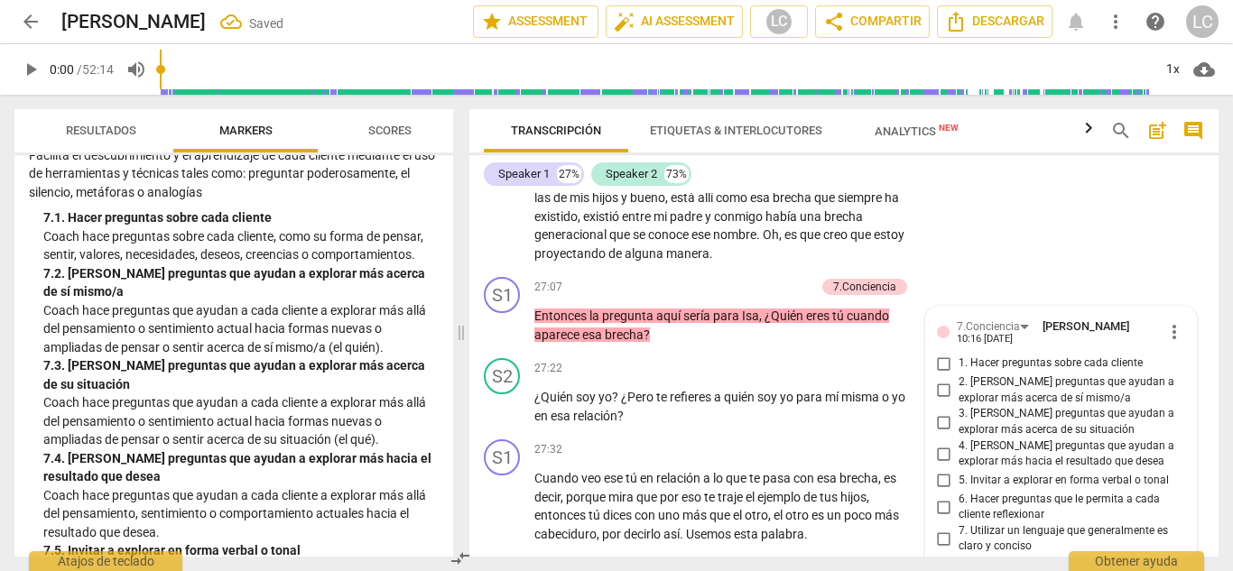
scroll to position [7122, 0]
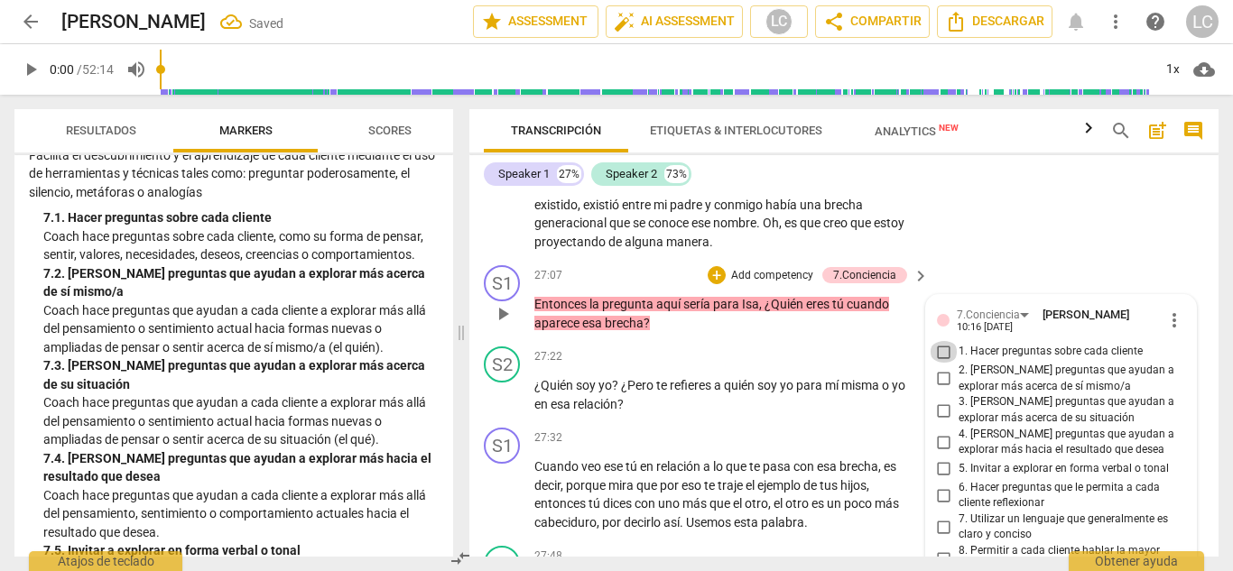
click at [941, 341] on input "1. Hacer preguntas sobre cada cliente" at bounding box center [944, 352] width 29 height 22
checkbox input "true"
click at [940, 368] on input "2. [PERSON_NAME] preguntas que ayudan a explorar más acerca de sí mismo/a" at bounding box center [944, 379] width 29 height 22
checkbox input "true"
click at [942, 516] on input "7. Utilizar un lenguaje que generalmente es claro y conciso" at bounding box center [944, 527] width 29 height 22
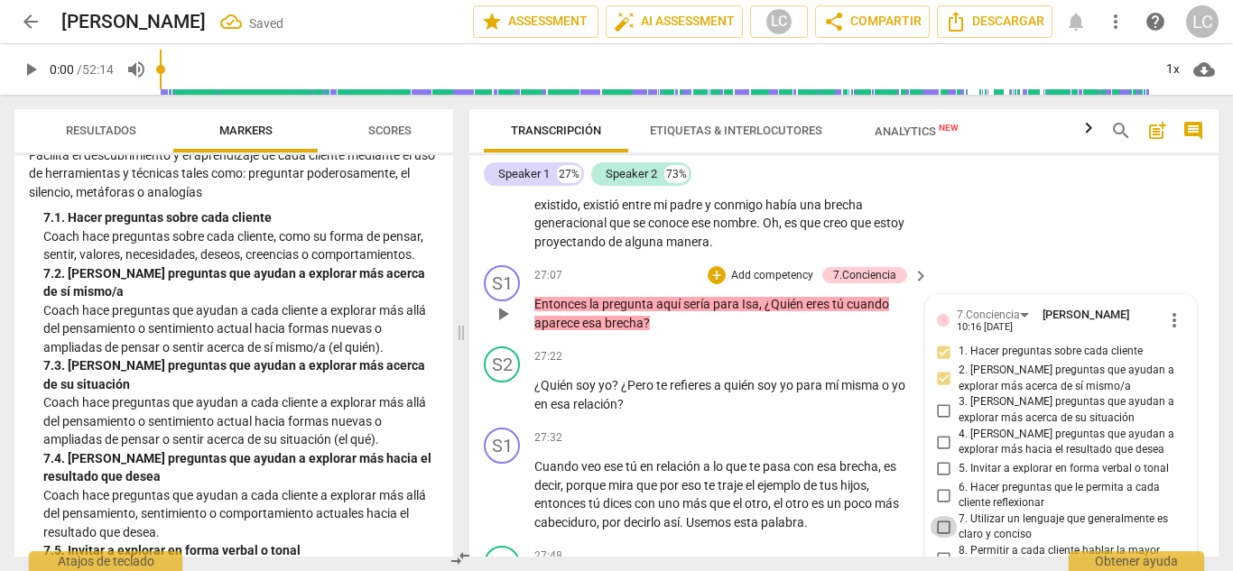
checkbox input "true"
click at [941, 485] on input "6. Hacer preguntas que le permita a cada cliente reflexionar" at bounding box center [944, 496] width 29 height 22
checkbox input "true"
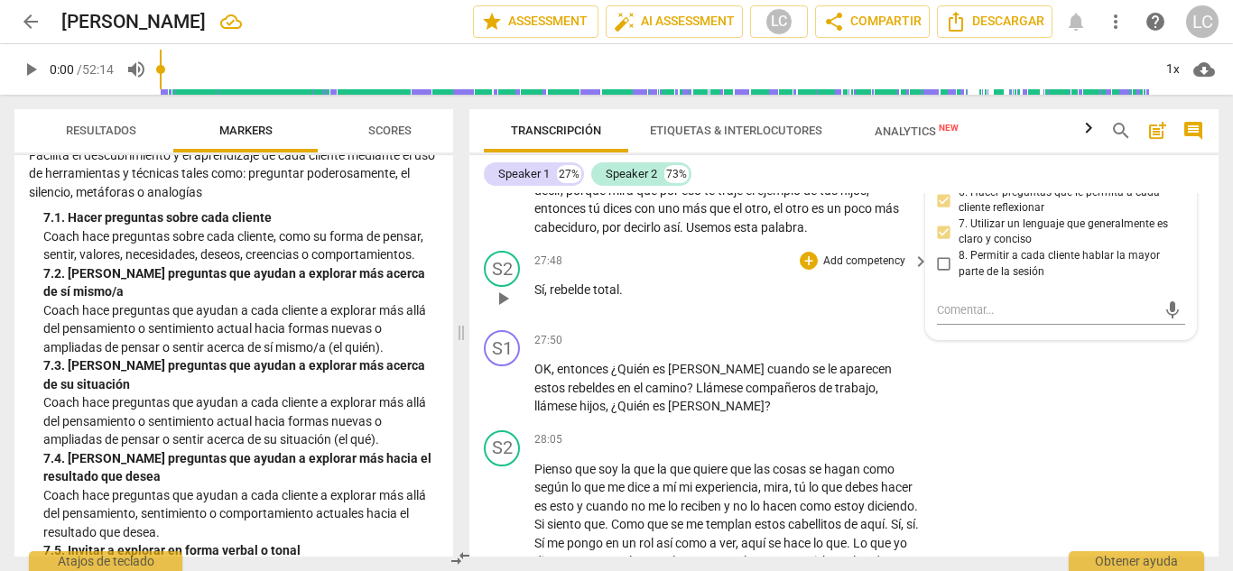
scroll to position [7414, 0]
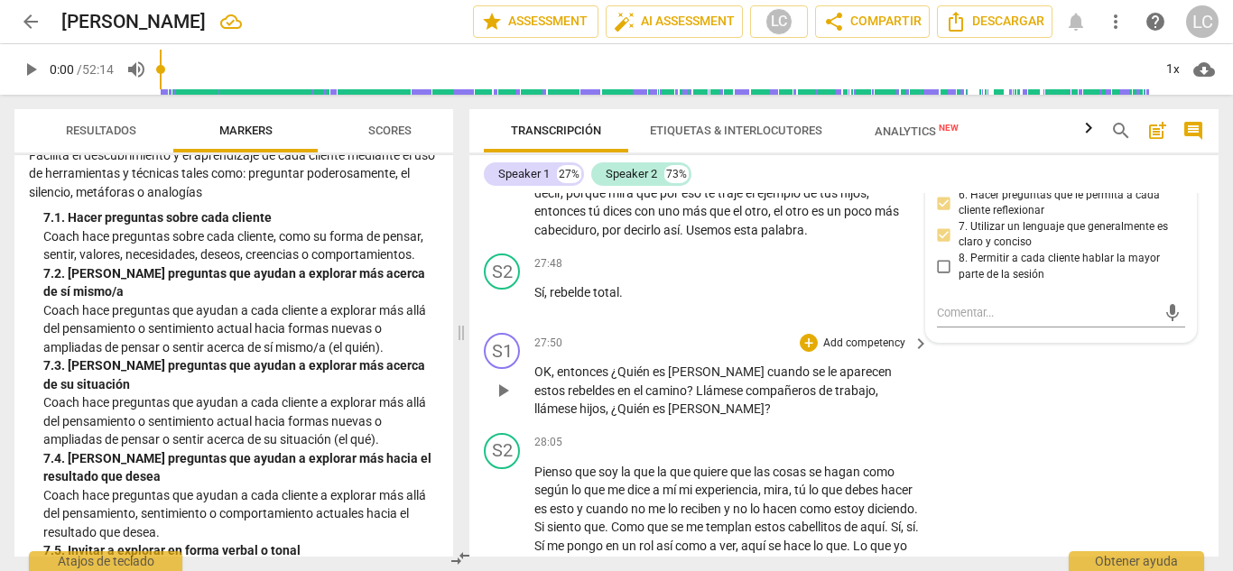
click at [828, 336] on p "Add competency" at bounding box center [864, 344] width 86 height 16
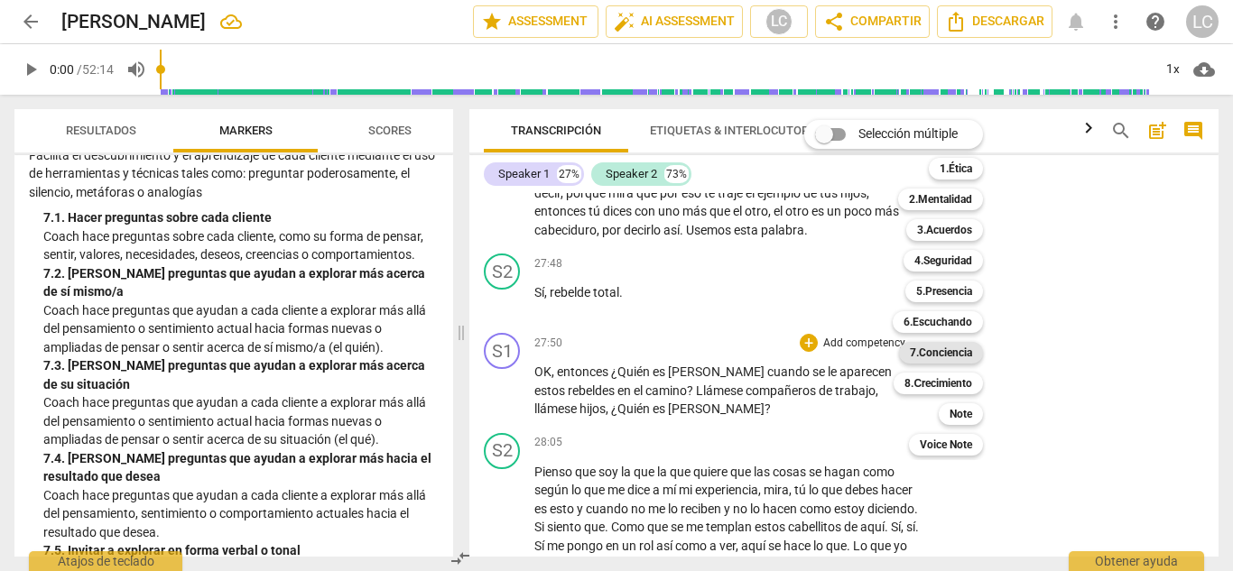
click at [942, 354] on b "7.Conciencia" at bounding box center [941, 353] width 62 height 22
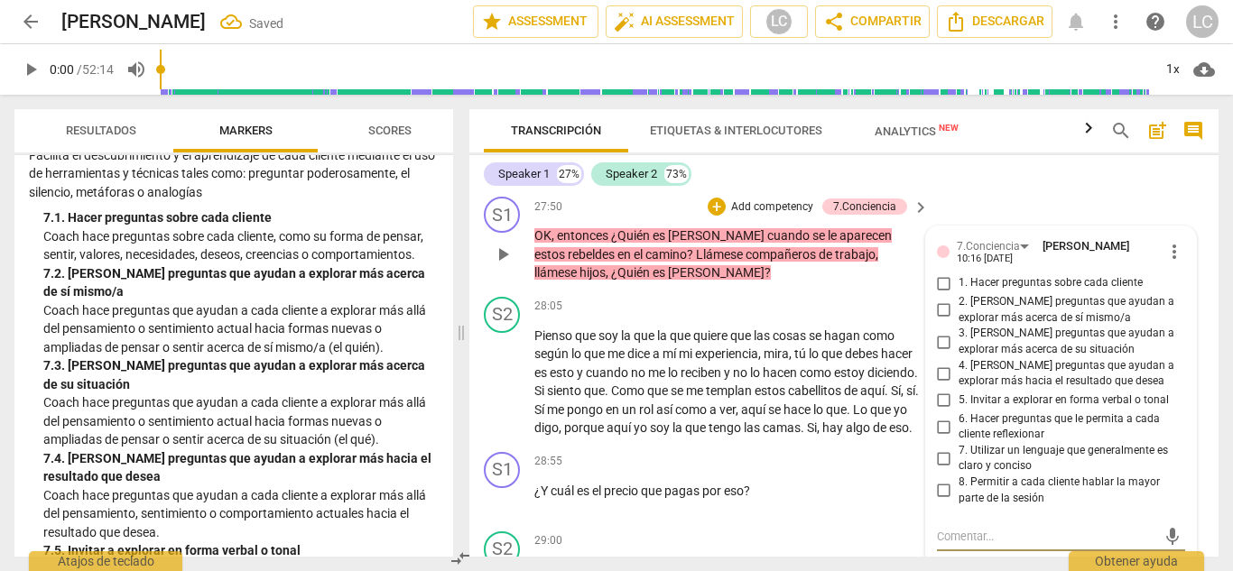
scroll to position [7535, 0]
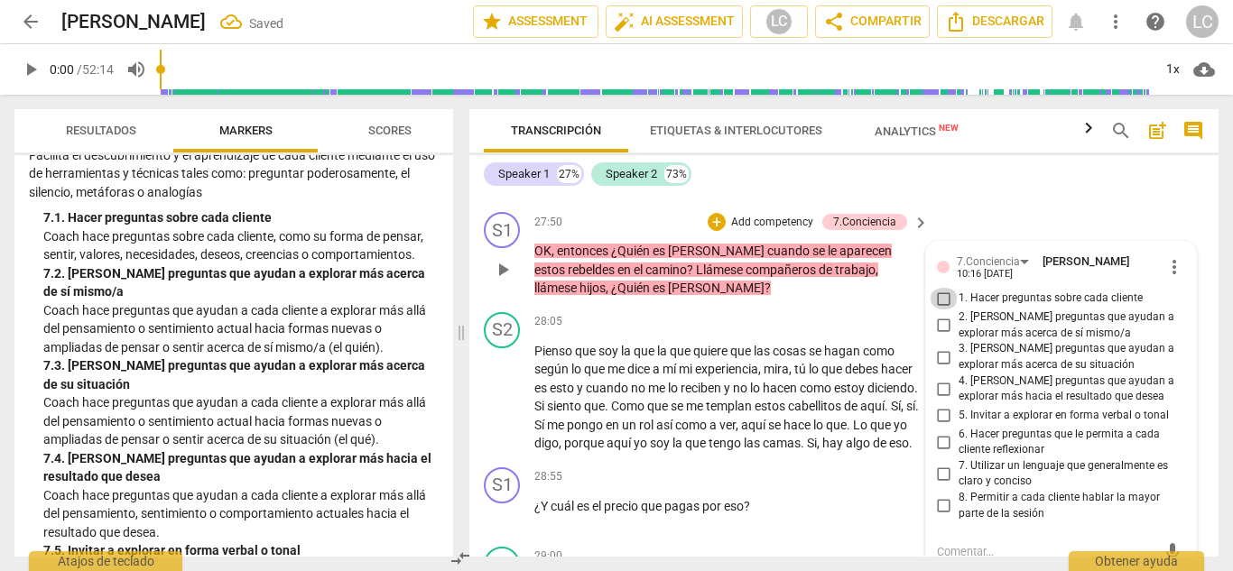
click at [938, 288] on input "1. Hacer preguntas sobre cada cliente" at bounding box center [944, 299] width 29 height 22
checkbox input "true"
click at [940, 315] on input "2. [PERSON_NAME] preguntas que ayudan a explorar más acerca de sí mismo/a" at bounding box center [944, 326] width 29 height 22
checkbox input "true"
click at [940, 347] on input "3. [PERSON_NAME] preguntas que ayudan a explorar más acerca de su situación" at bounding box center [944, 358] width 29 height 22
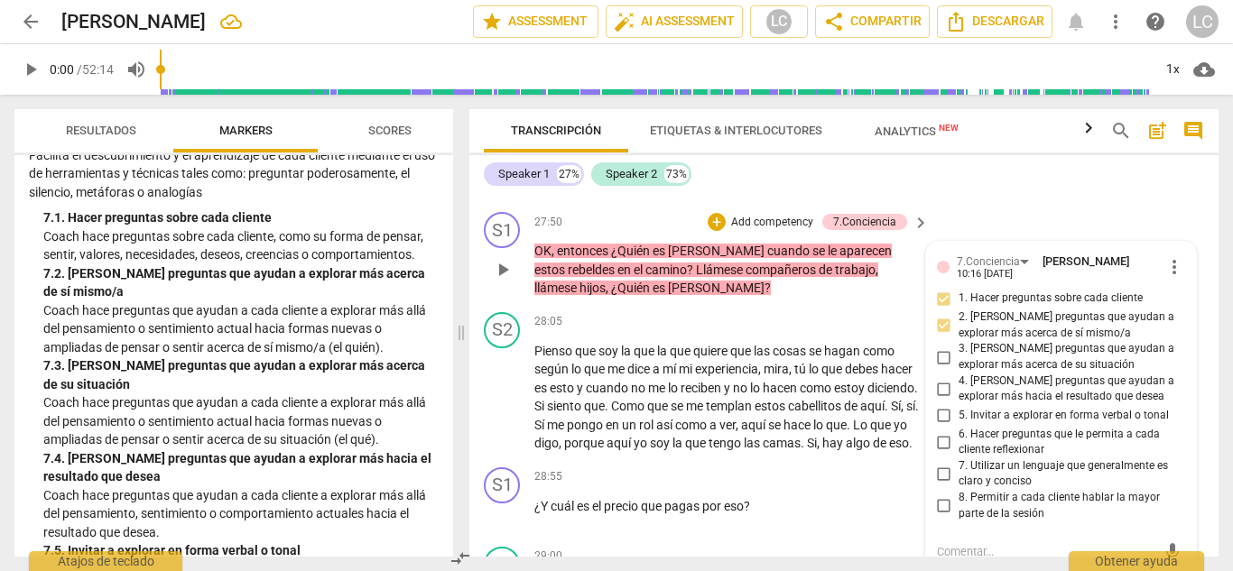
checkbox input "true"
